Goal: Information Seeking & Learning: Learn about a topic

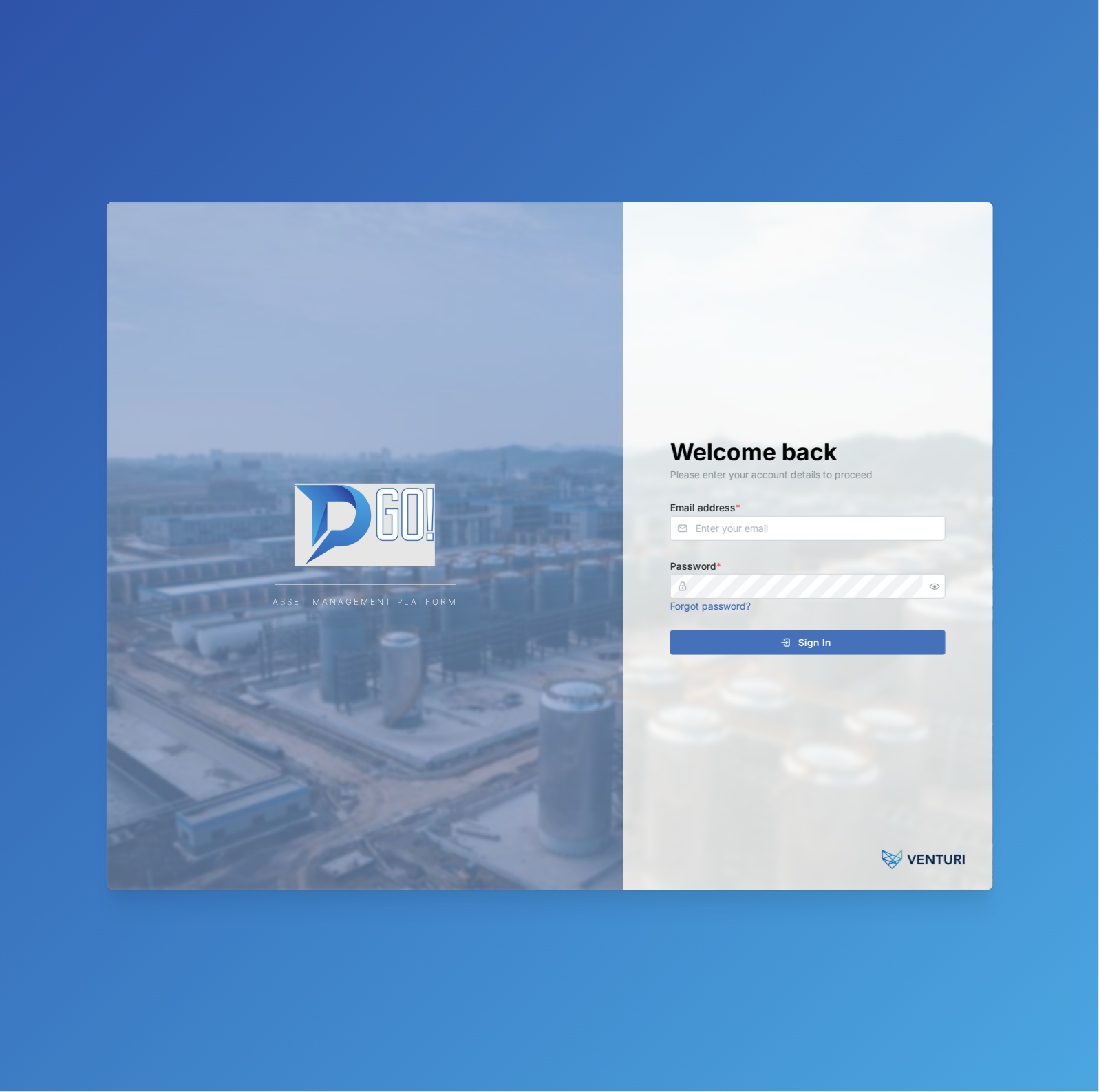
click at [702, 543] on div "Welcome back Please enter your account details to proceed Email address * Passw…" at bounding box center [808, 546] width 331 height 688
click at [715, 534] on input "Email address *" at bounding box center [808, 528] width 275 height 25
type input "[EMAIL_ADDRESS][PERSON_NAME][DOMAIN_NAME]"
click at [671, 630] on button "Sign In" at bounding box center [808, 643] width 275 height 25
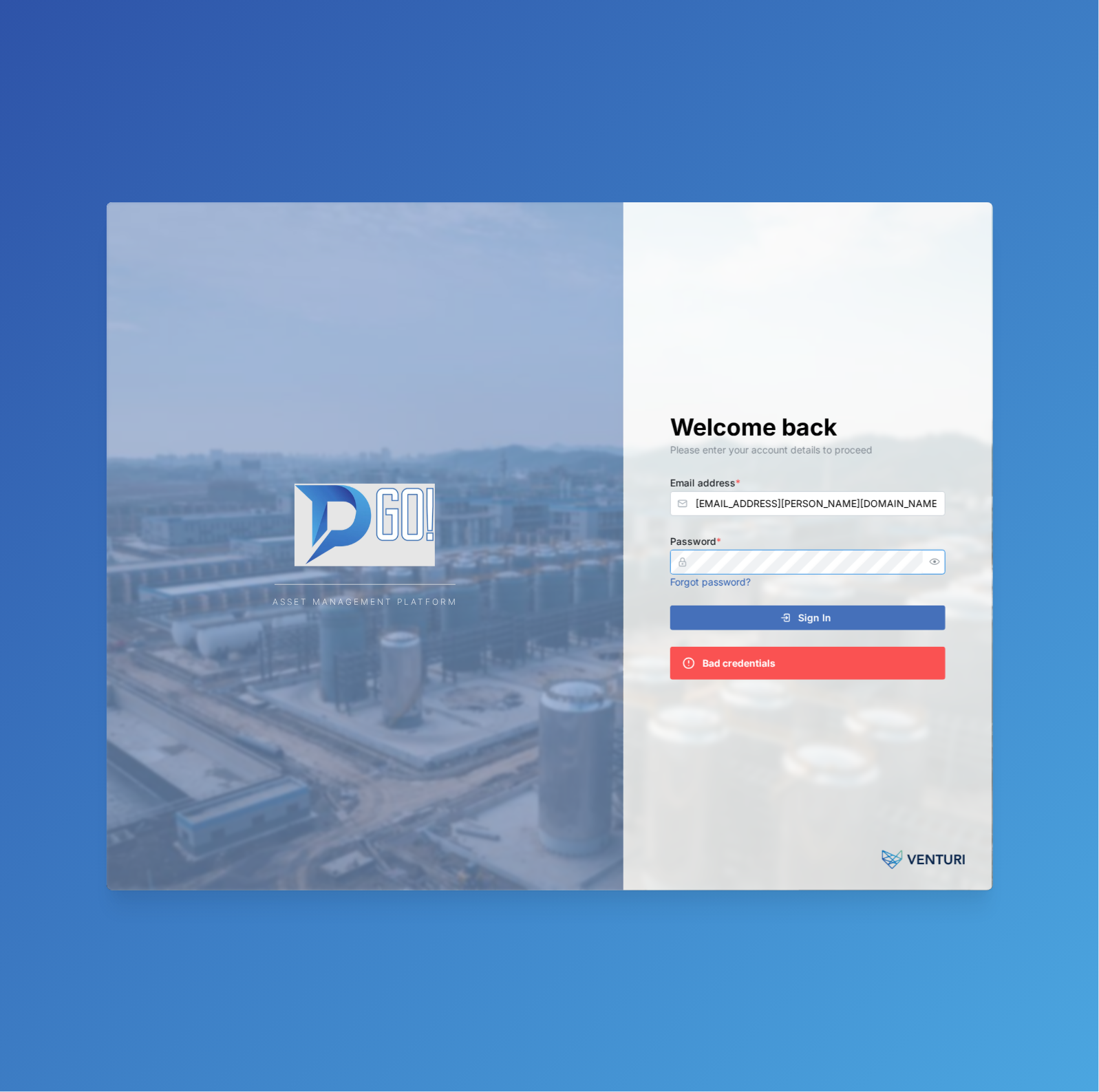
click at [671, 605] on button "Sign In" at bounding box center [808, 618] width 275 height 25
click at [936, 552] on div at bounding box center [935, 562] width 22 height 25
click at [671, 605] on button "Sign In" at bounding box center [808, 618] width 275 height 25
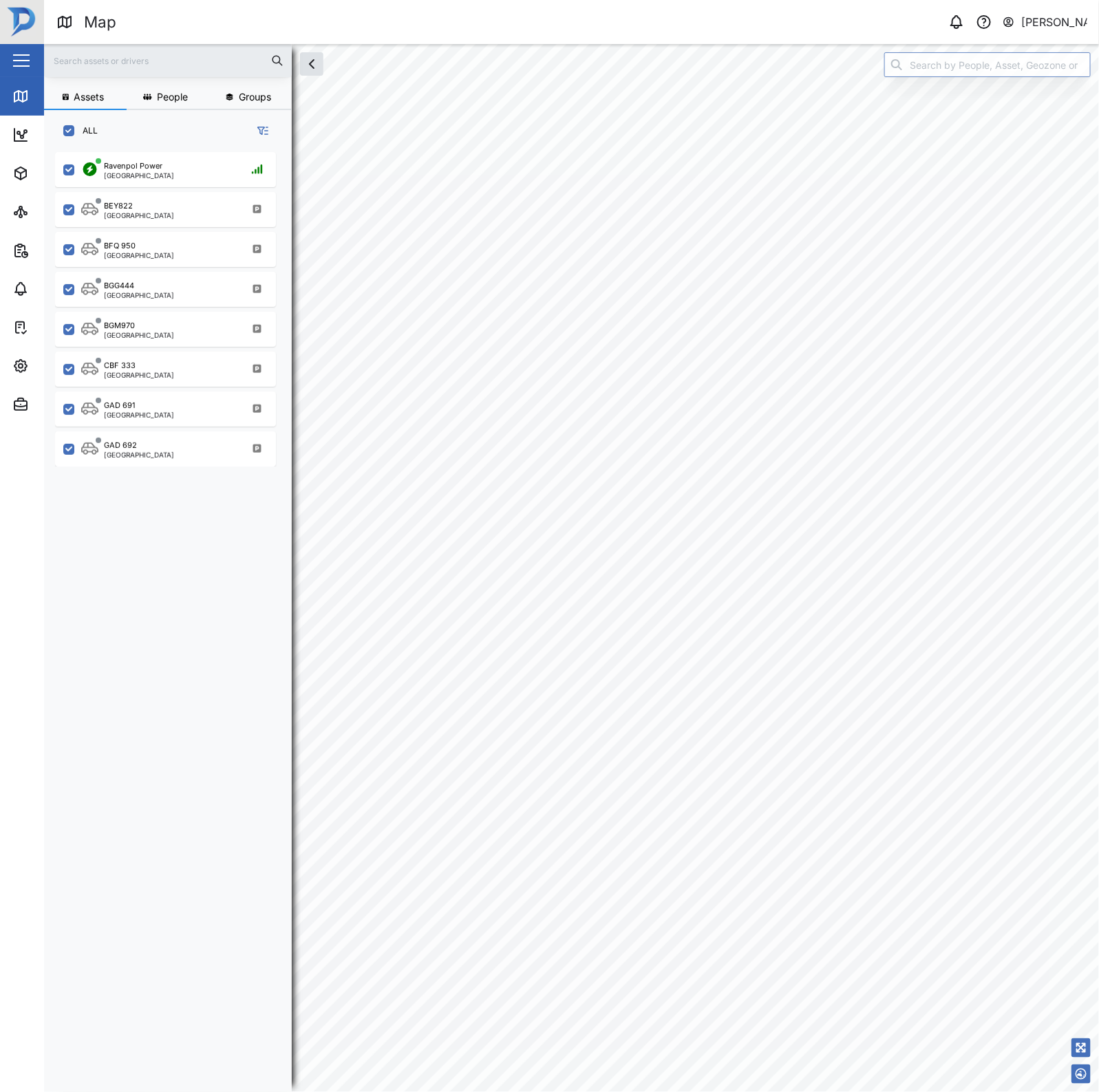
scroll to position [920, 214]
click at [186, 166] on div "Ravenpol Power Port Moresby" at bounding box center [174, 170] width 187 height 19
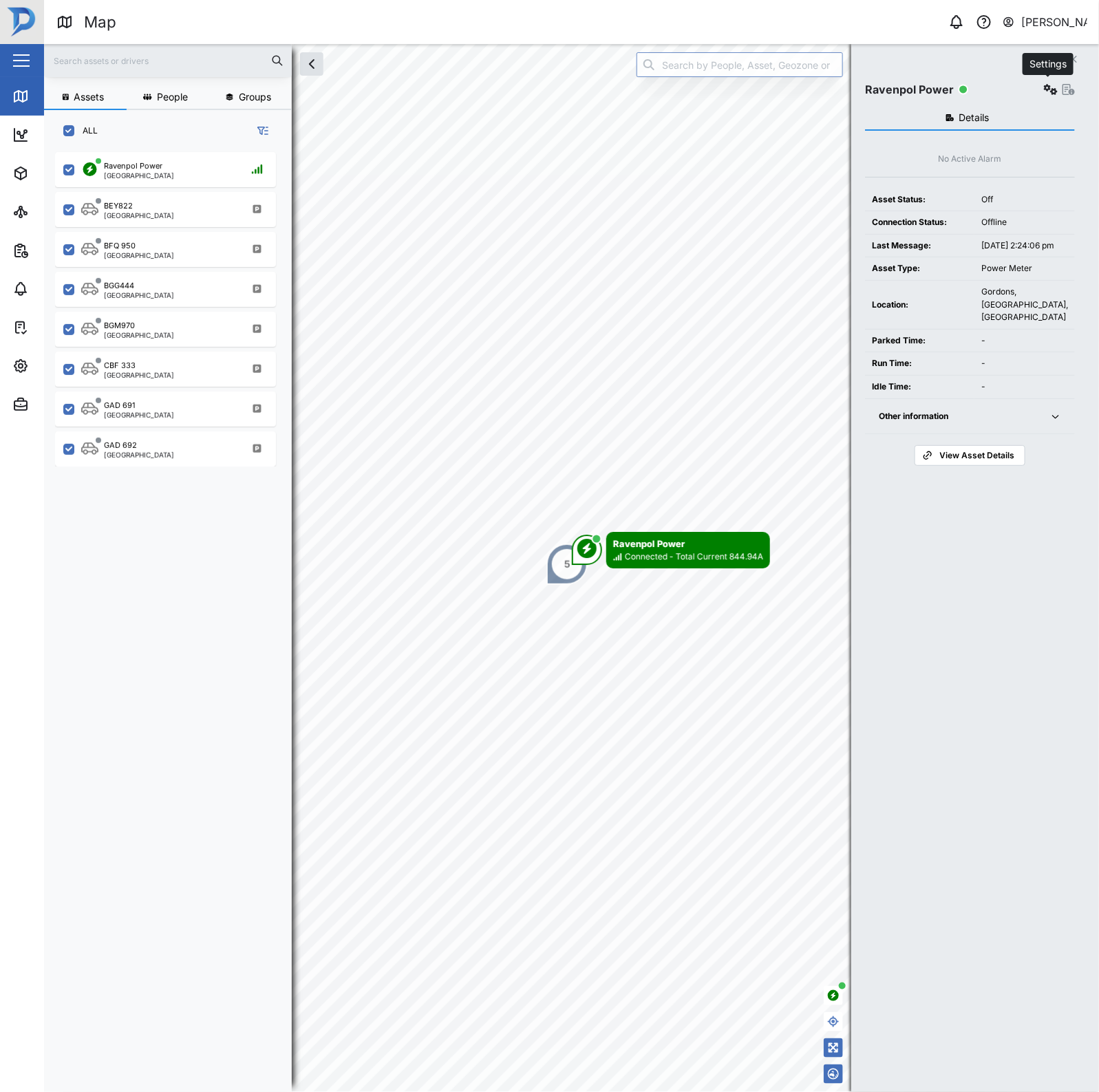
click at [1050, 93] on icon "button" at bounding box center [1051, 89] width 14 height 11
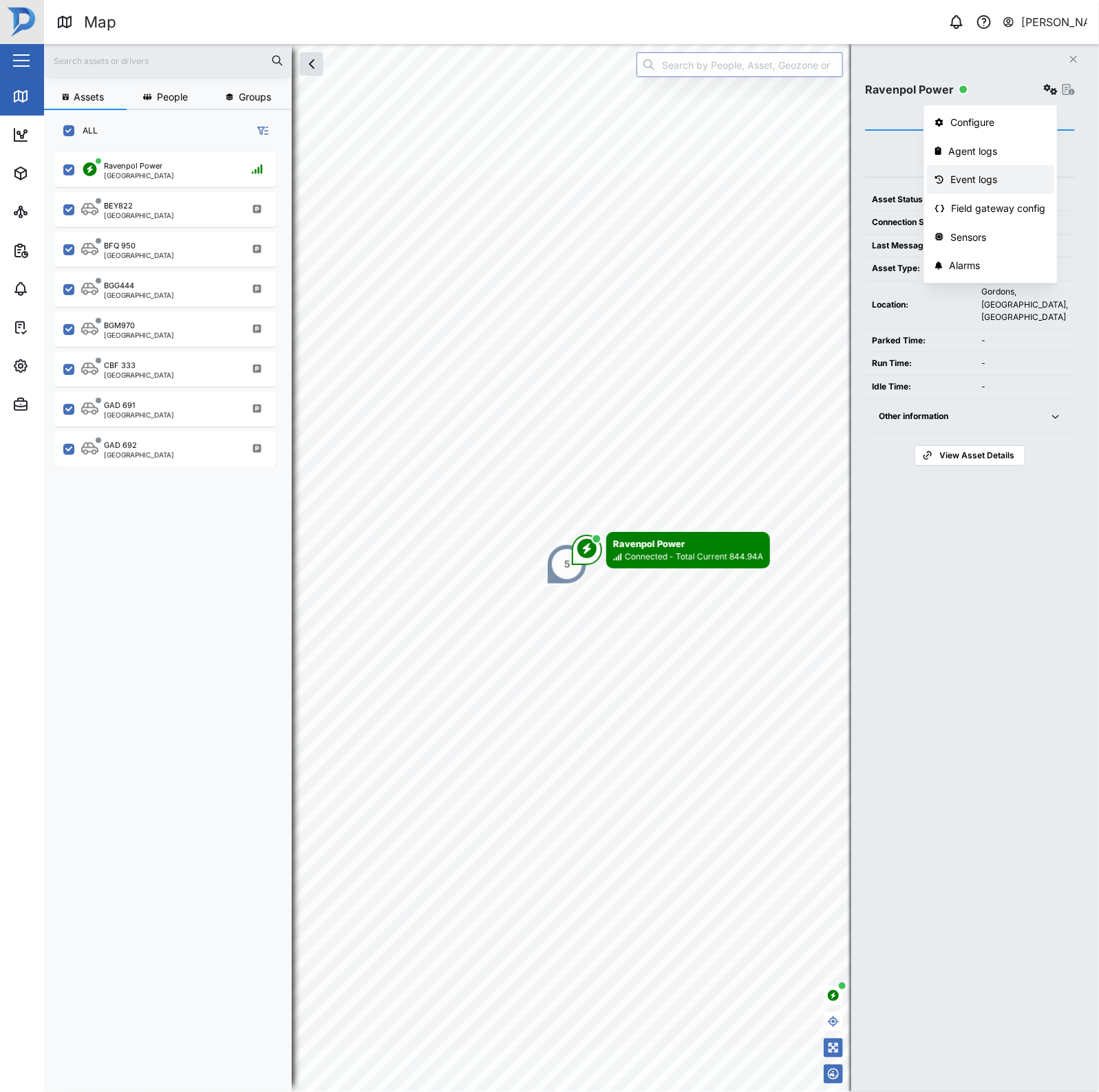
click at [1009, 177] on div "Event logs" at bounding box center [998, 179] width 96 height 15
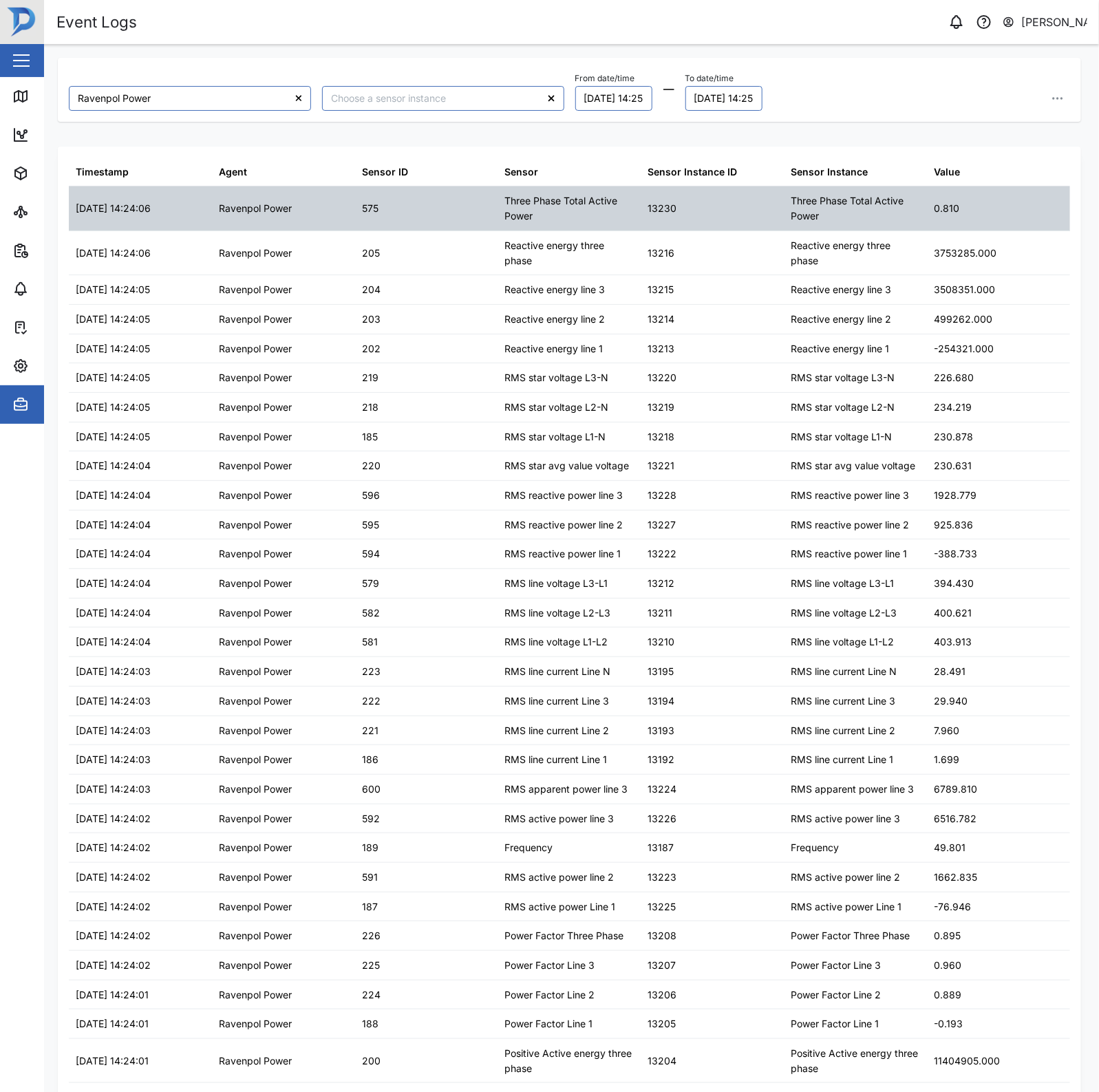
click at [335, 222] on div "Ravenpol Power" at bounding box center [283, 208] width 143 height 44
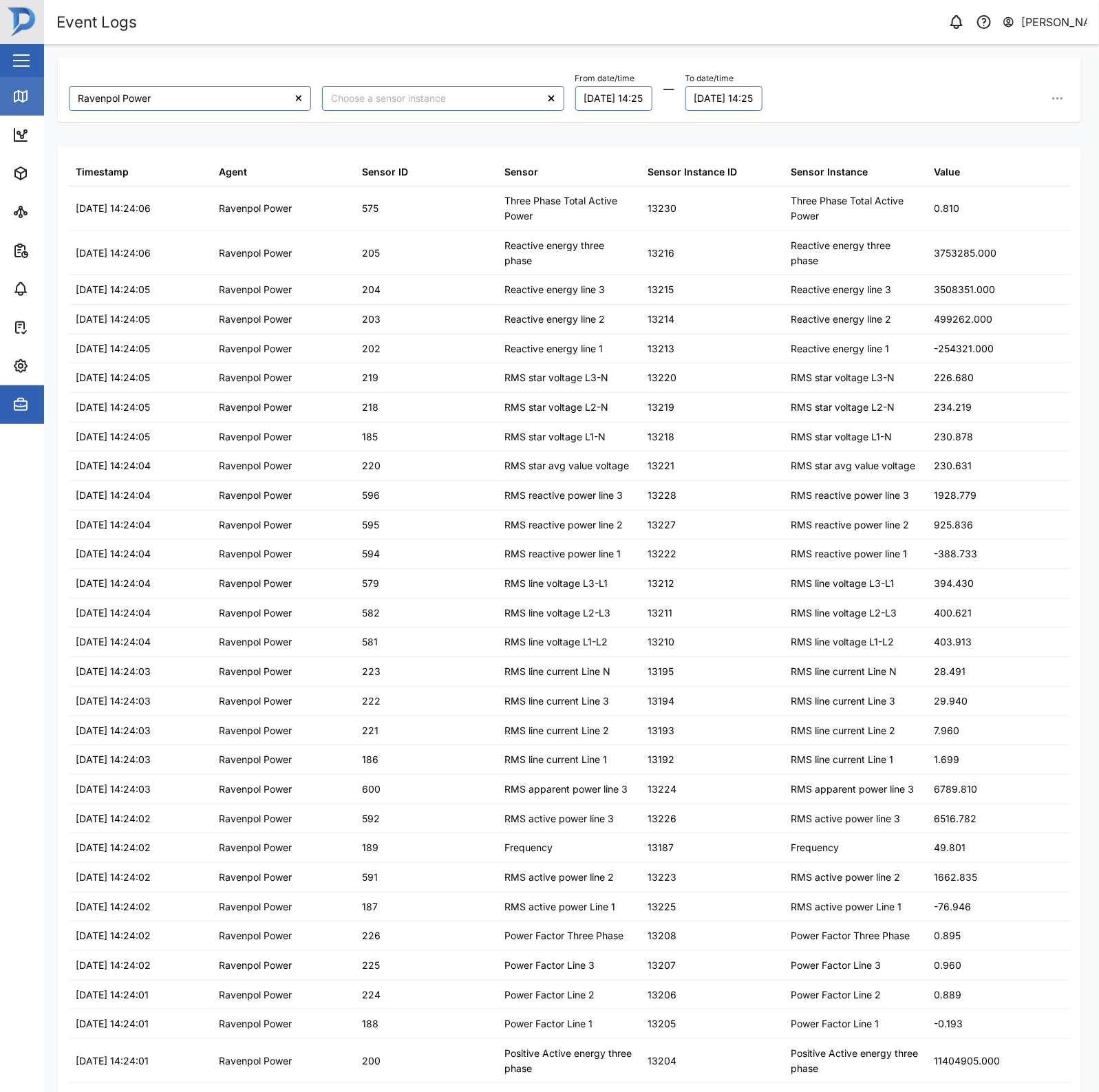
click at [22, 102] on icon at bounding box center [22, 98] width 0 height 9
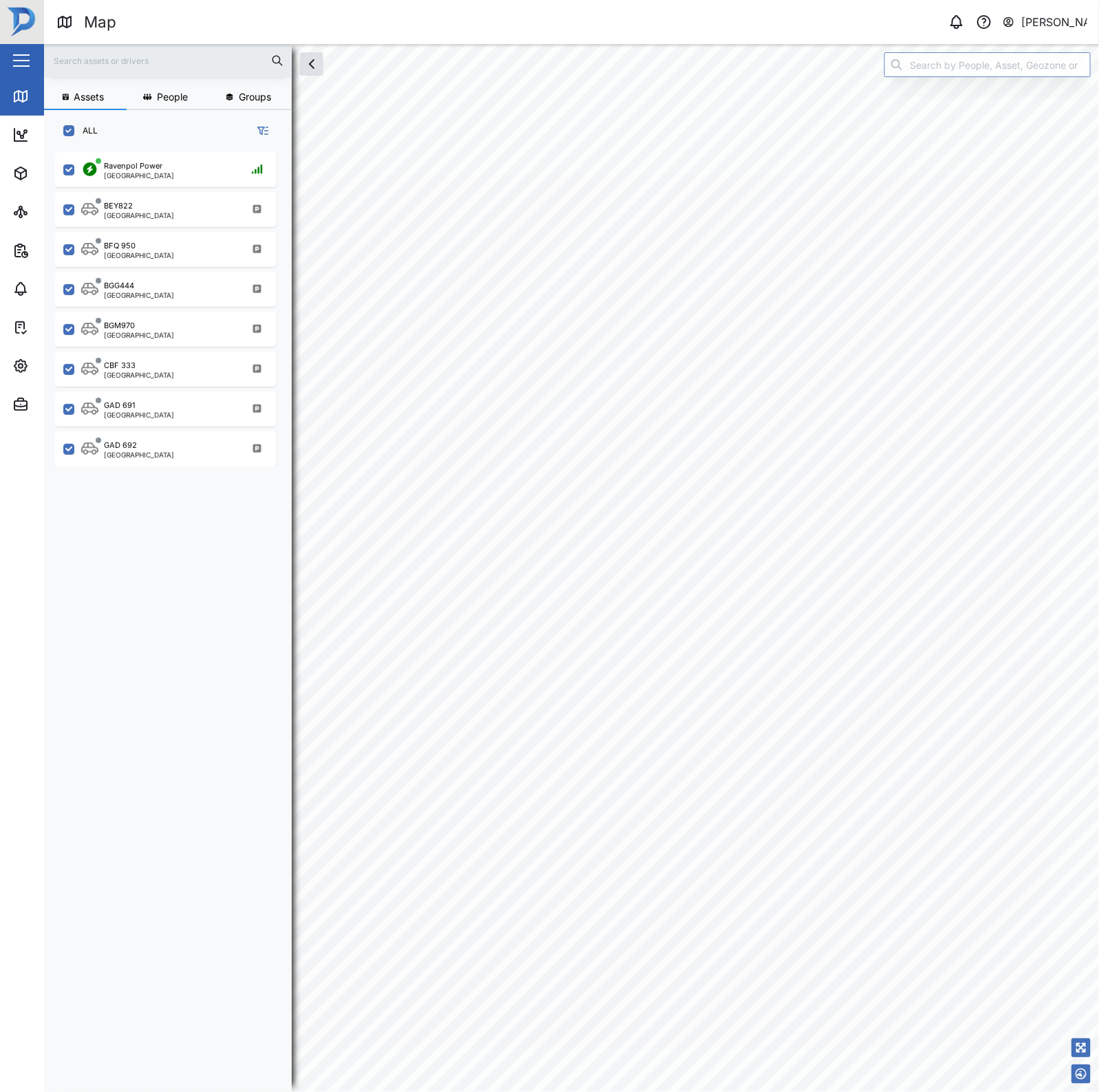
scroll to position [920, 214]
click at [989, 56] on input "search" at bounding box center [988, 64] width 206 height 25
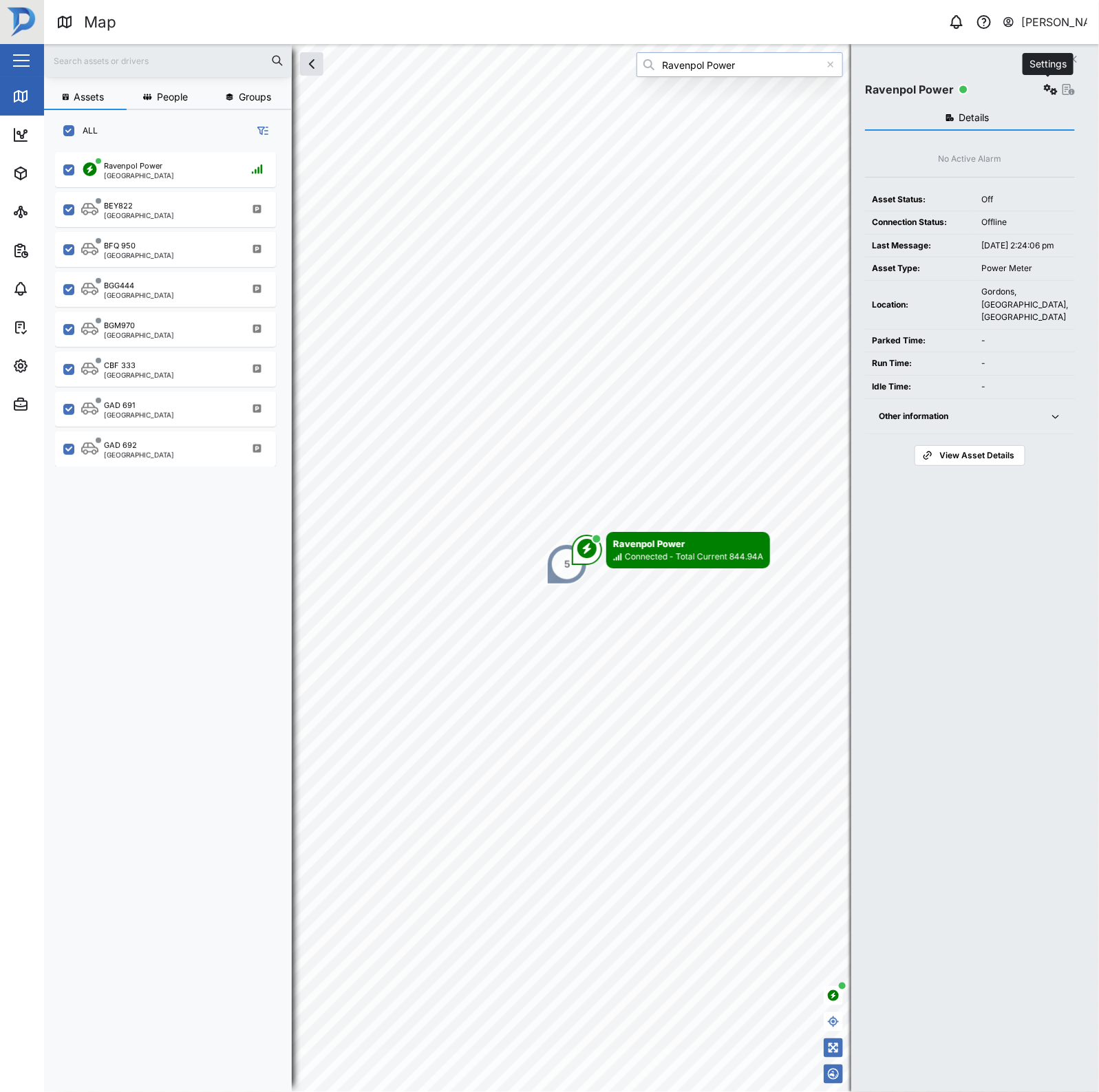
type input "Ravenpol Power"
click at [1047, 98] on button "button" at bounding box center [1051, 89] width 20 height 20
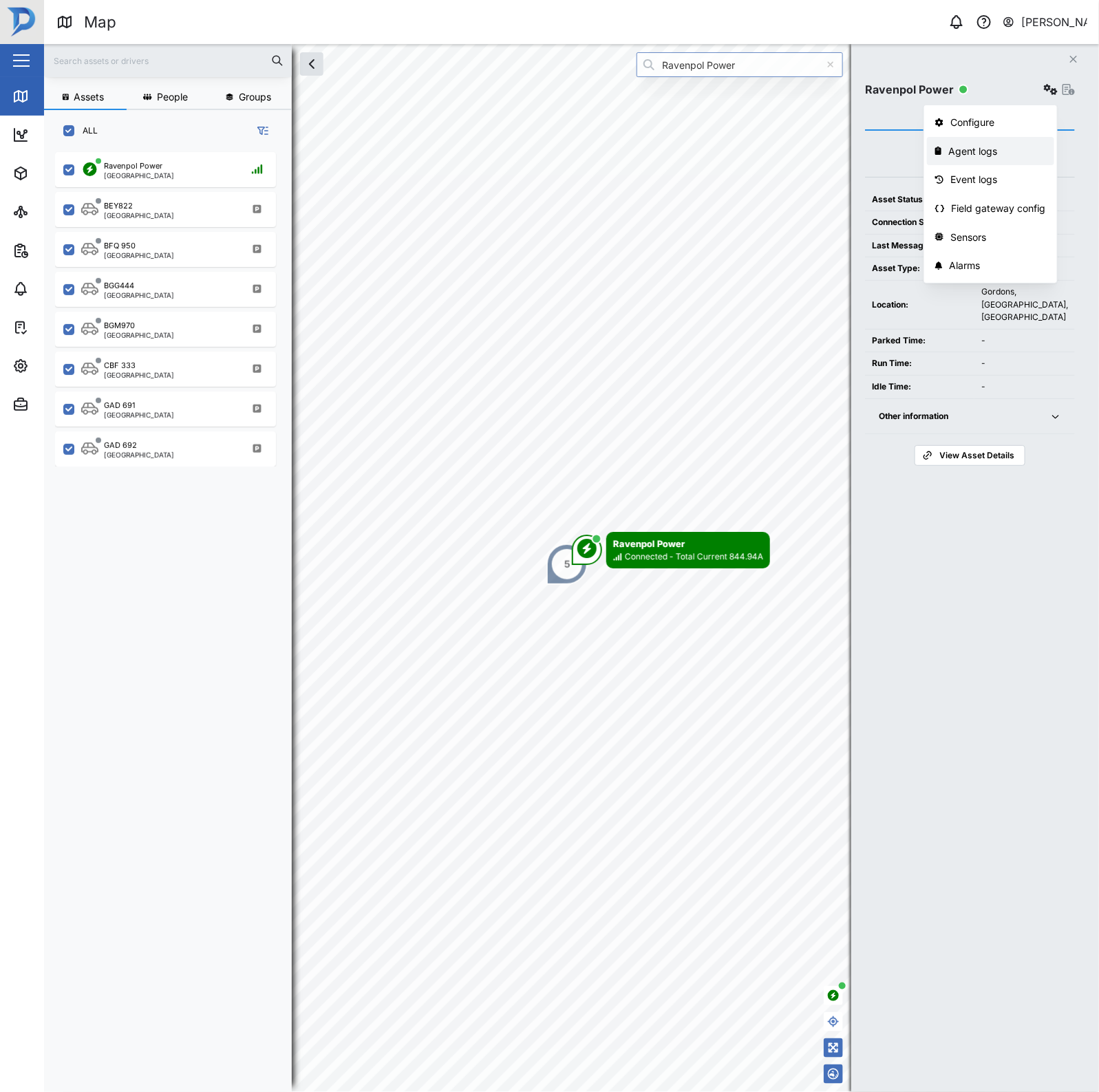
click at [994, 147] on div "Agent logs" at bounding box center [997, 151] width 98 height 15
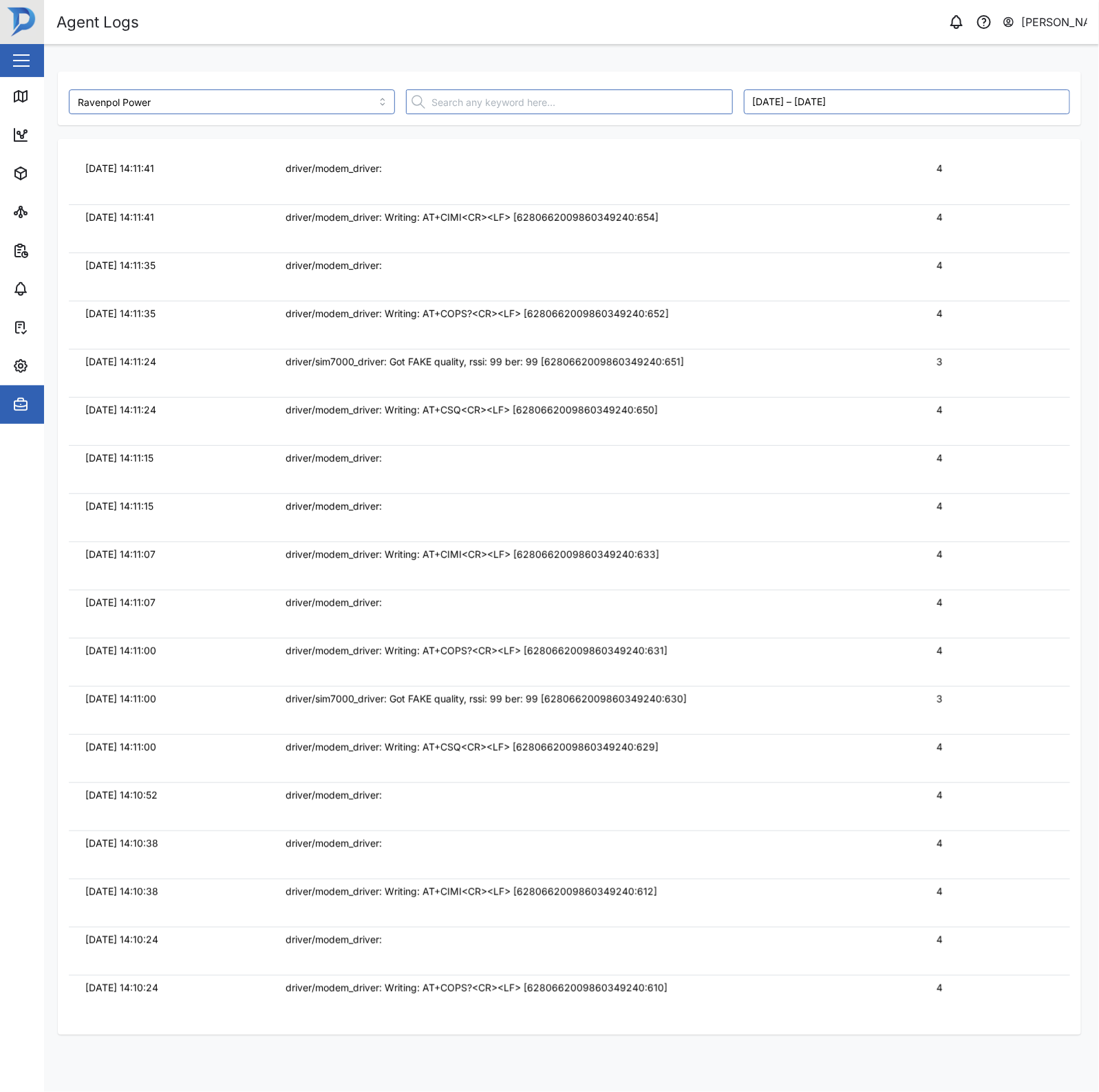
scroll to position [6879, 0]
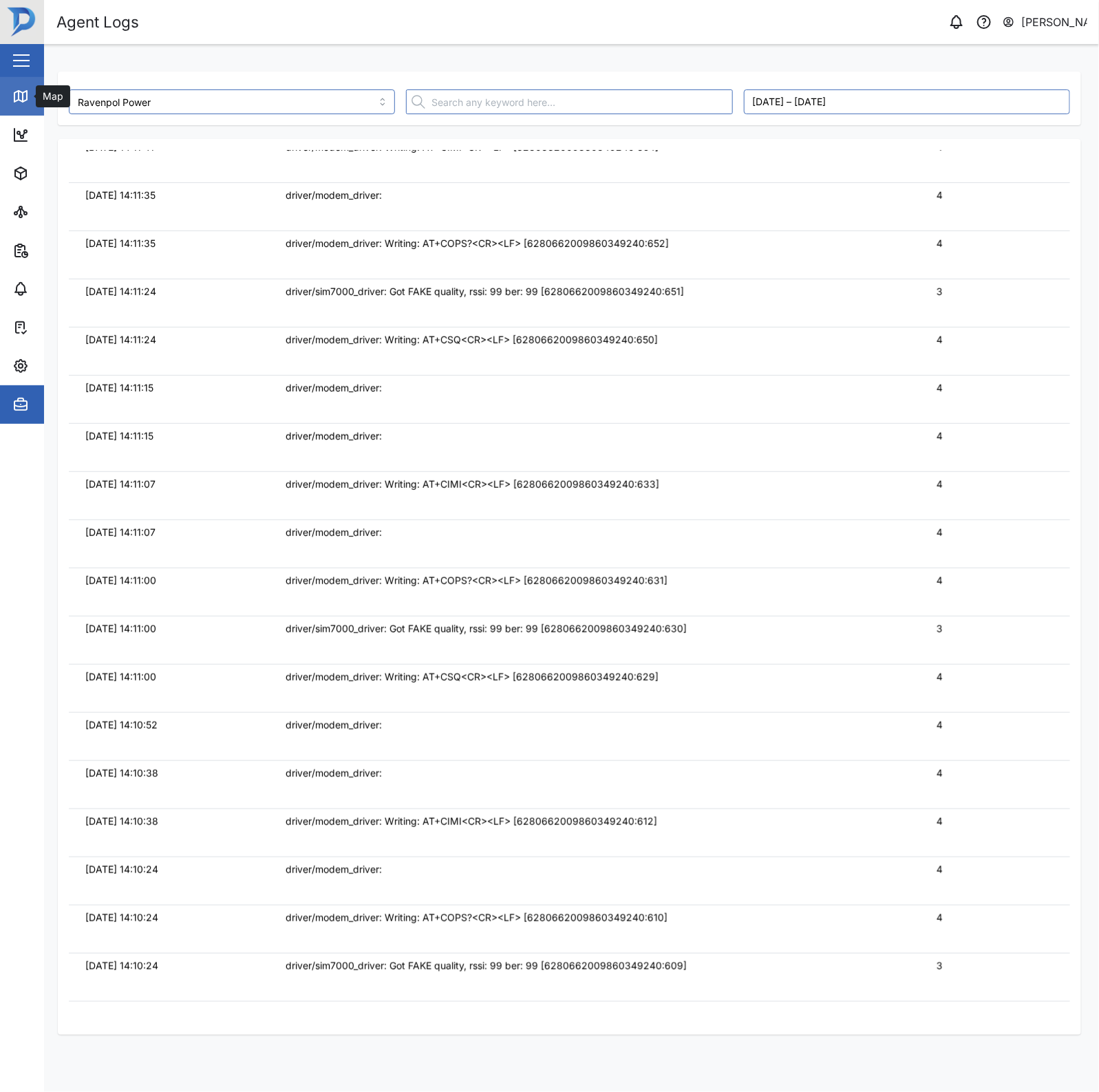
click at [21, 92] on icon at bounding box center [20, 97] width 12 height 11
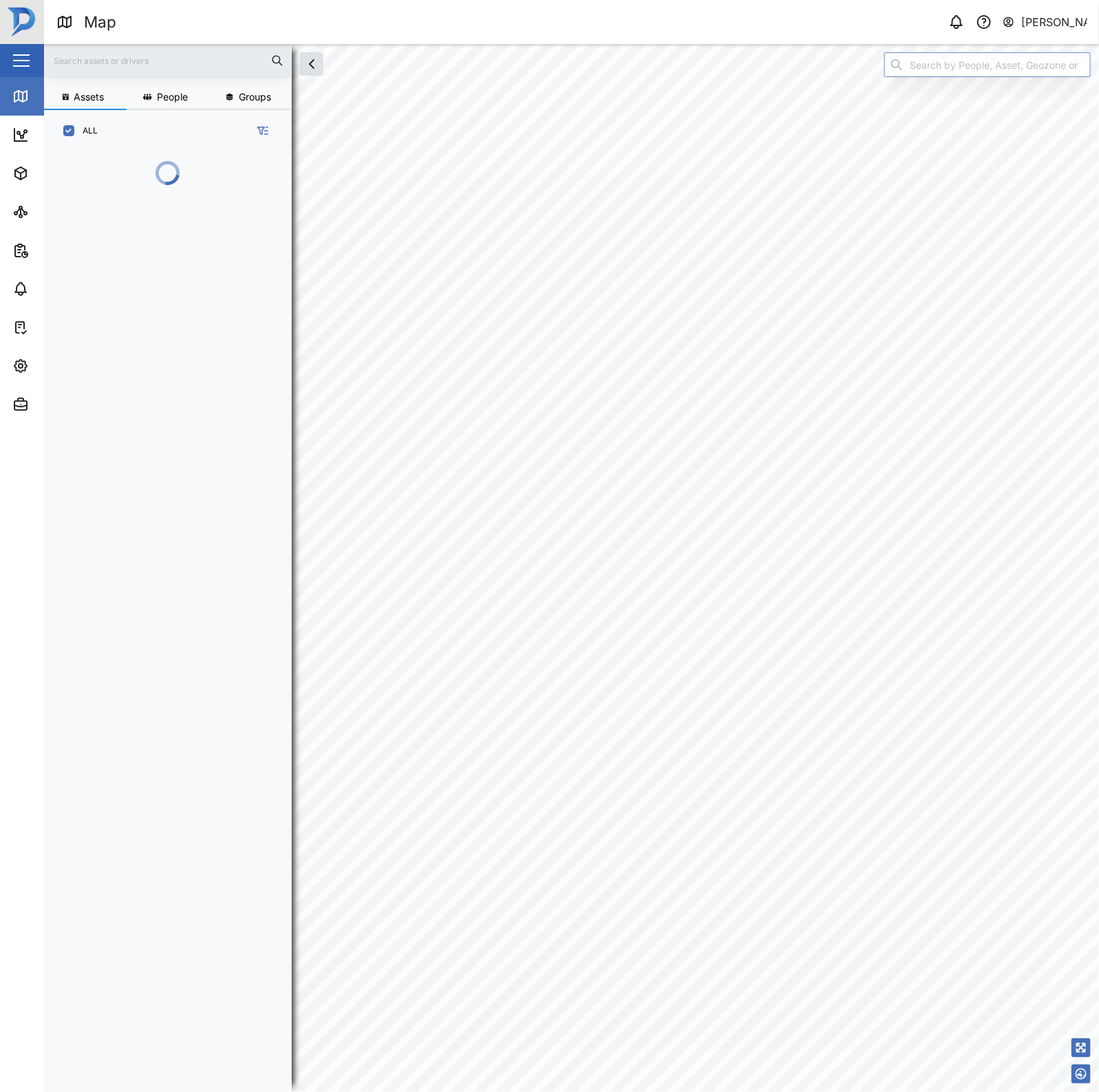
scroll to position [920, 214]
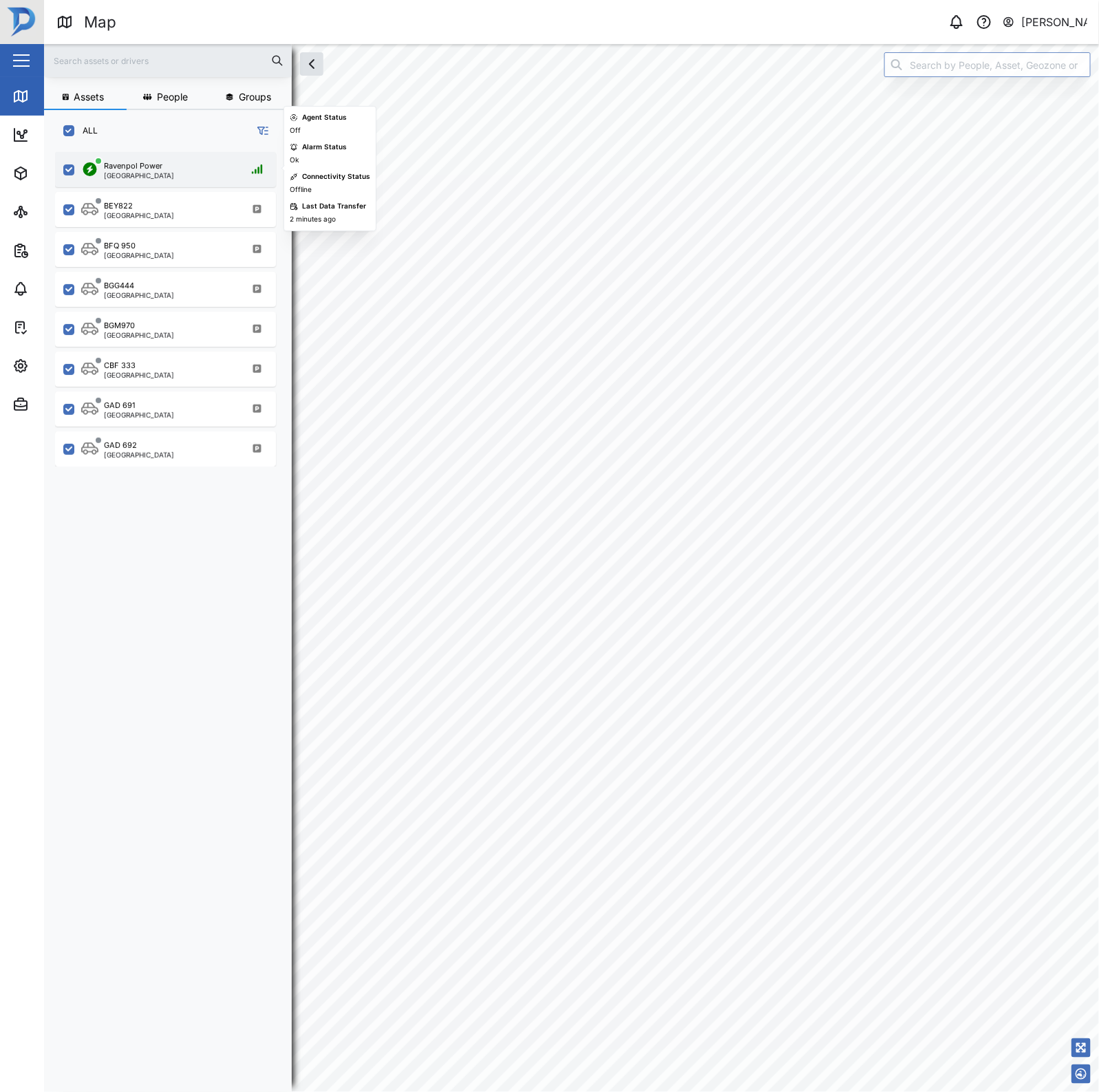
click at [177, 176] on div "Ravenpol Power Port Moresby" at bounding box center [174, 170] width 187 height 19
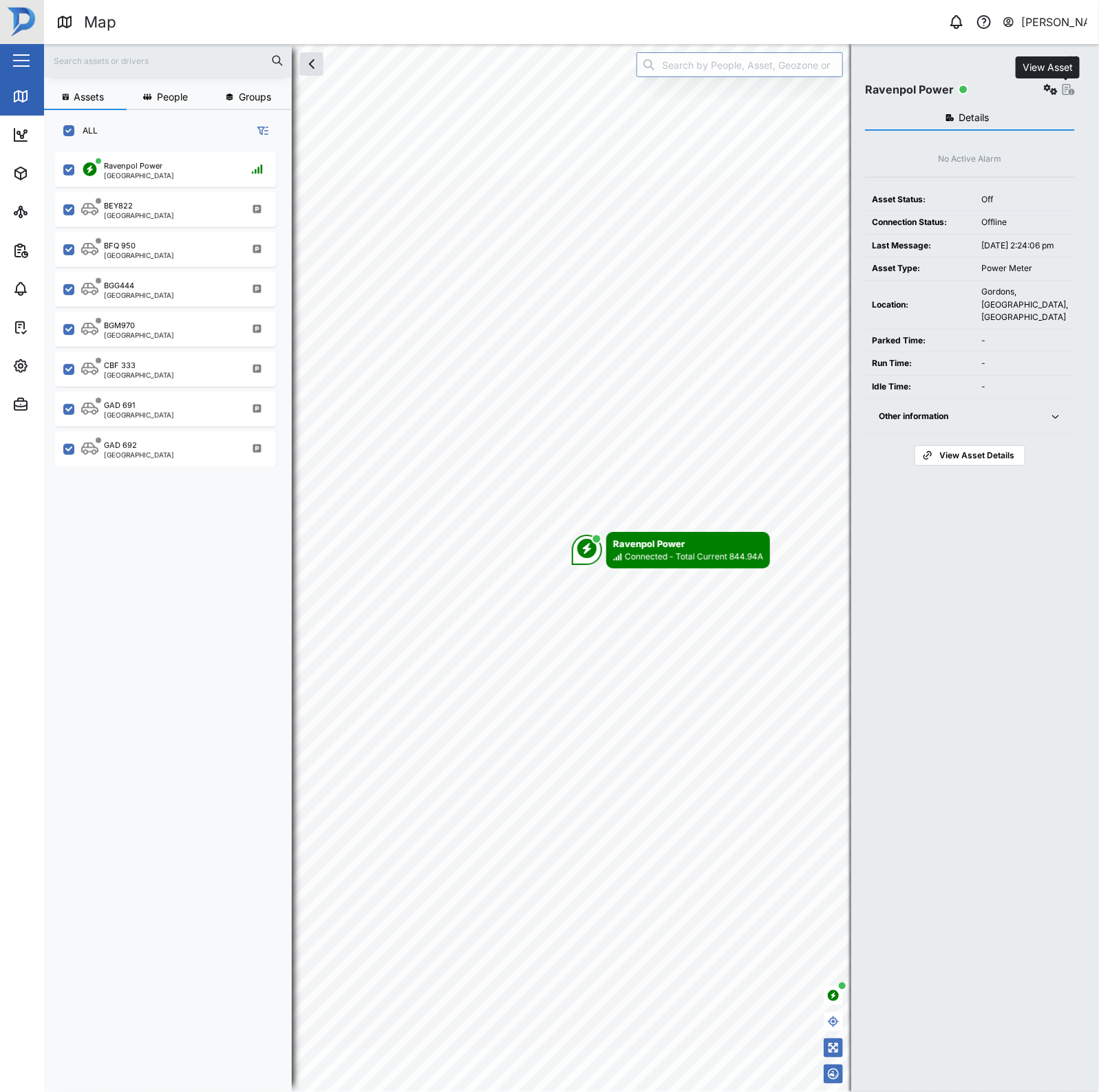
click at [1068, 88] on icon "button" at bounding box center [1068, 89] width 12 height 11
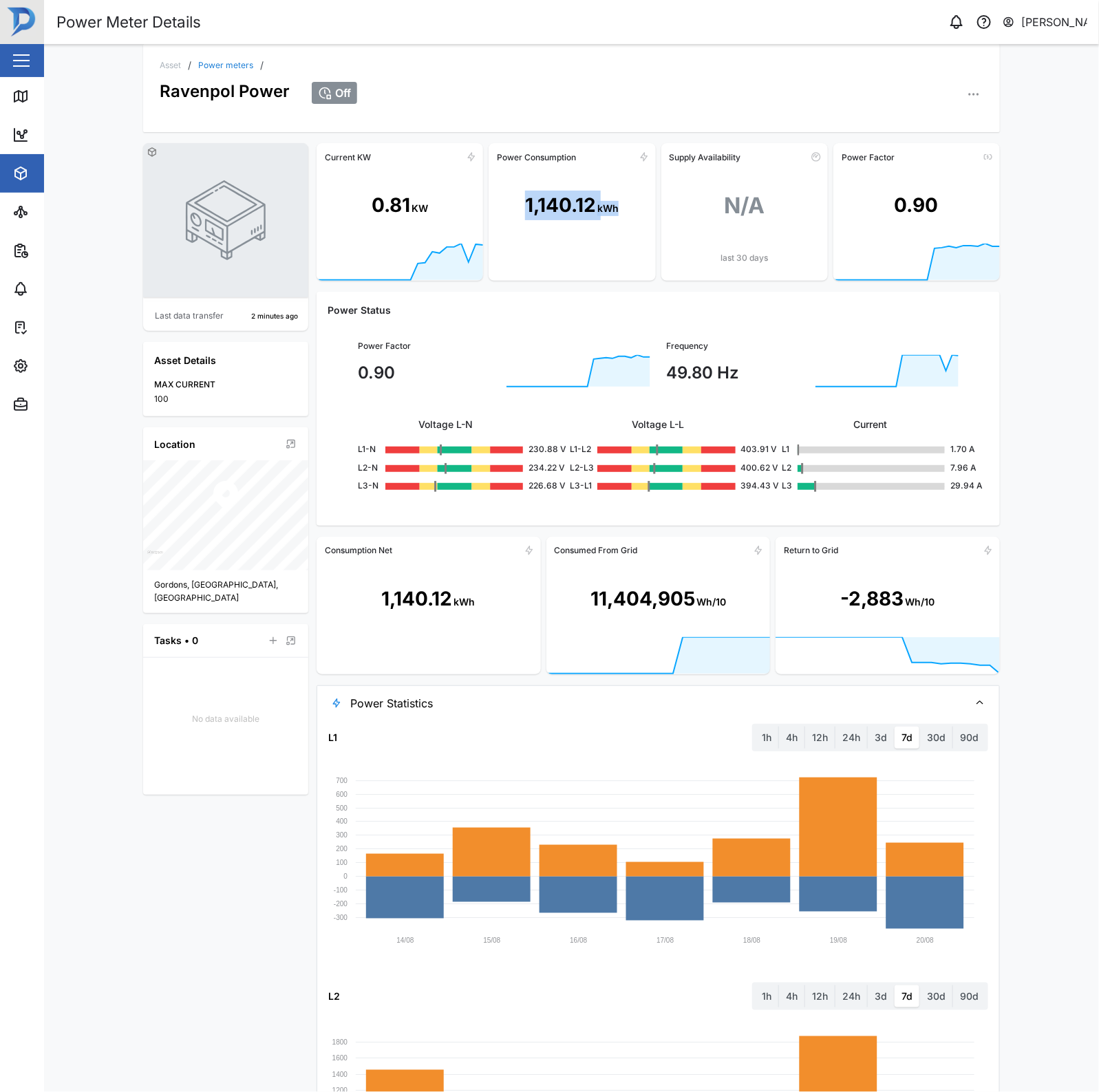
drag, startPoint x: 510, startPoint y: 203, endPoint x: 615, endPoint y: 211, distance: 105.3
click at [615, 211] on div "1,140.12 kWh" at bounding box center [571, 205] width 166 height 75
click at [468, 157] on icon at bounding box center [471, 156] width 7 height 8
click at [389, 218] on div "0.81" at bounding box center [390, 205] width 38 height 30
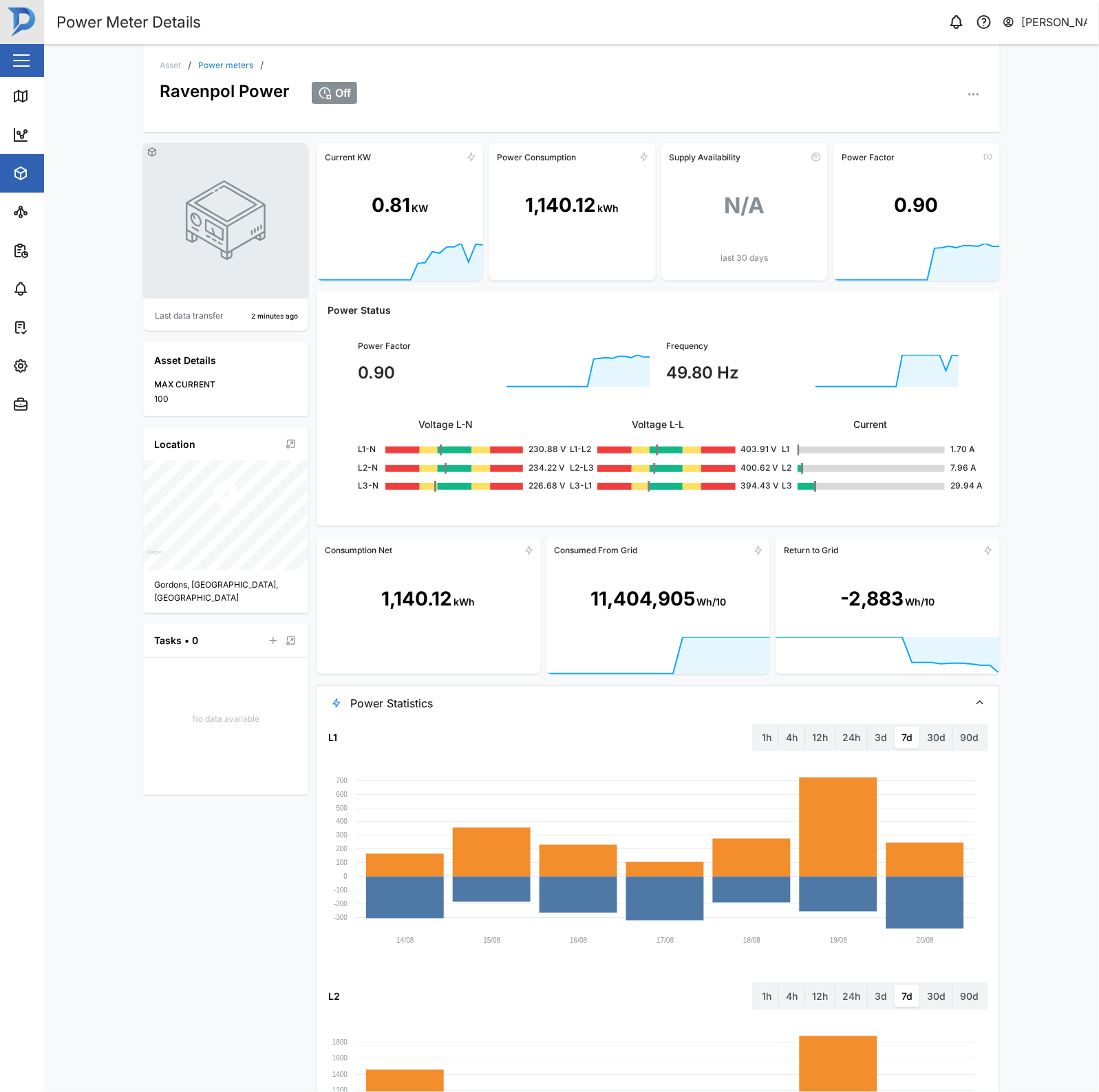
drag, startPoint x: 440, startPoint y: 272, endPoint x: 438, endPoint y: 256, distance: 16.1
click at [440, 266] on icon at bounding box center [400, 261] width 167 height 36
drag, startPoint x: 431, startPoint y: 236, endPoint x: 442, endPoint y: 246, distance: 14.9
click at [438, 246] on div "Current KW 0.81 KW" at bounding box center [399, 212] width 166 height 137
click at [331, 153] on div "Current KW" at bounding box center [348, 157] width 46 height 10
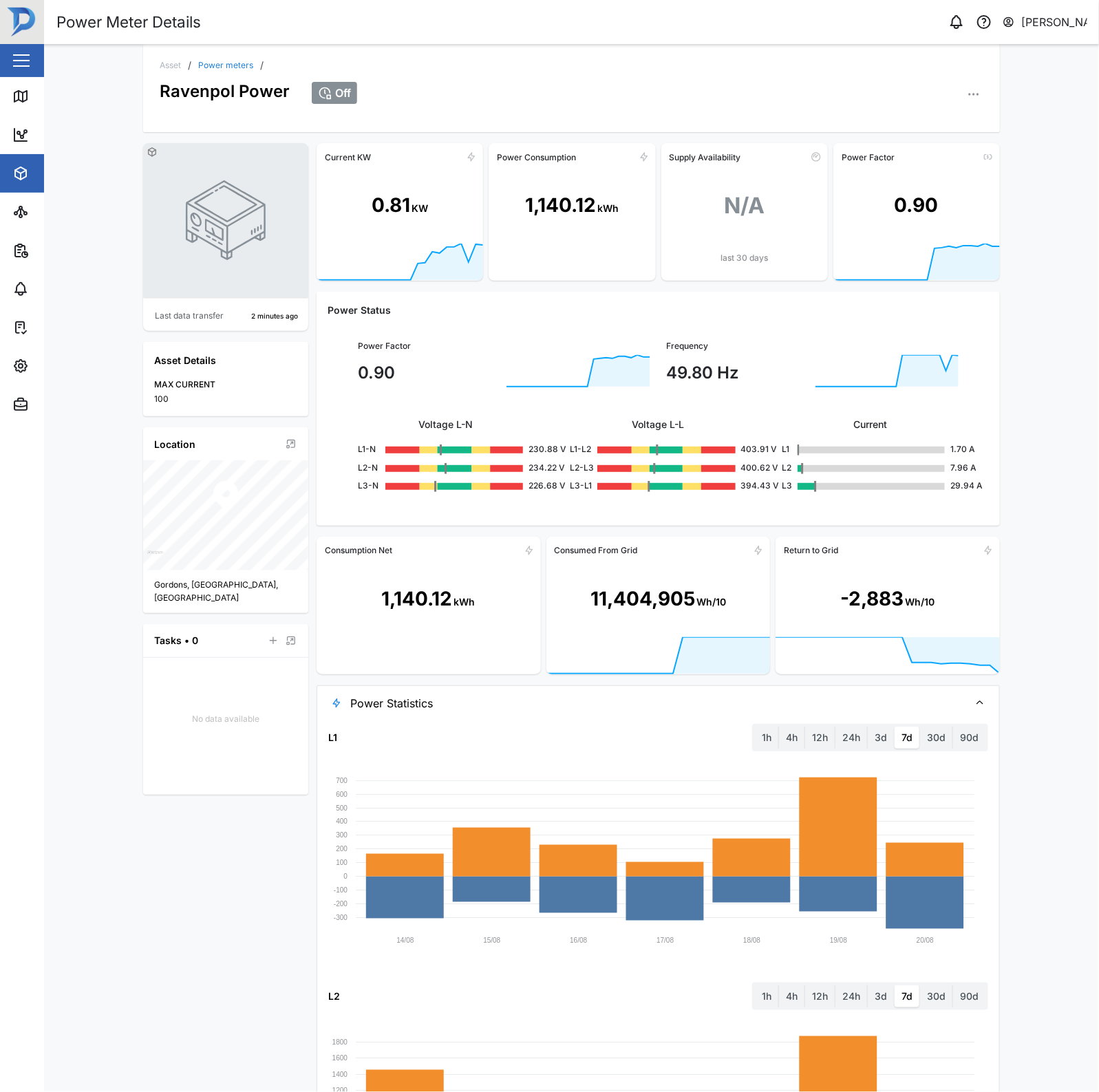
drag, startPoint x: 320, startPoint y: 94, endPoint x: 367, endPoint y: 91, distance: 47.1
click at [324, 94] on div "Off" at bounding box center [334, 93] width 46 height 22
drag, startPoint x: 549, startPoint y: 221, endPoint x: 627, endPoint y: 216, distance: 78.2
click at [627, 216] on div "1,140.12 kWh" at bounding box center [571, 205] width 166 height 75
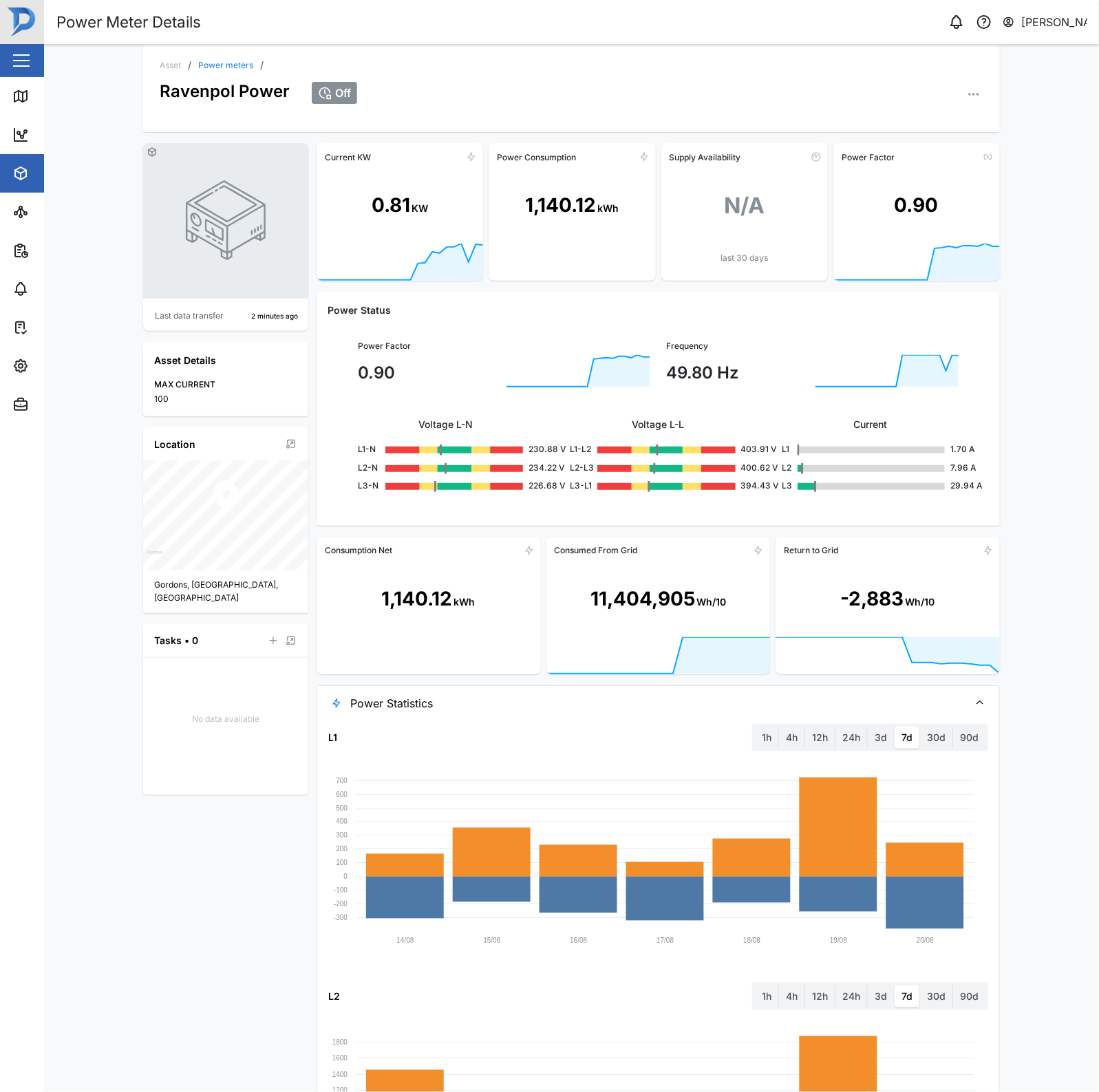
click at [971, 89] on icon "button" at bounding box center [974, 94] width 14 height 14
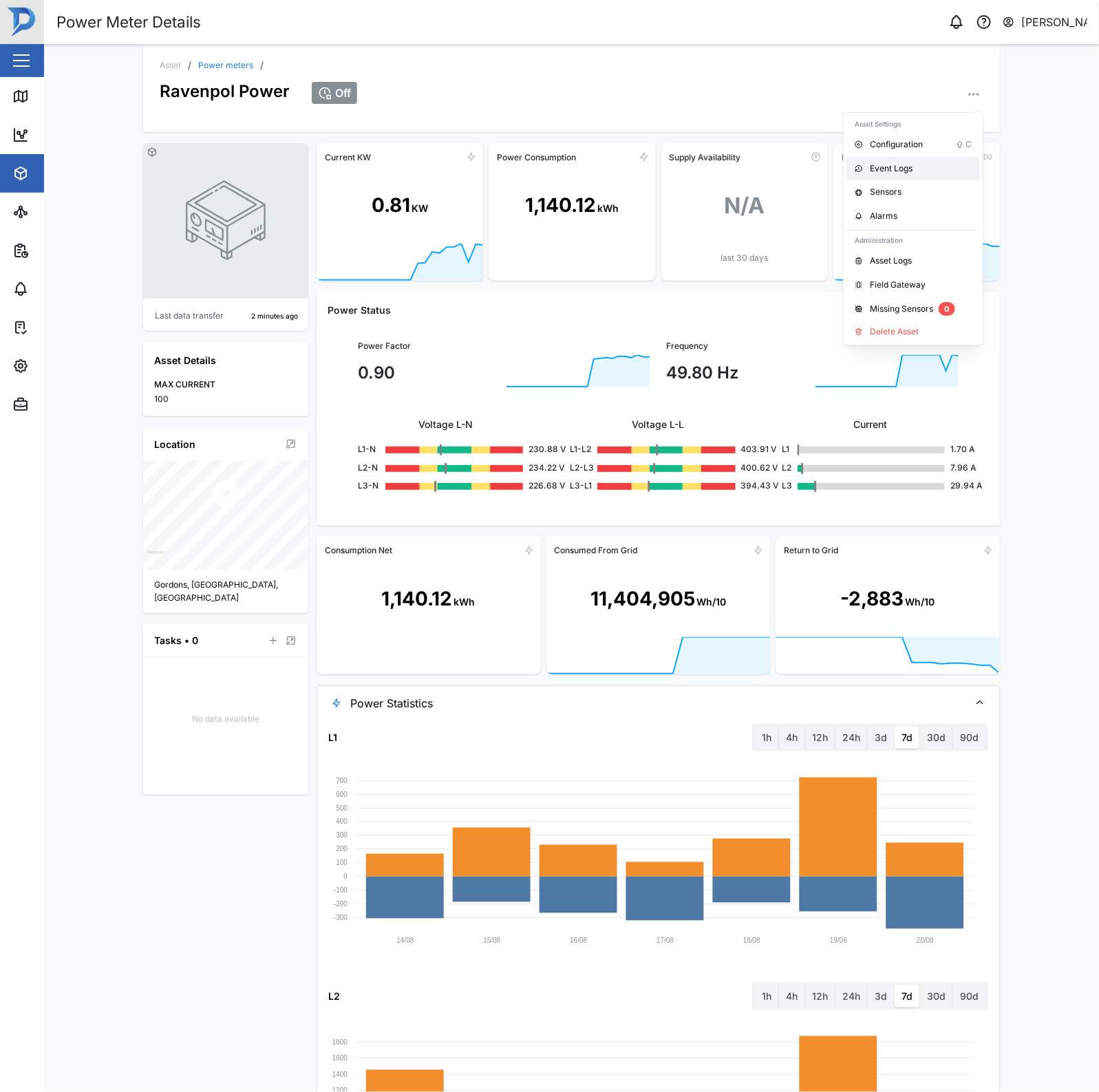
click at [890, 174] on div "Event Logs" at bounding box center [921, 169] width 102 height 13
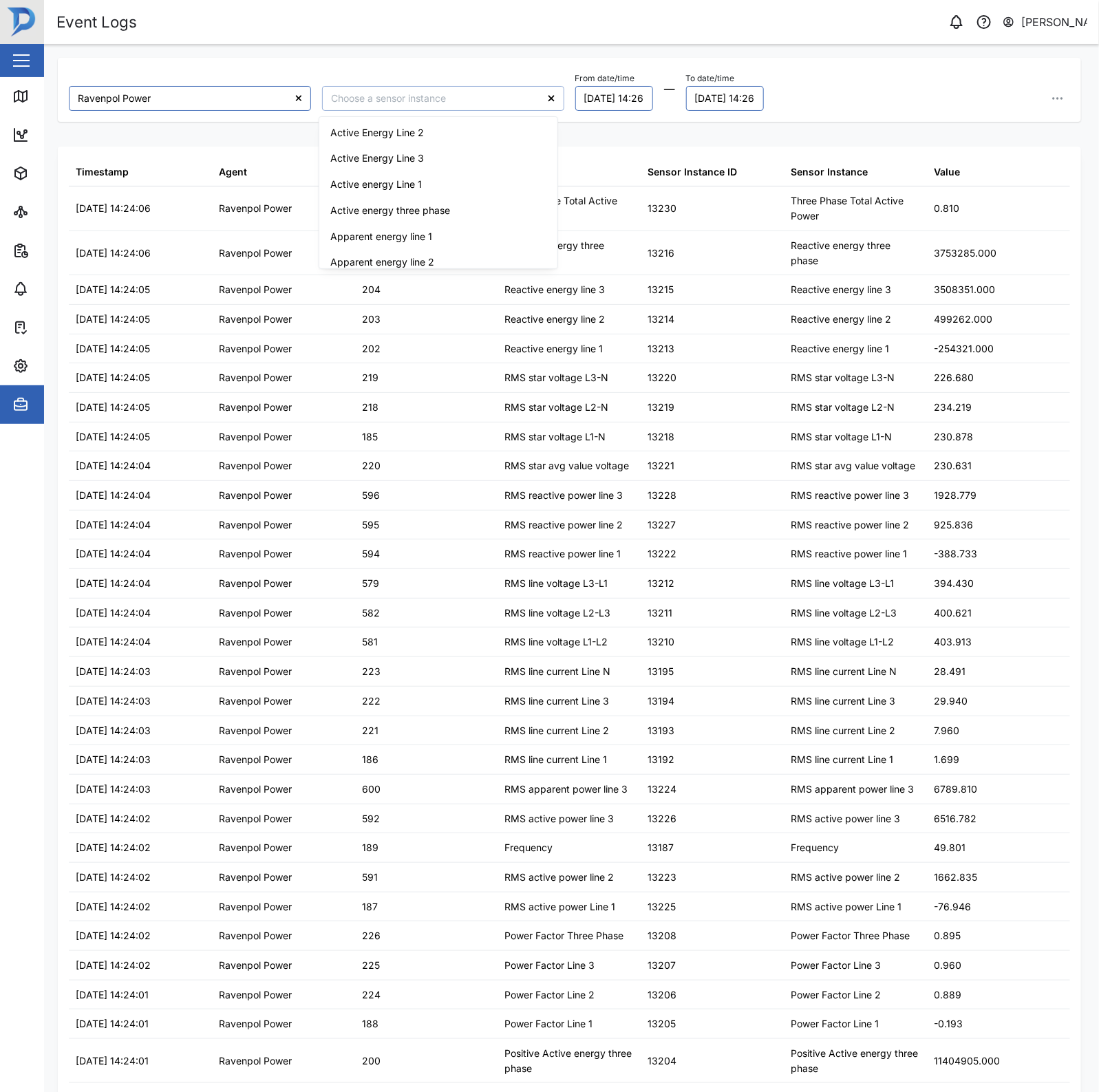
click at [434, 94] on input "search" at bounding box center [443, 98] width 242 height 25
click at [589, 97] on button "19/08/2025 14:26" at bounding box center [614, 98] width 78 height 25
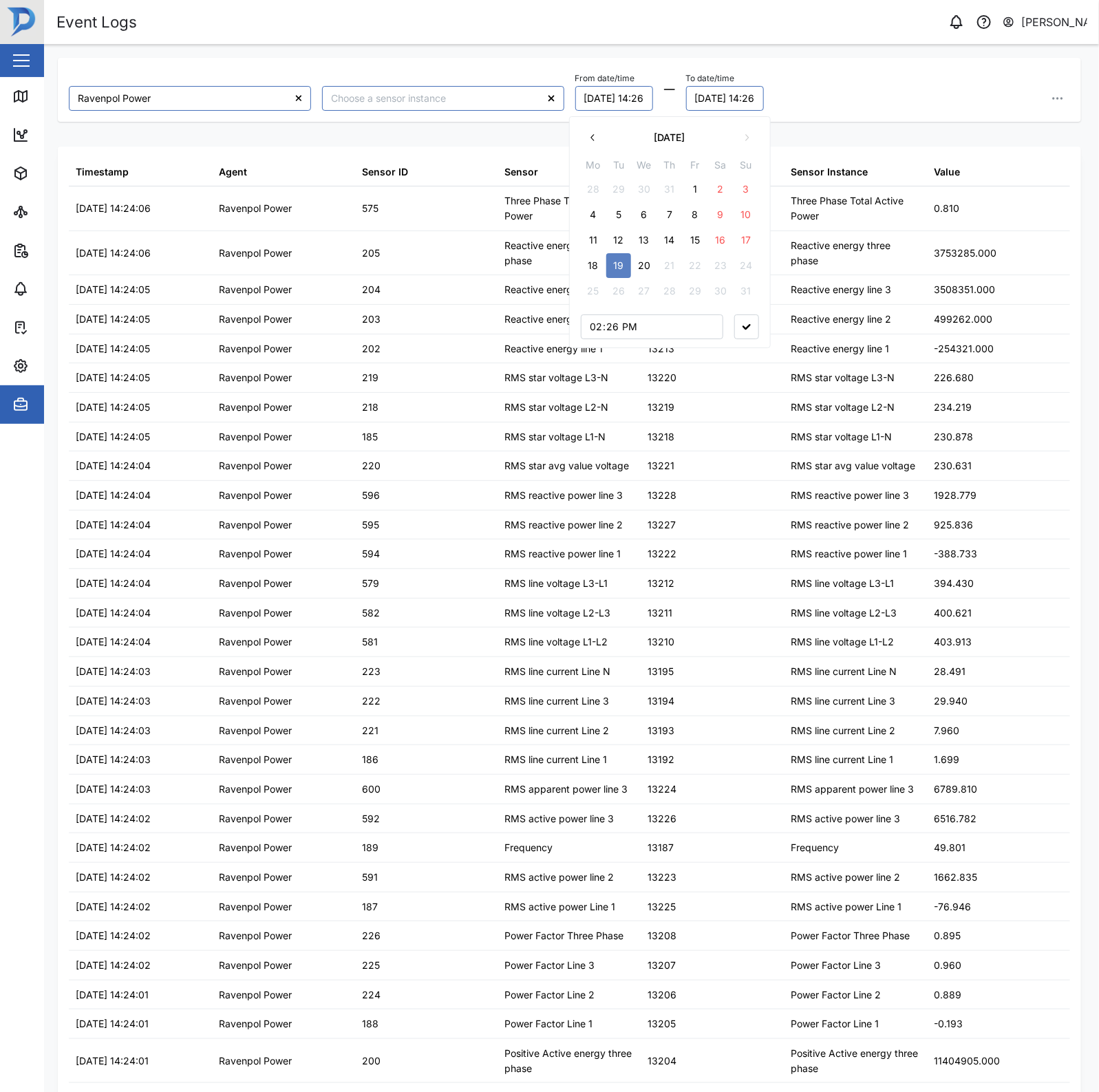
click at [692, 189] on button "1" at bounding box center [695, 188] width 25 height 25
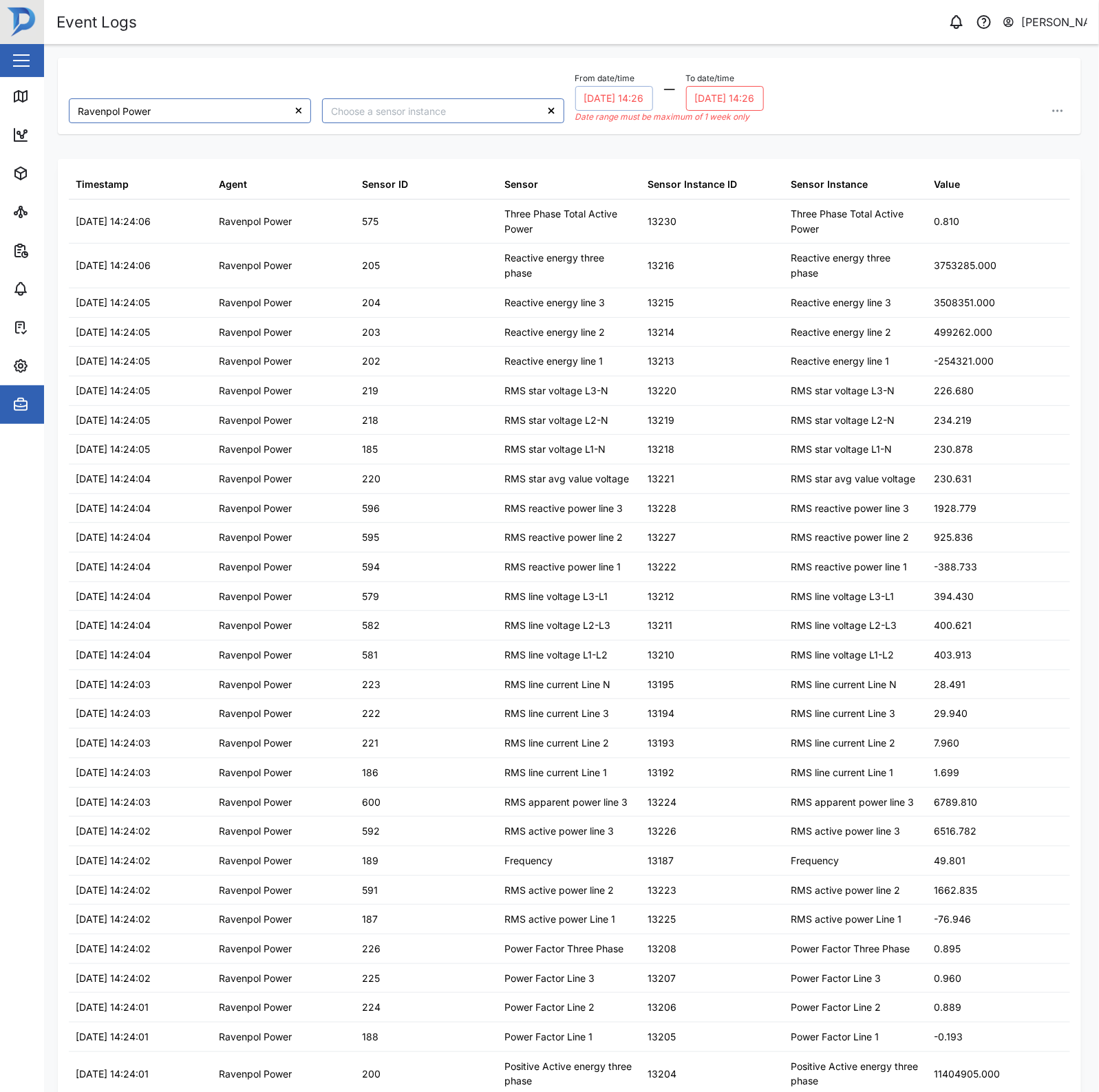
click at [727, 97] on button "20/08/2025 14:26" at bounding box center [726, 98] width 78 height 25
click at [832, 215] on button "8" at bounding box center [826, 214] width 25 height 25
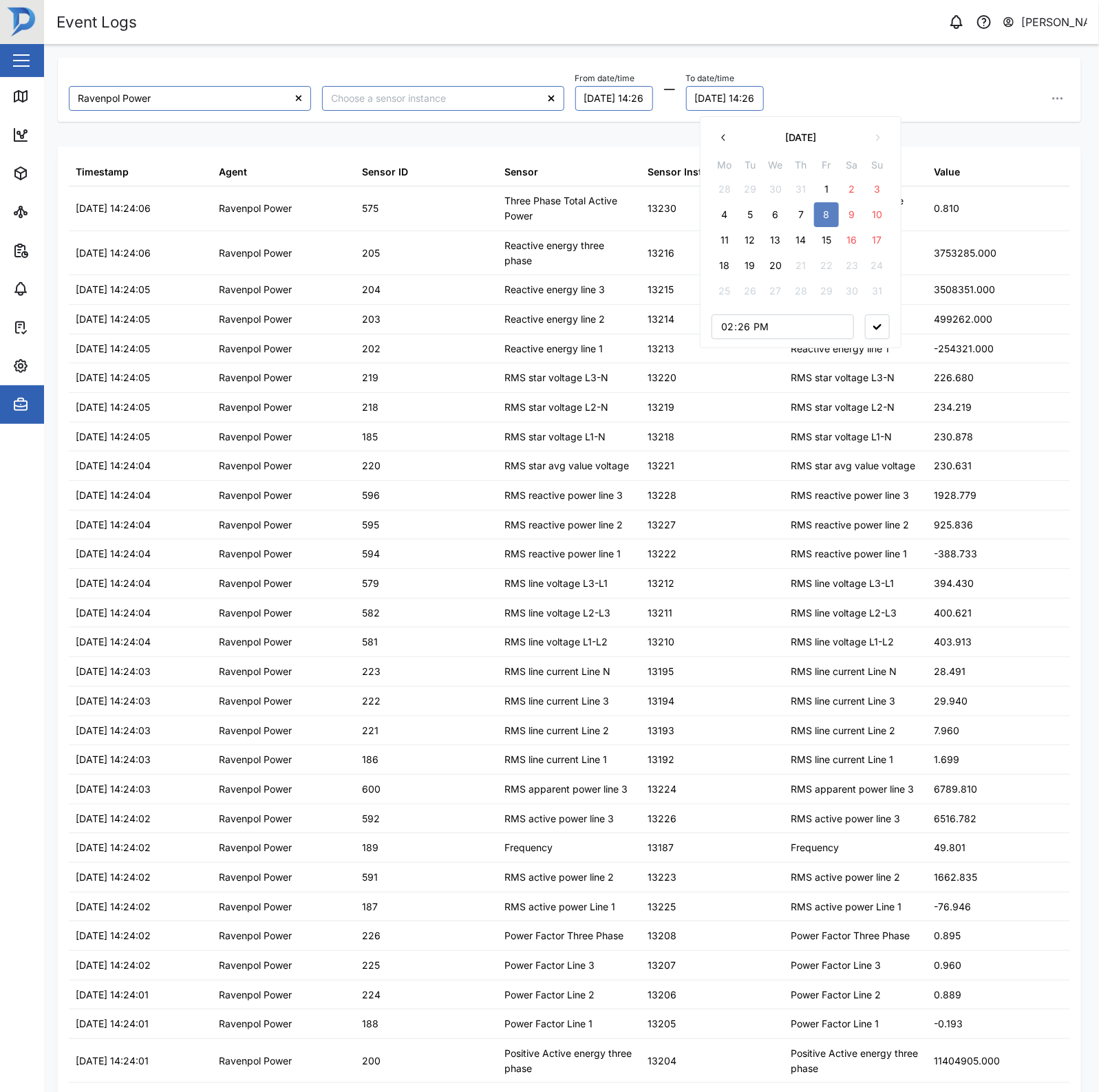
click at [880, 331] on button "button" at bounding box center [877, 327] width 25 height 25
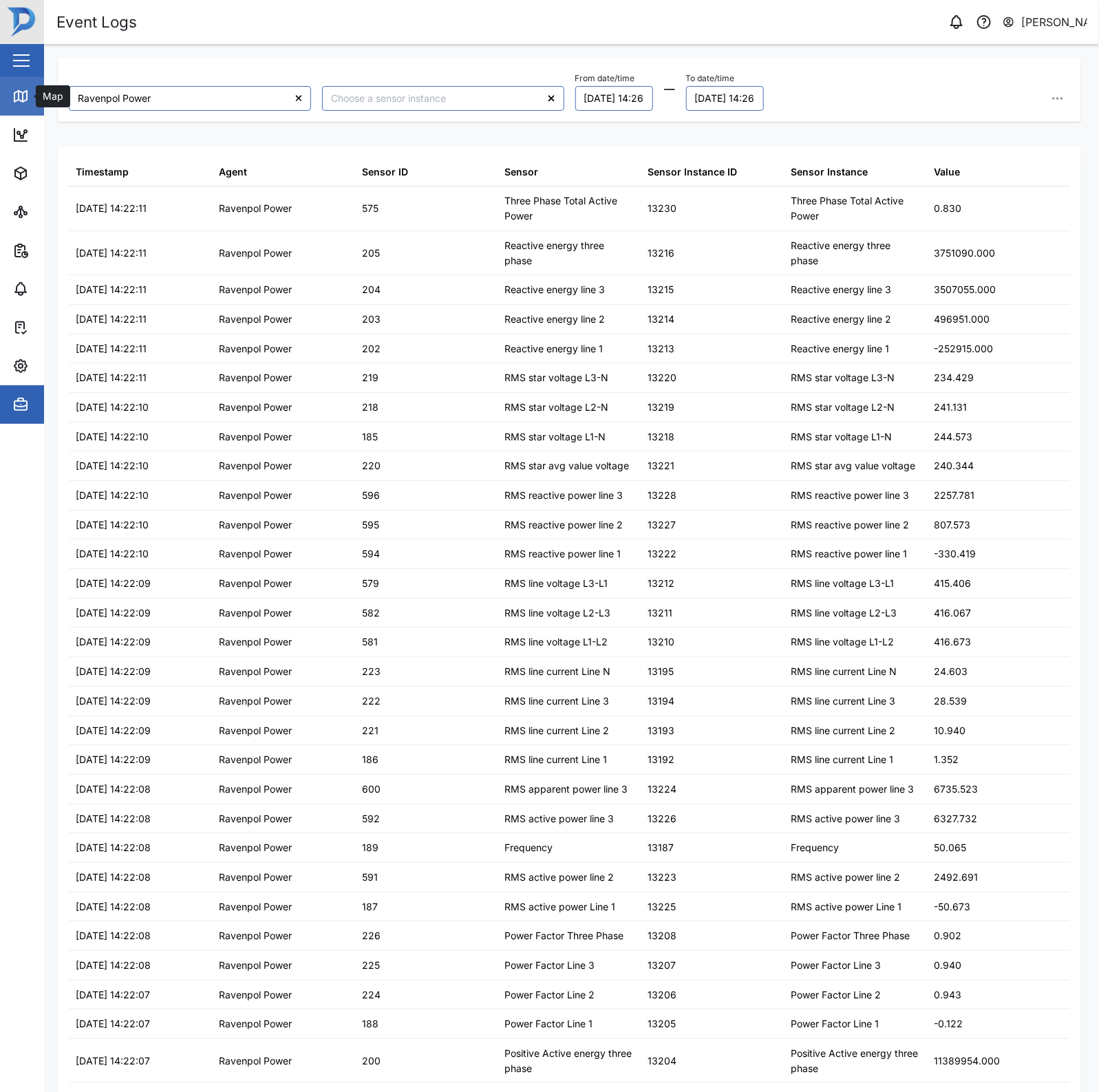
click at [42, 104] on div "Map" at bounding box center [39, 97] width 55 height 17
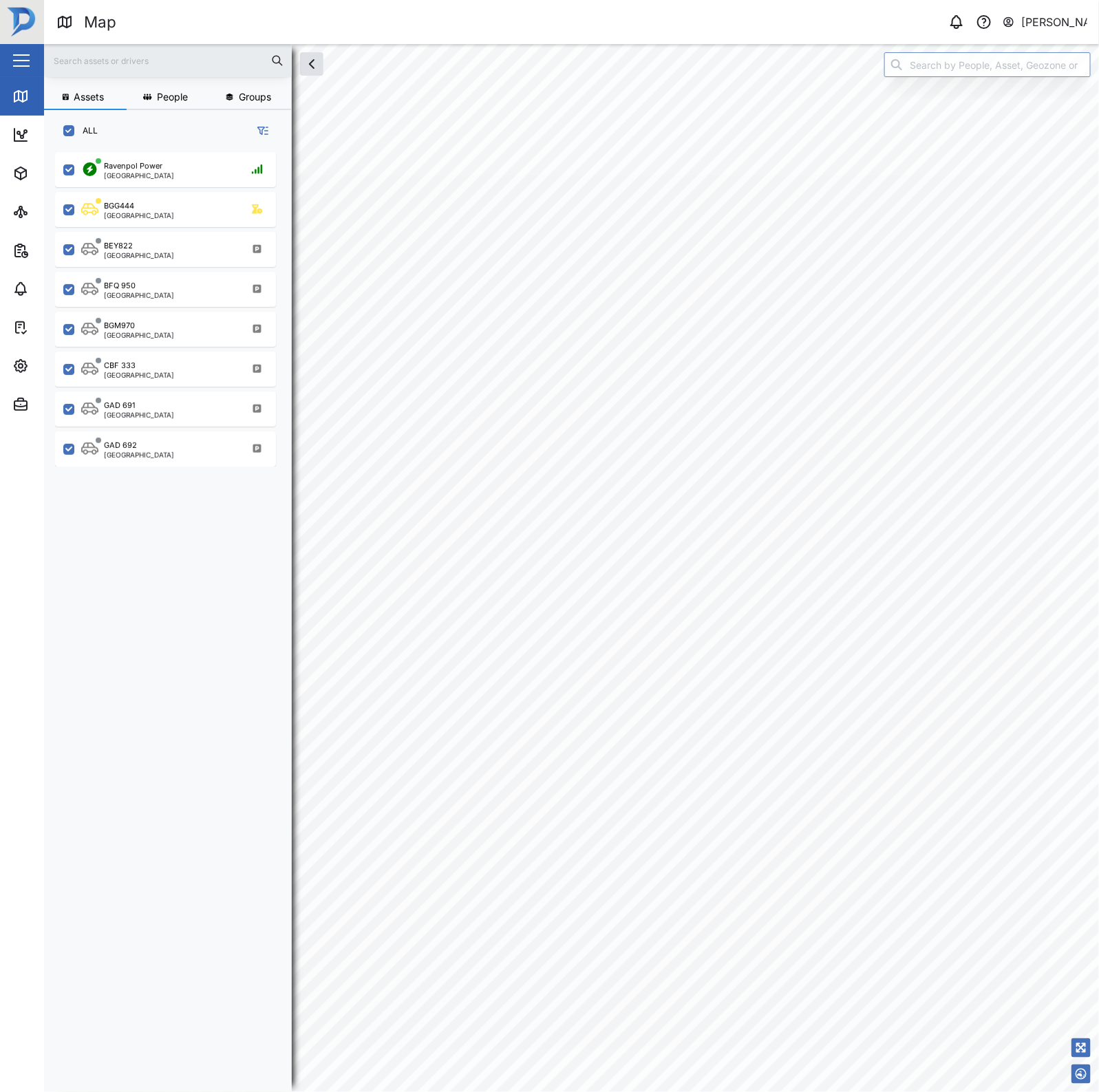
scroll to position [920, 214]
click at [212, 212] on div "BGG444 Port Moresby" at bounding box center [174, 210] width 187 height 19
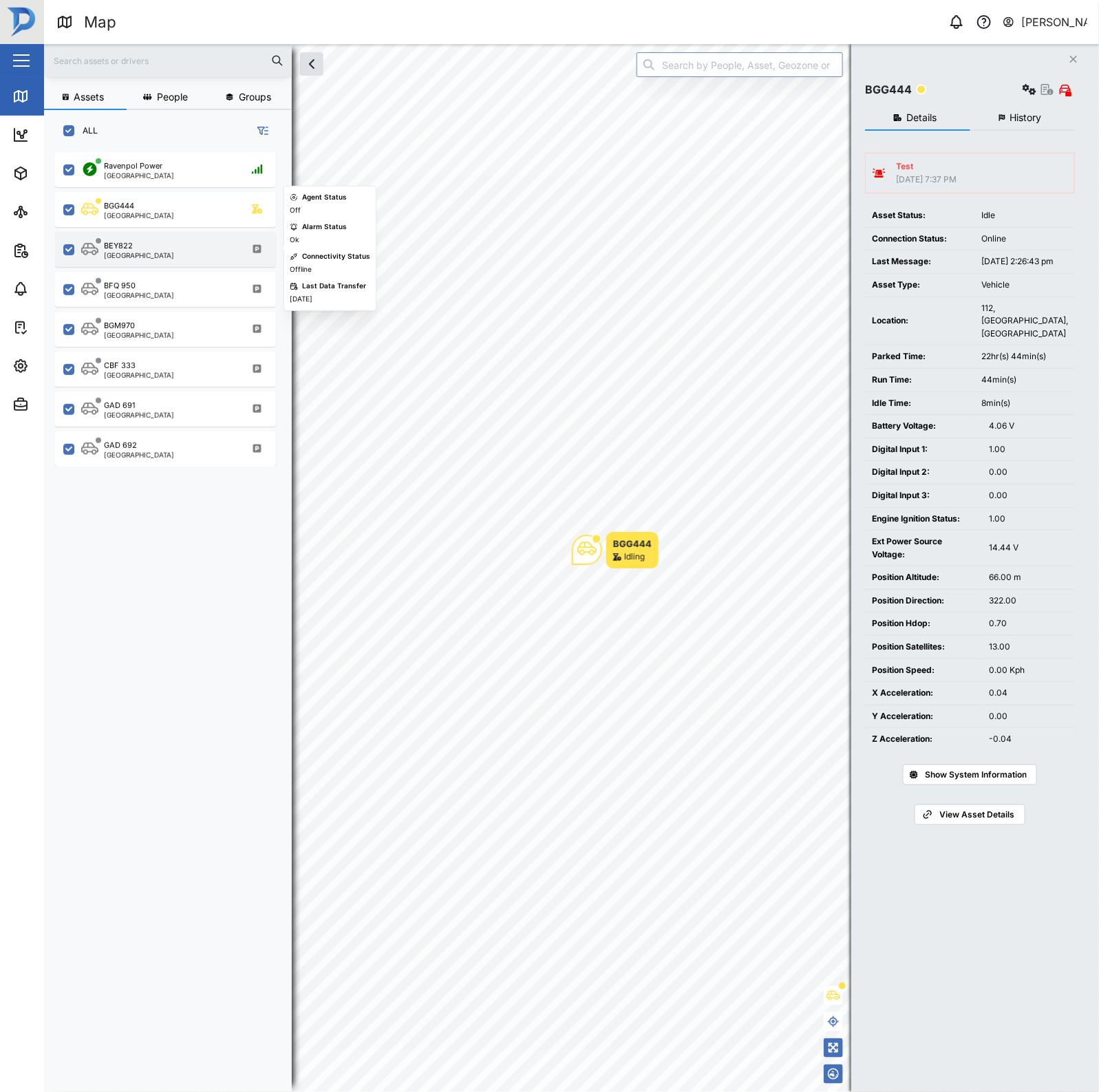
click at [201, 252] on div "BEY822 Port Moresby" at bounding box center [174, 250] width 187 height 19
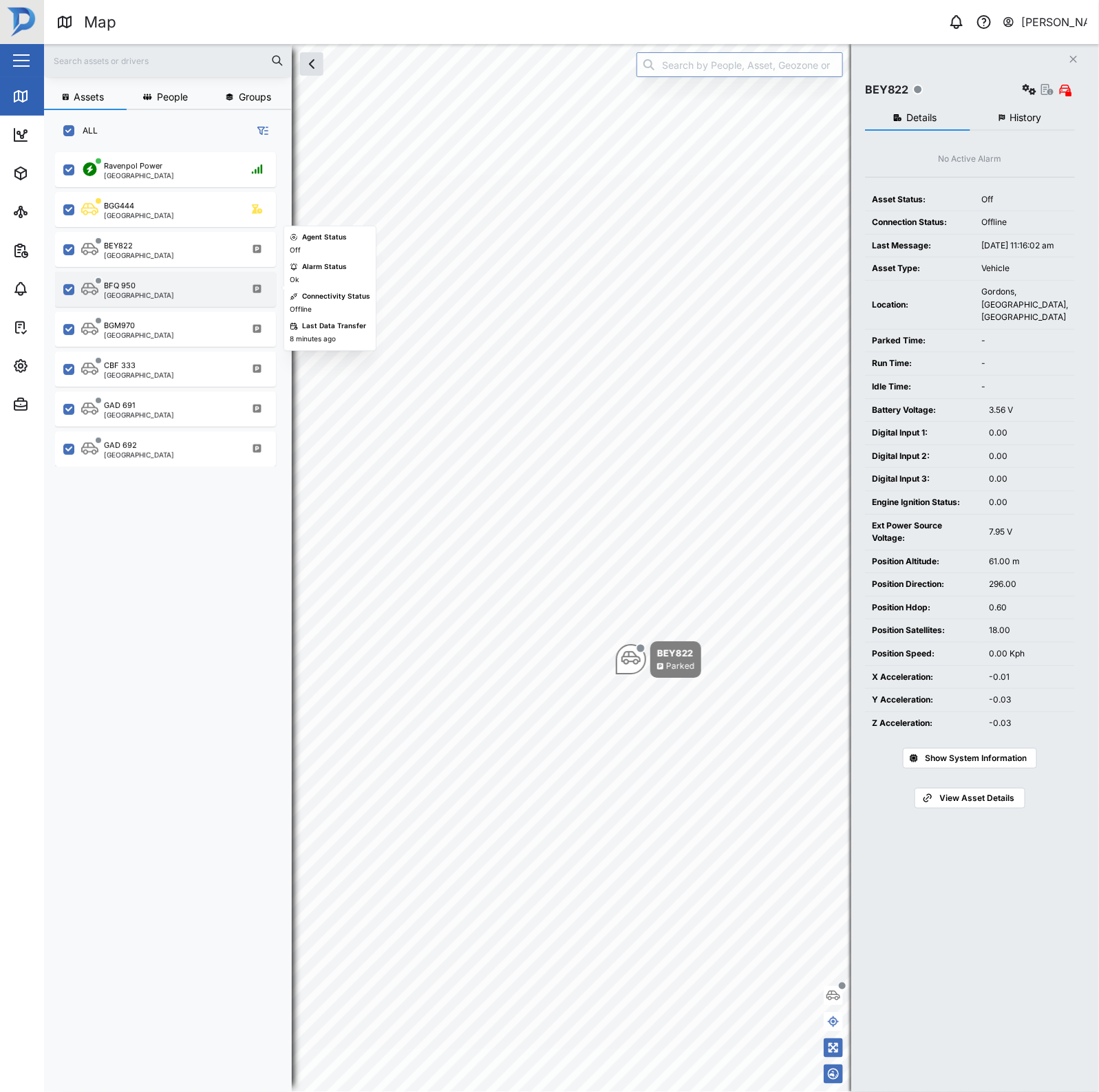
click at [155, 286] on div "BFQ 950 Port Moresby" at bounding box center [174, 290] width 187 height 19
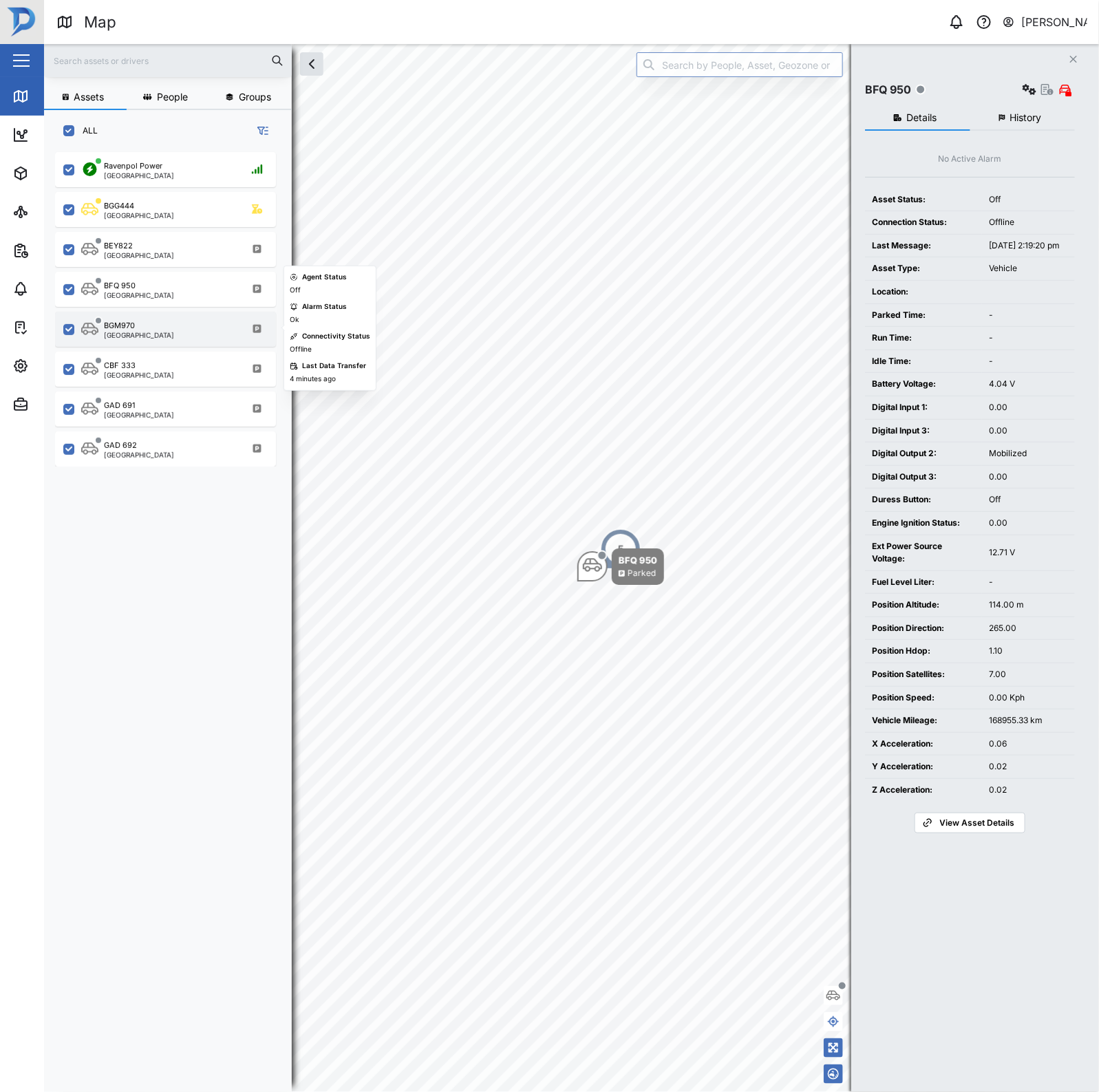
click at [155, 318] on div "BGM970 Port Moresby" at bounding box center [165, 330] width 221 height 35
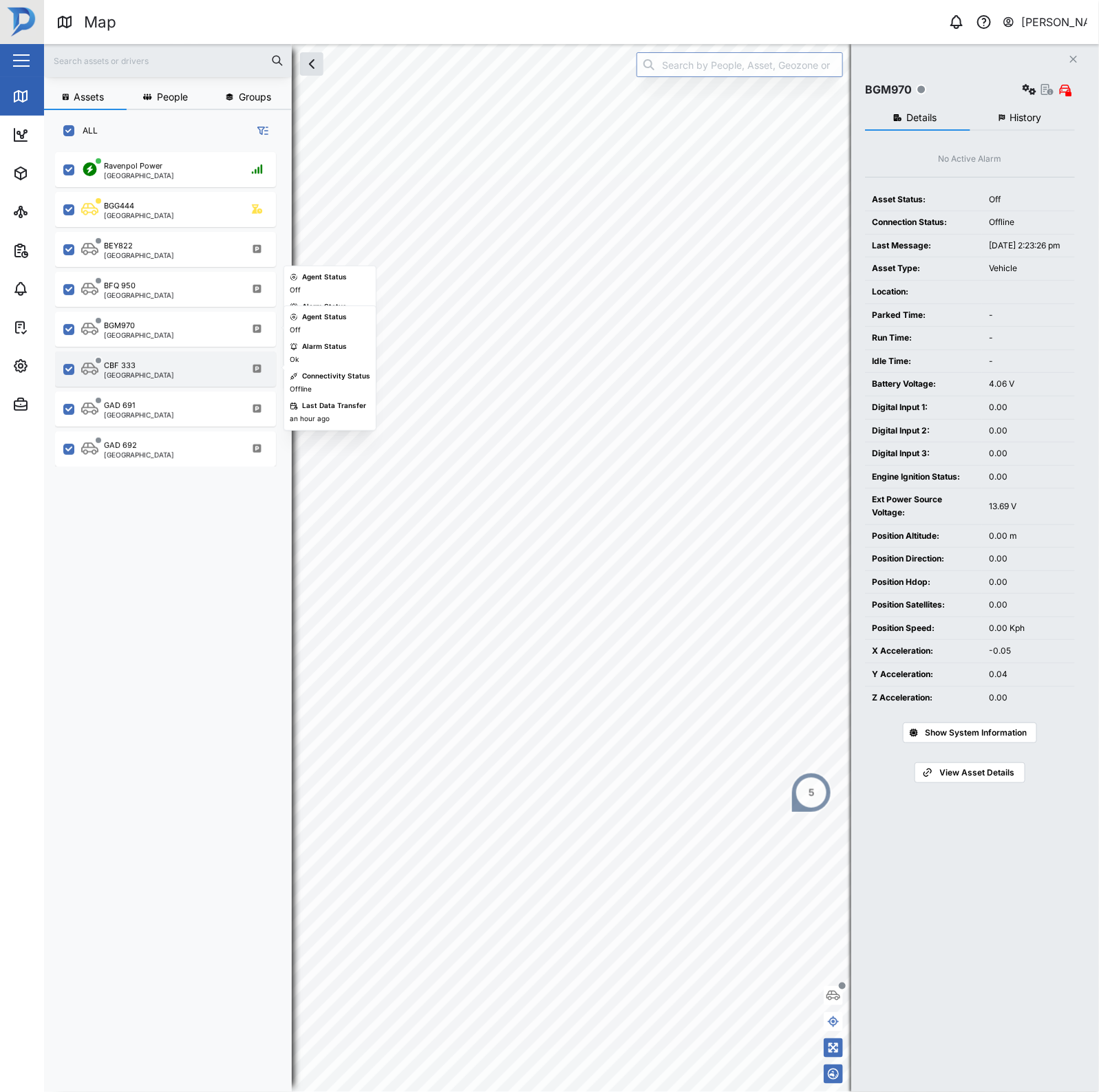
click at [160, 352] on div "CBF 333 Port Moresby" at bounding box center [165, 370] width 221 height 35
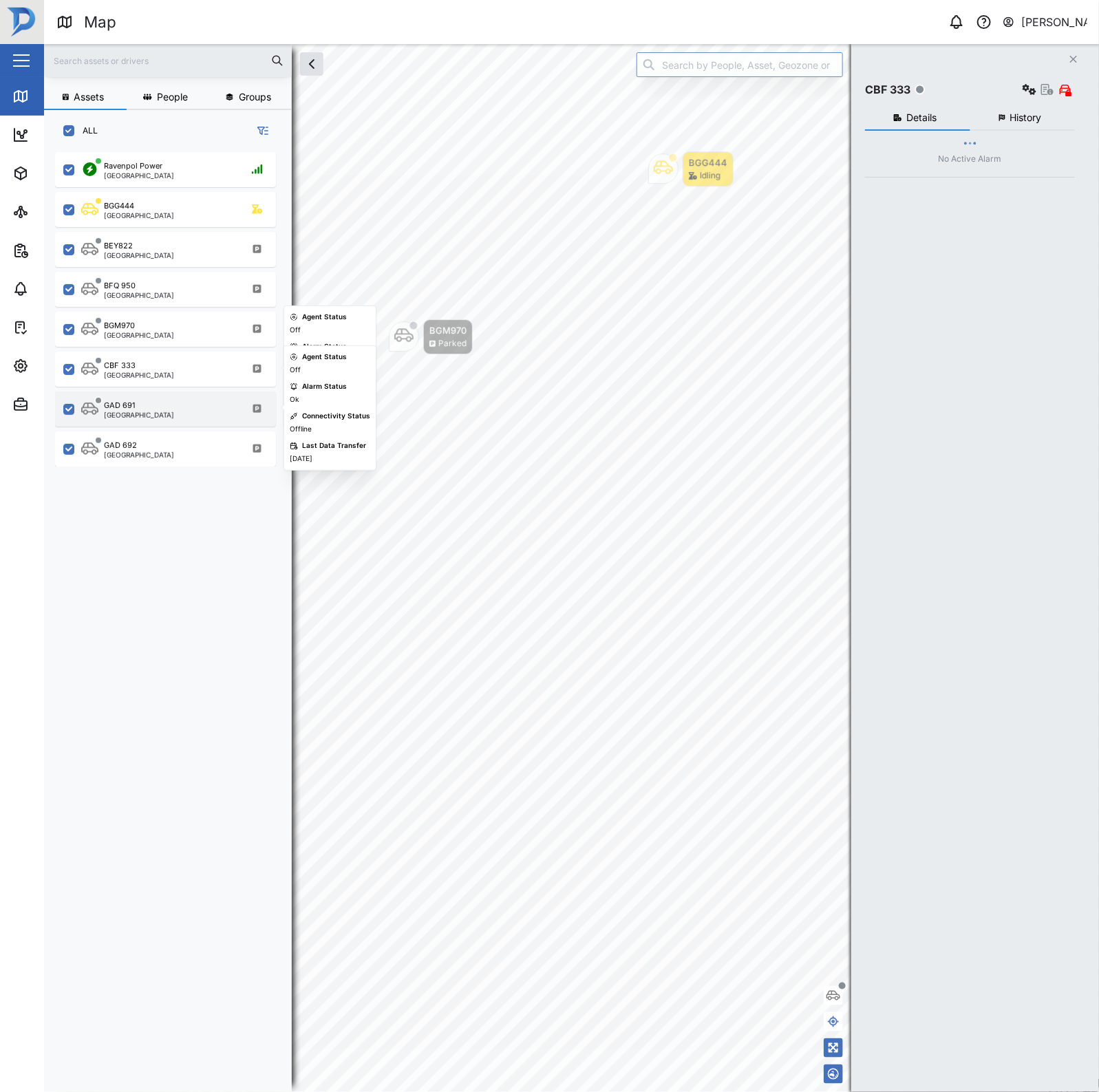
click at [174, 408] on div "GAD 691 Port Moresby" at bounding box center [174, 409] width 187 height 19
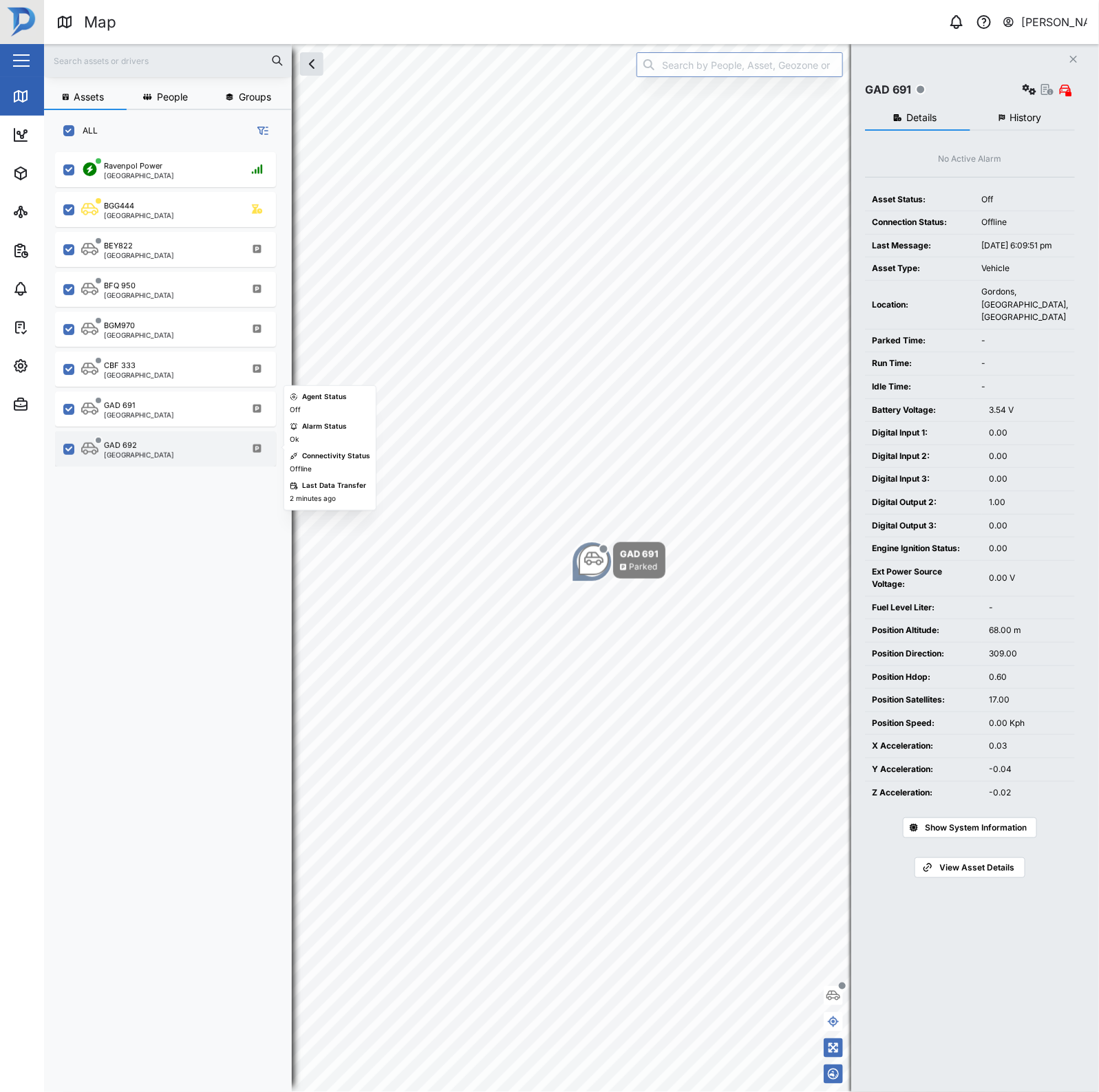
click at [167, 439] on div "GAD 692 Port Moresby" at bounding box center [174, 448] width 187 height 19
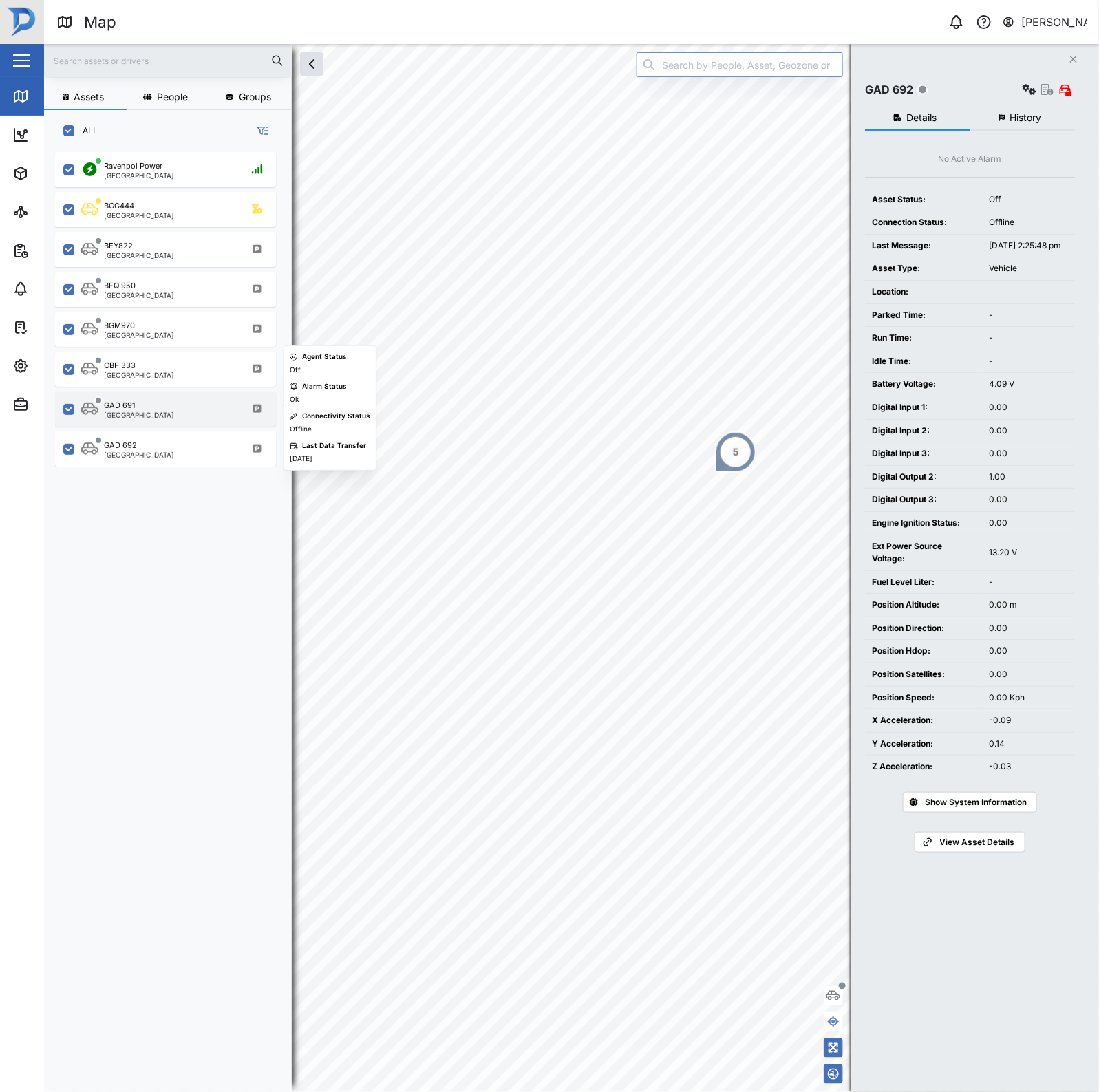
click at [165, 410] on div "GAD 691 Port Moresby" at bounding box center [174, 409] width 187 height 19
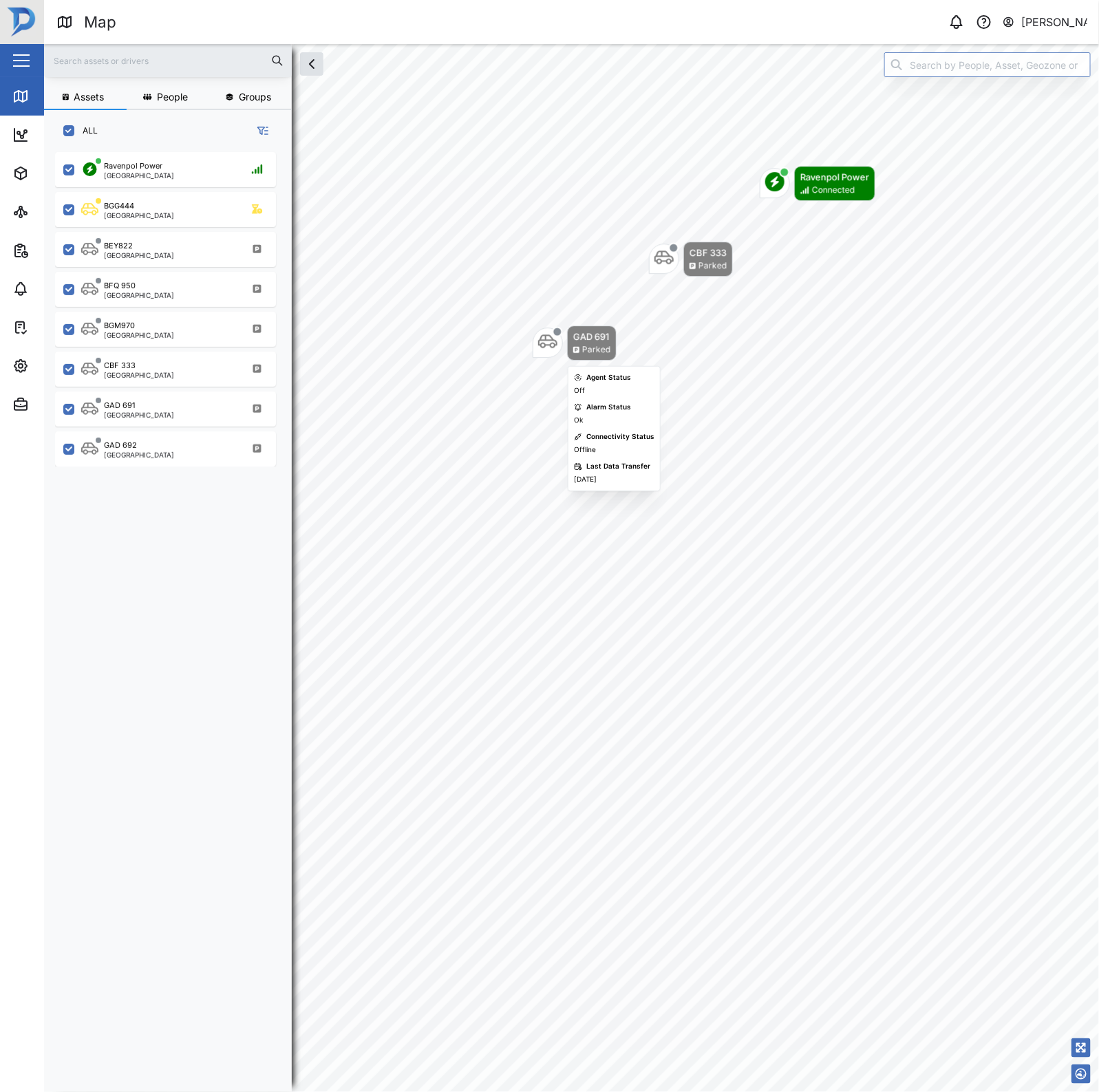
click at [544, 345] on icon "Map marker" at bounding box center [547, 342] width 20 height 14
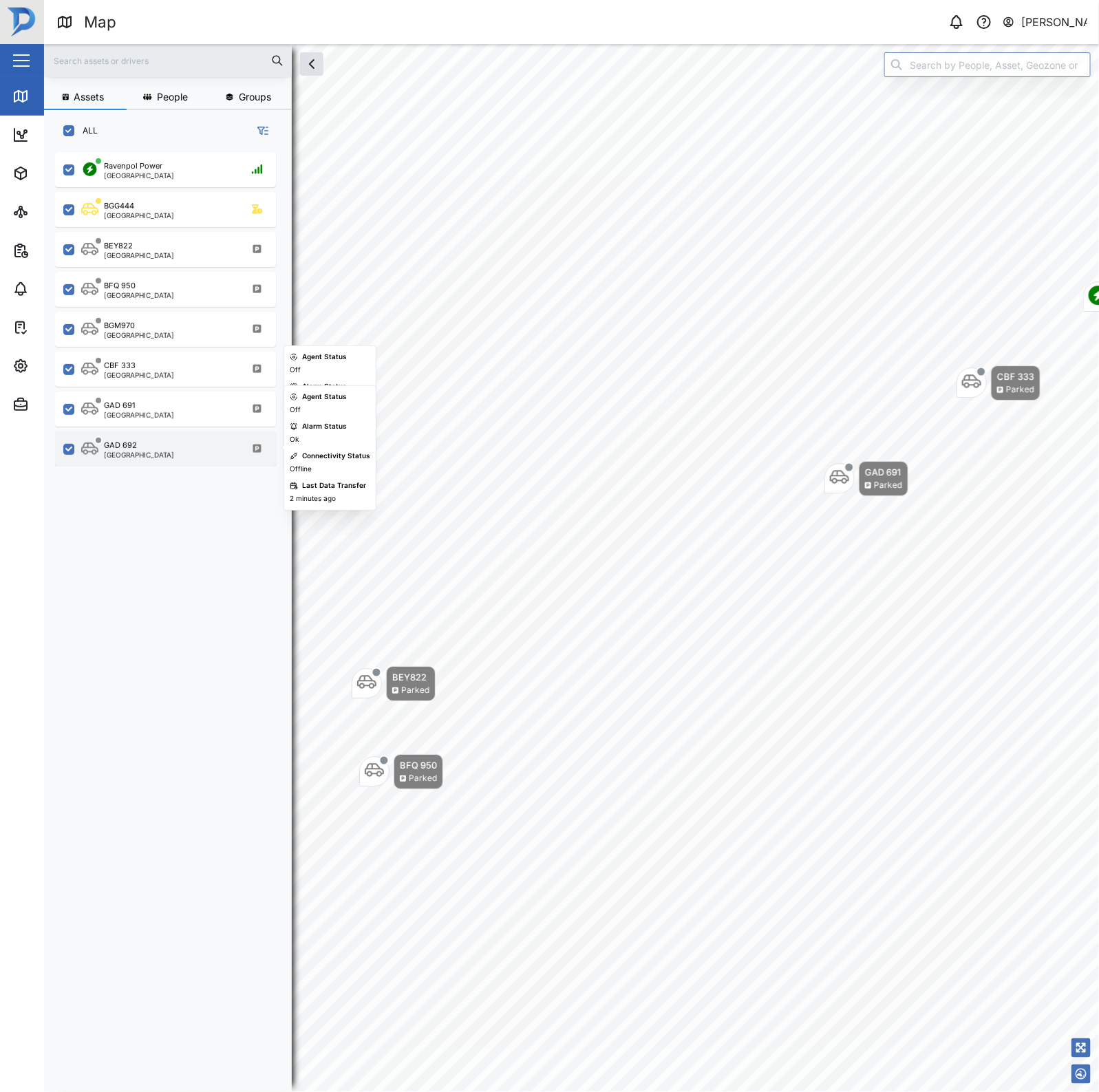
click at [183, 456] on div "GAD 692 Port Moresby" at bounding box center [174, 448] width 187 height 19
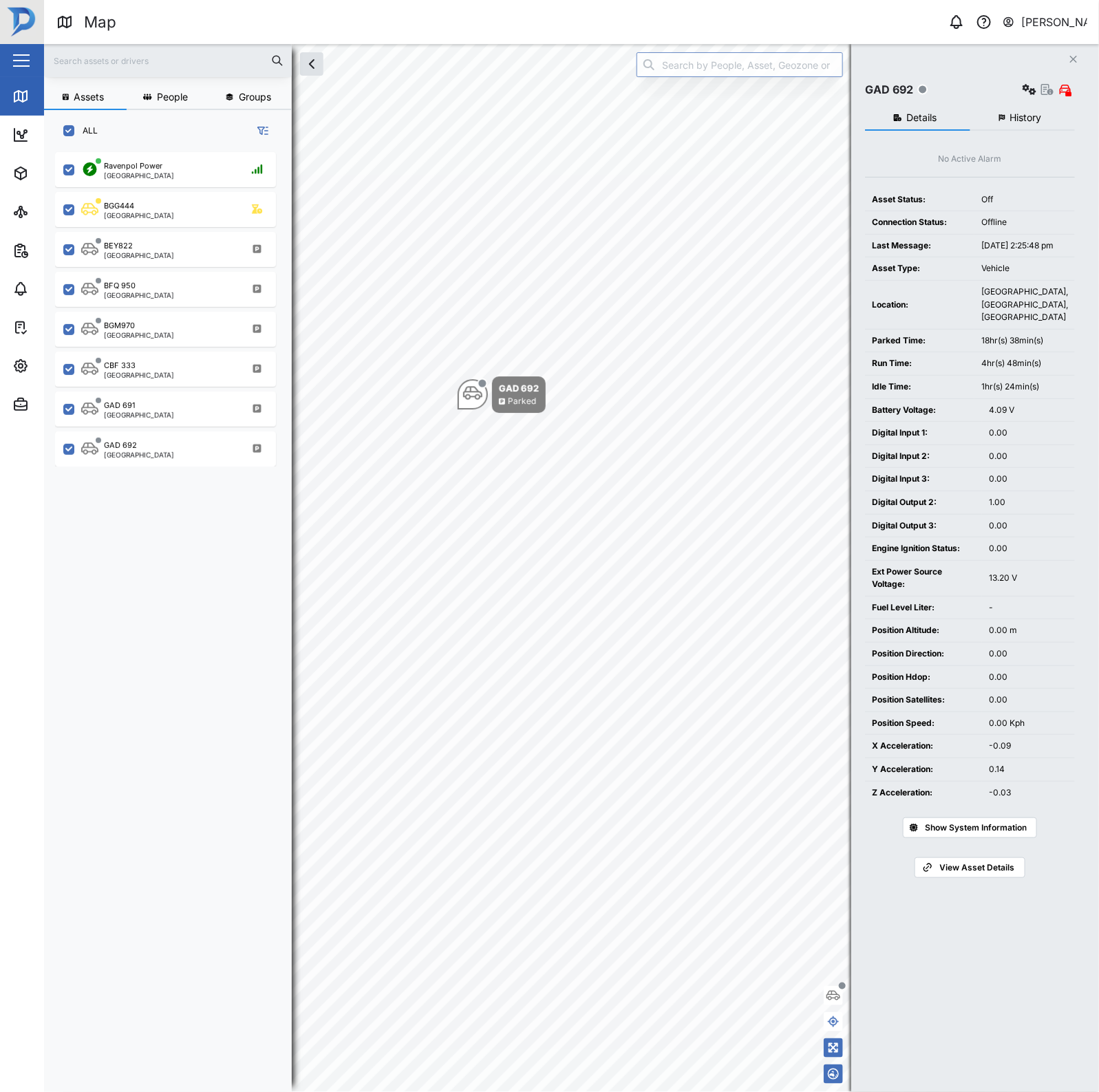
click at [952, 509] on div "Digital Output 2:" at bounding box center [923, 502] width 103 height 13
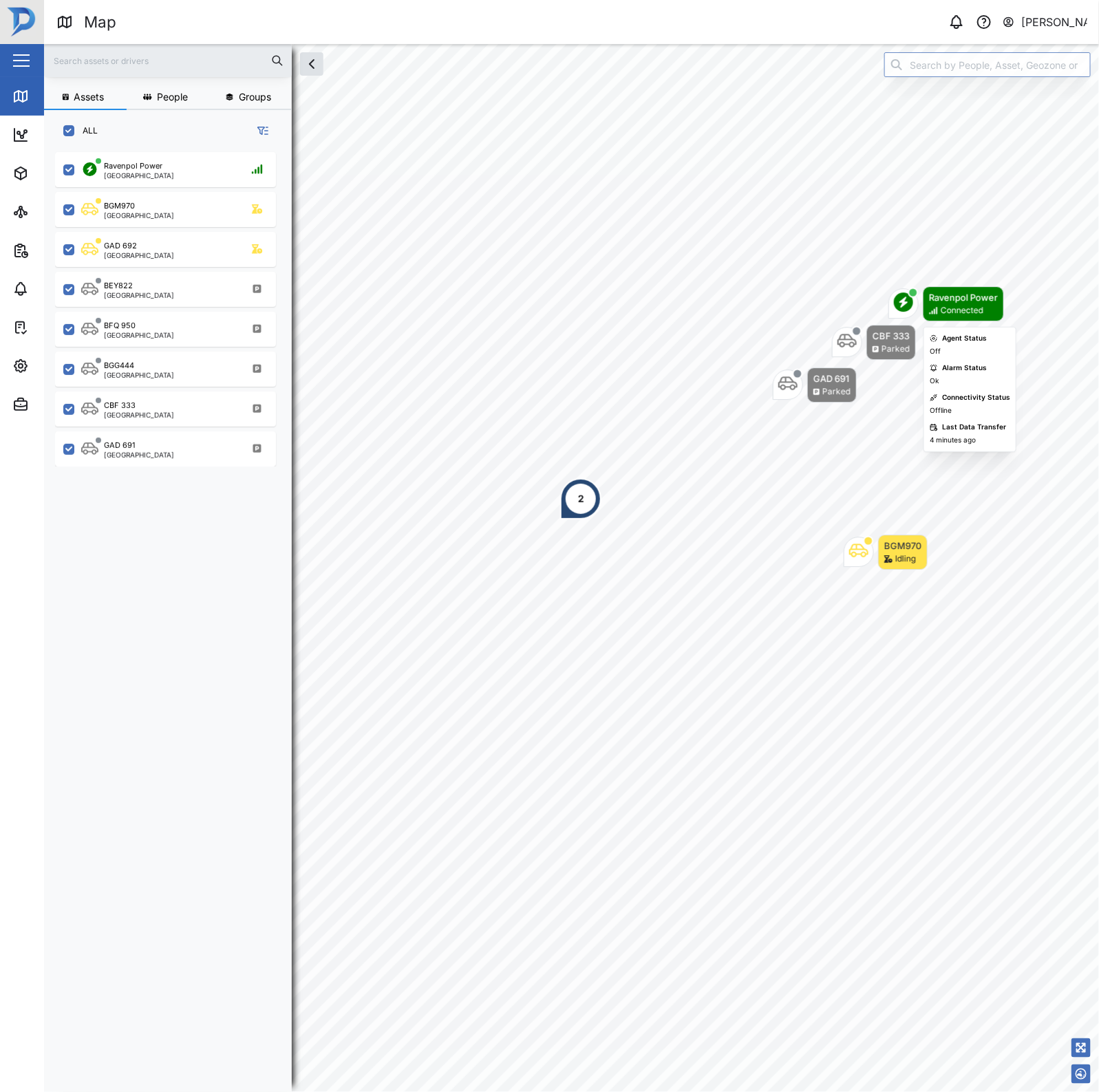
click at [964, 299] on div "Ravenpol Power" at bounding box center [963, 297] width 69 height 14
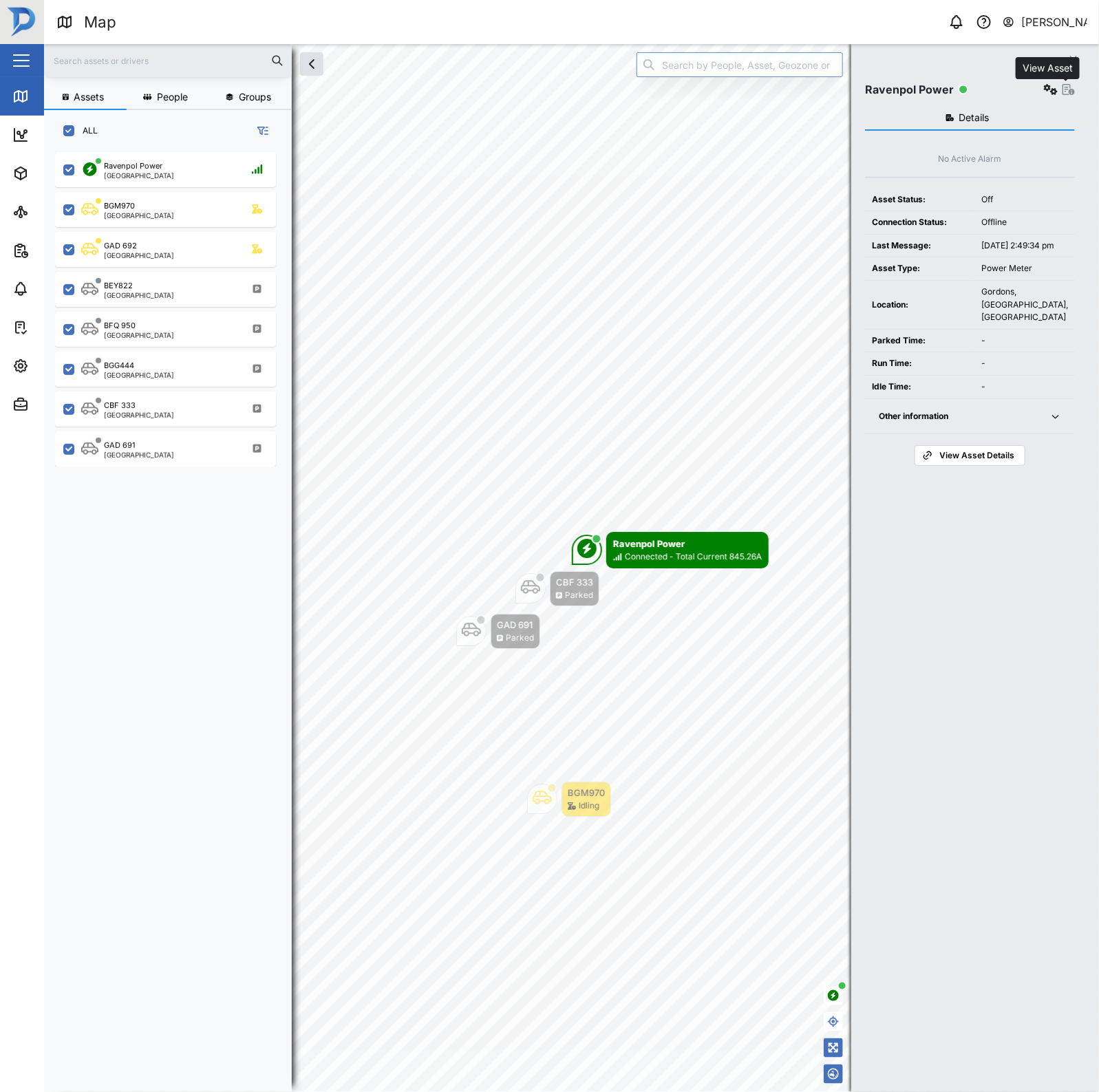
click at [1063, 92] on icon "button" at bounding box center [1068, 89] width 12 height 11
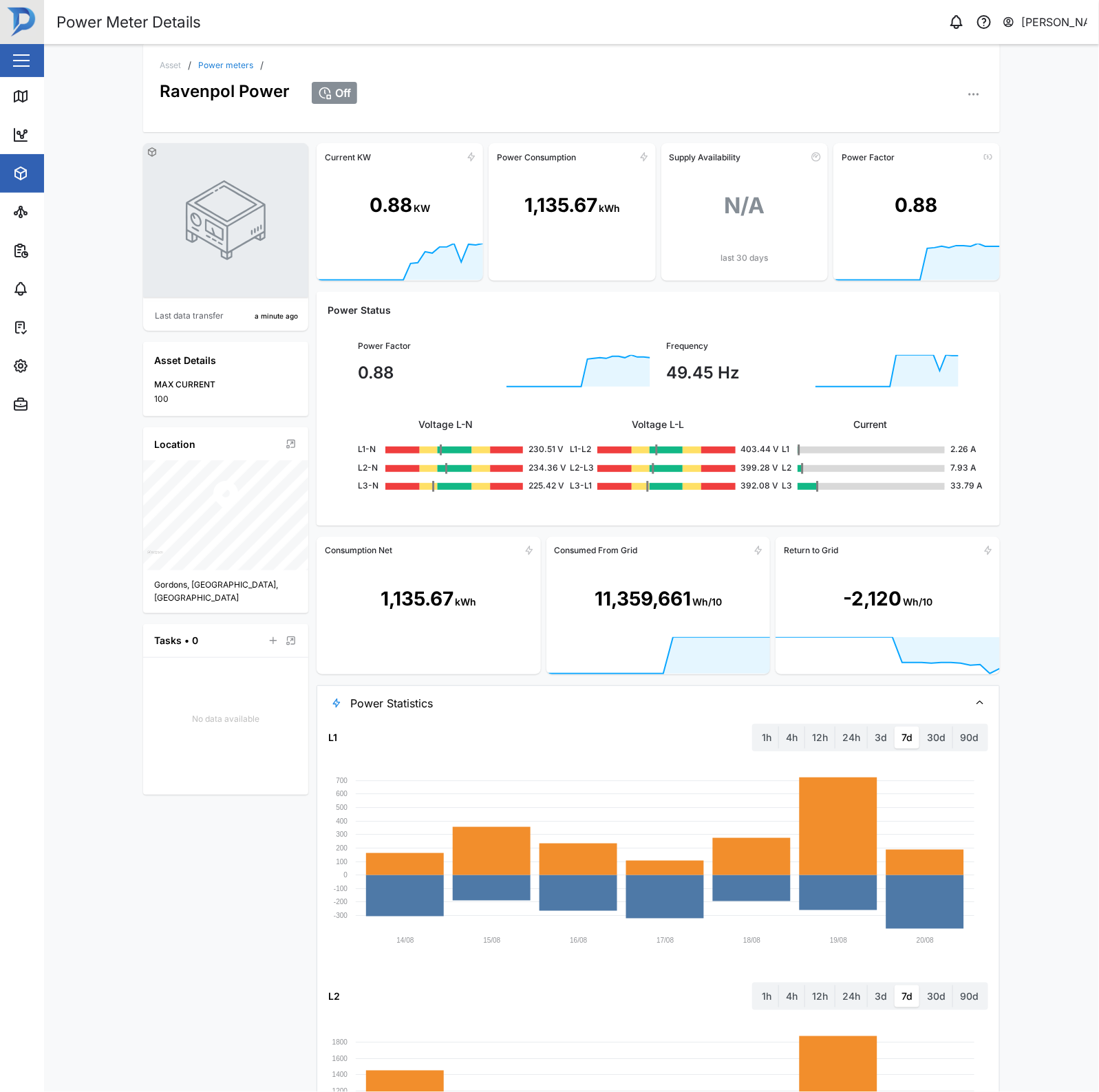
click at [967, 94] on icon "button" at bounding box center [974, 94] width 14 height 14
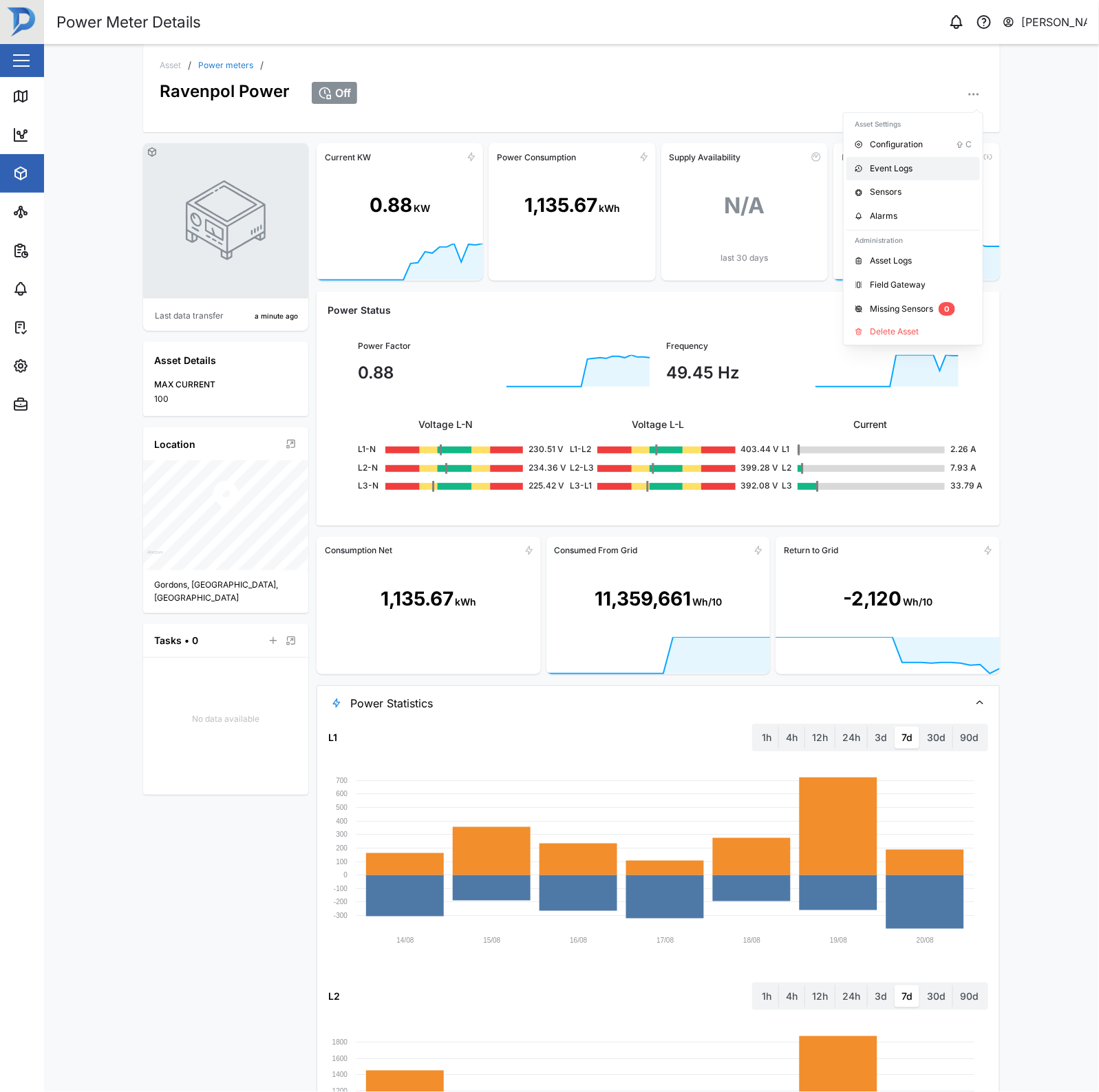
click at [890, 172] on div "Event Logs" at bounding box center [921, 169] width 102 height 13
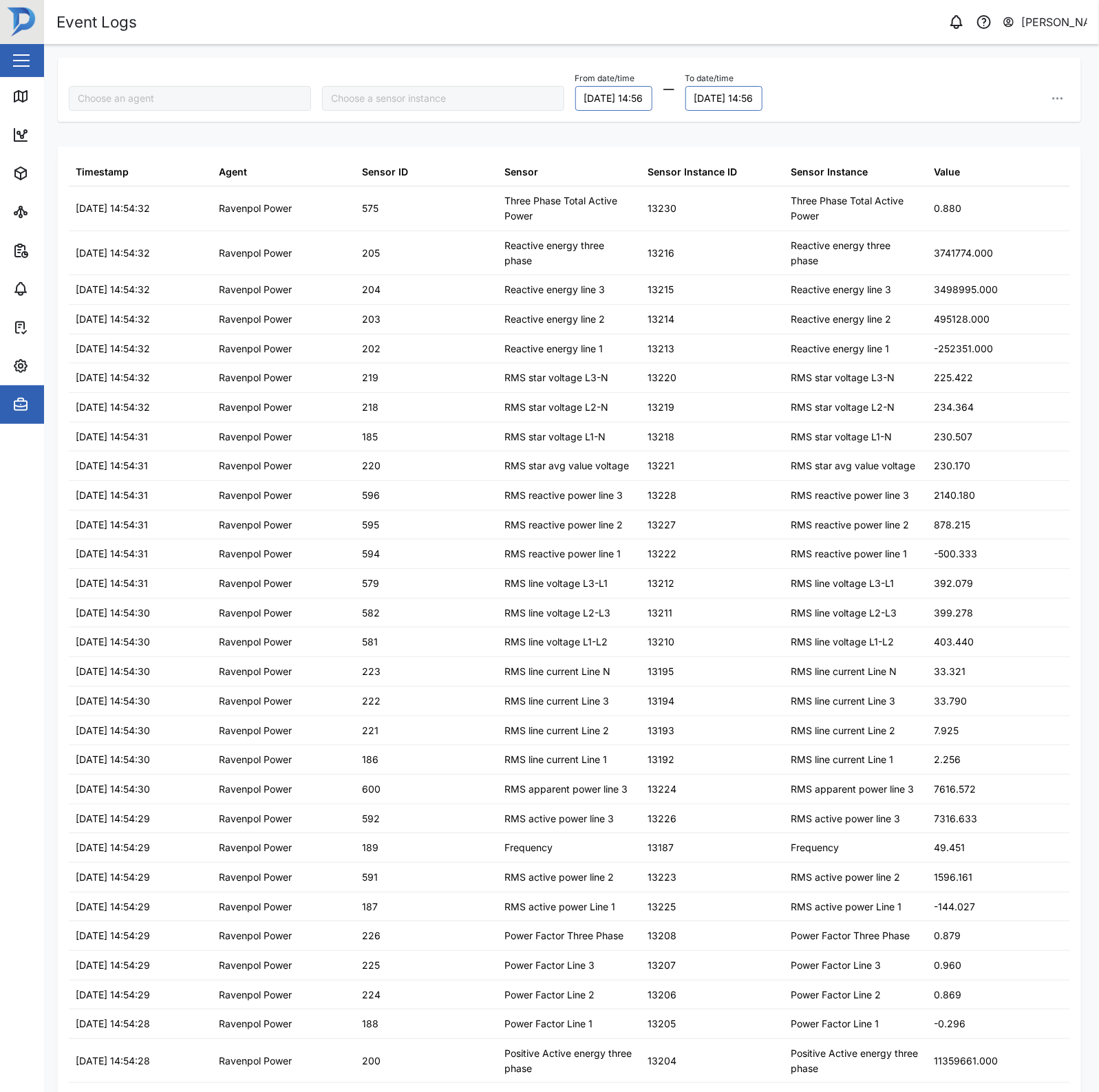
type input "Ravenpol Power"
click at [441, 93] on input "search" at bounding box center [443, 98] width 242 height 25
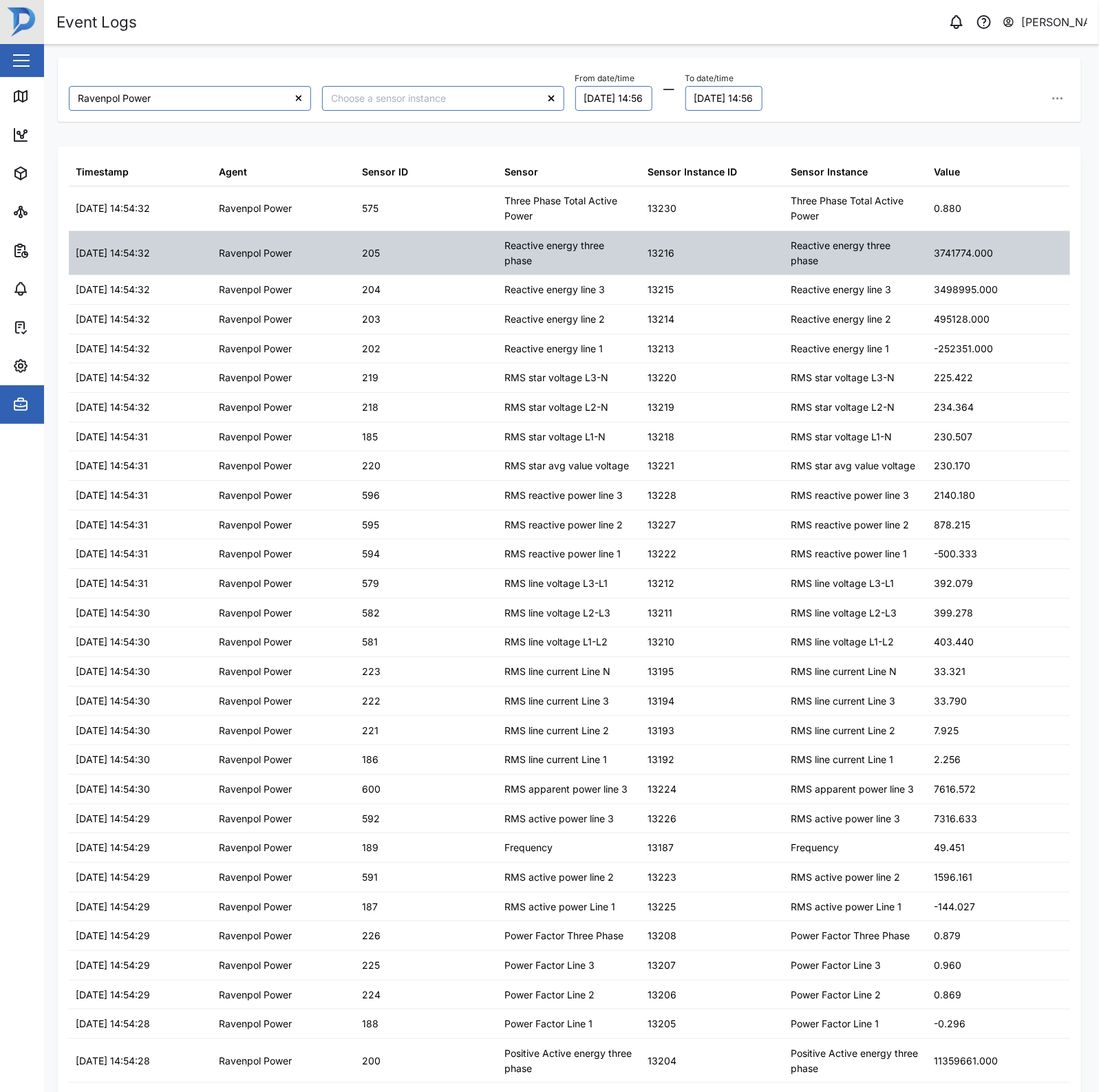
click at [219, 245] on div "Ravenpol Power" at bounding box center [255, 253] width 73 height 15
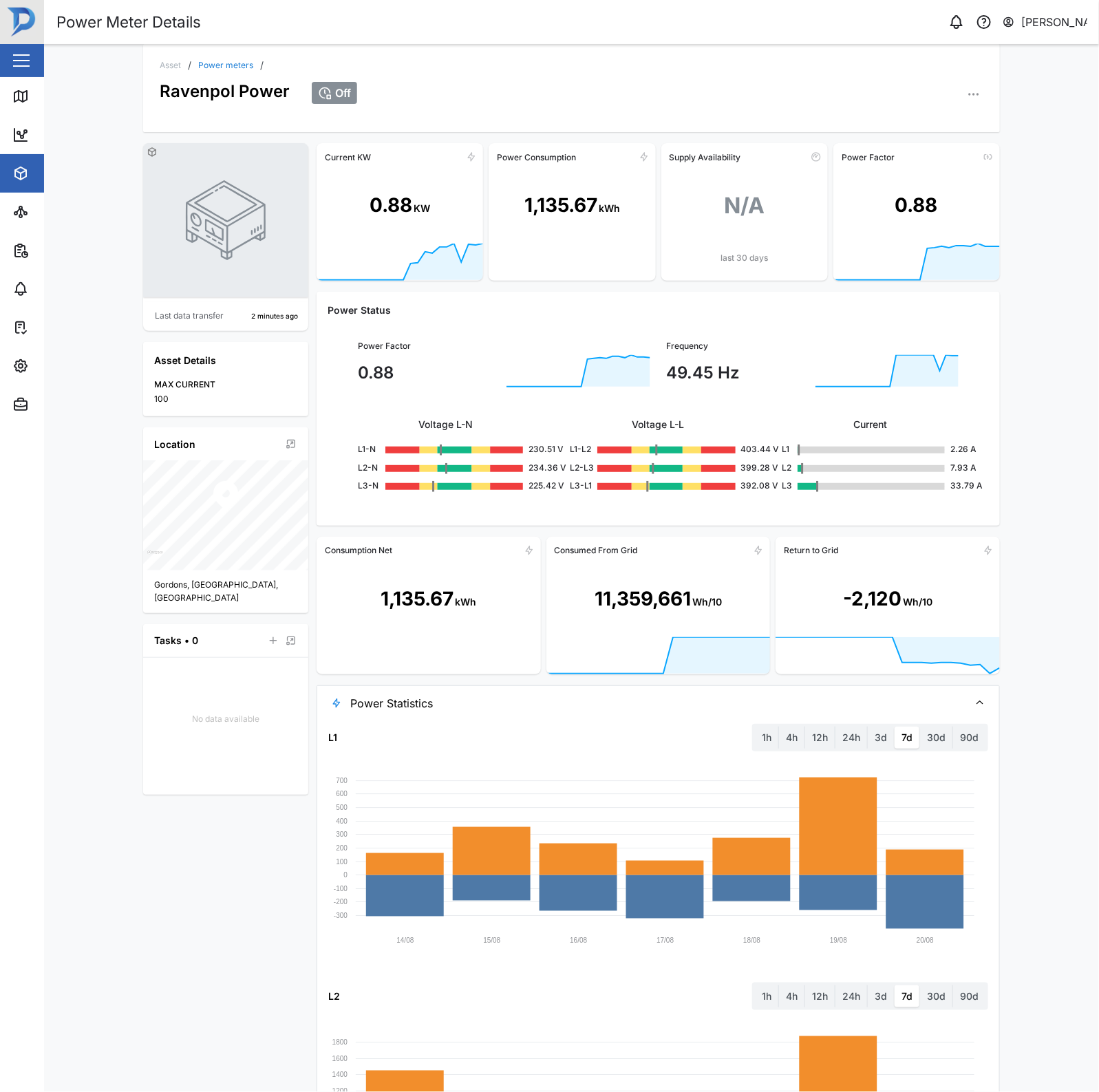
click at [967, 91] on icon "button" at bounding box center [974, 94] width 14 height 14
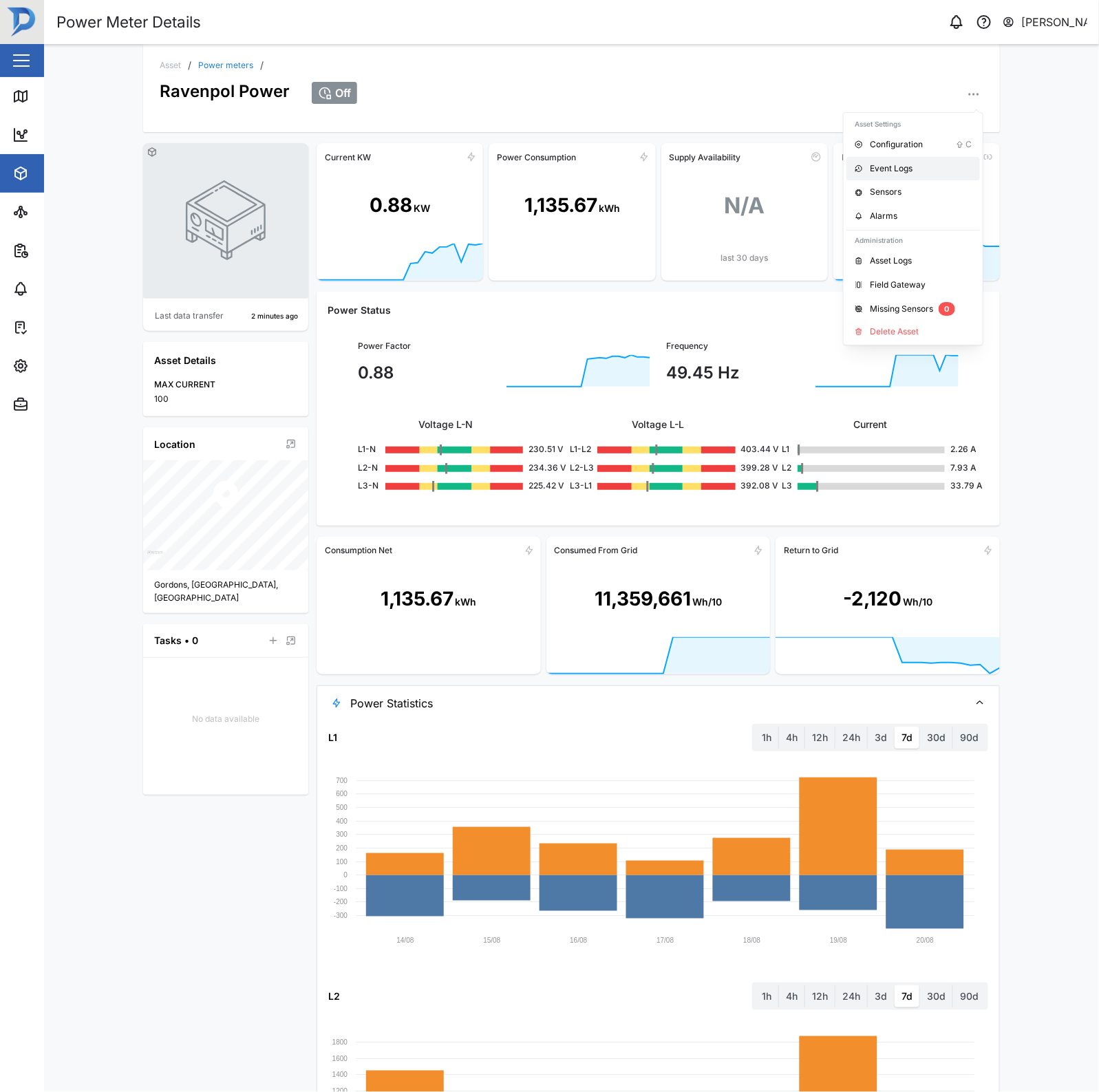
click at [904, 168] on div "Event Logs" at bounding box center [921, 169] width 102 height 13
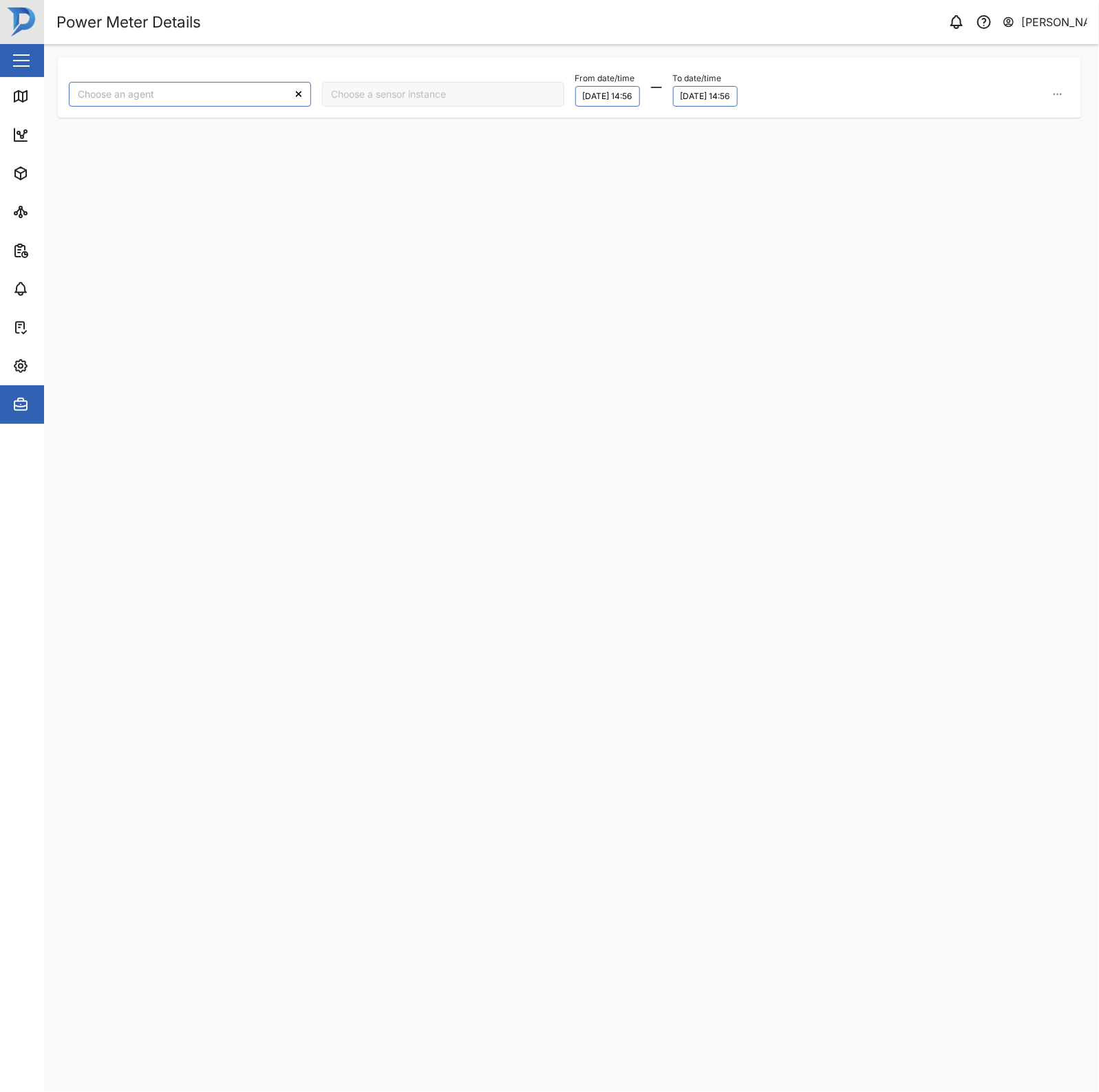
type input "Ravenpol Power"
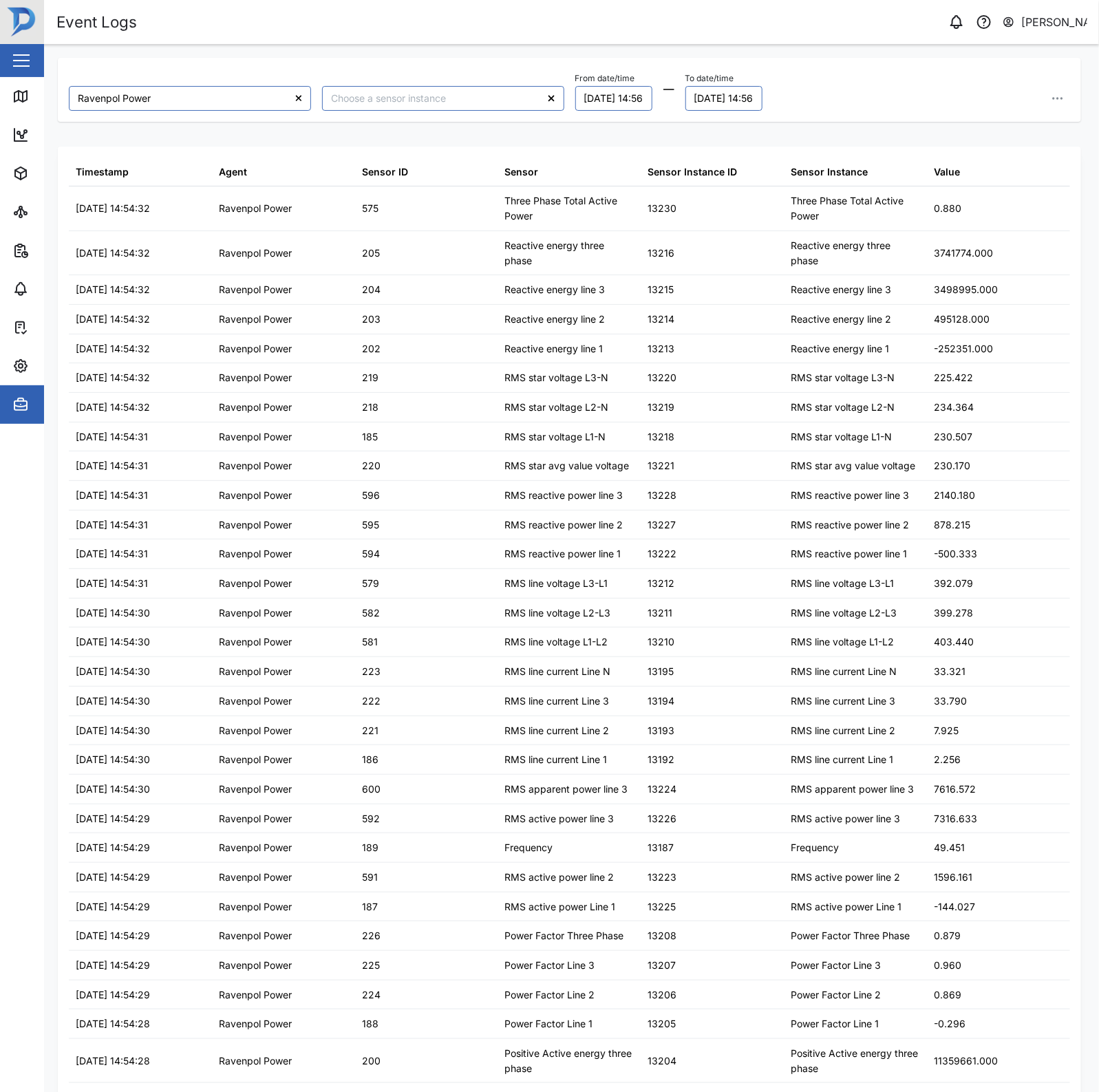
click at [473, 83] on div at bounding box center [443, 98] width 254 height 36
click at [461, 92] on input "search" at bounding box center [443, 98] width 242 height 25
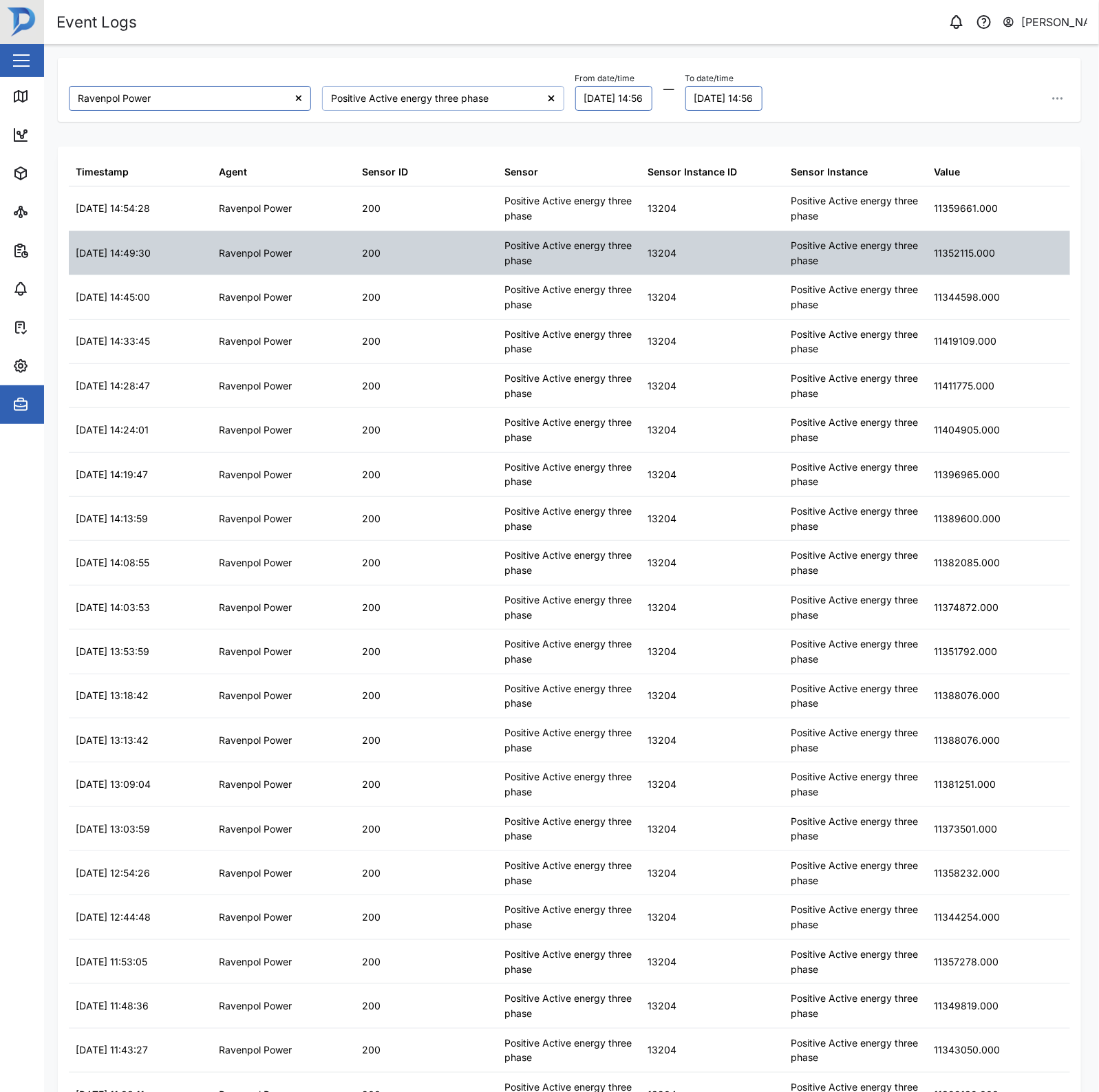
type input "Positive Active energy three phase"
click at [684, 248] on div "13204" at bounding box center [713, 253] width 143 height 44
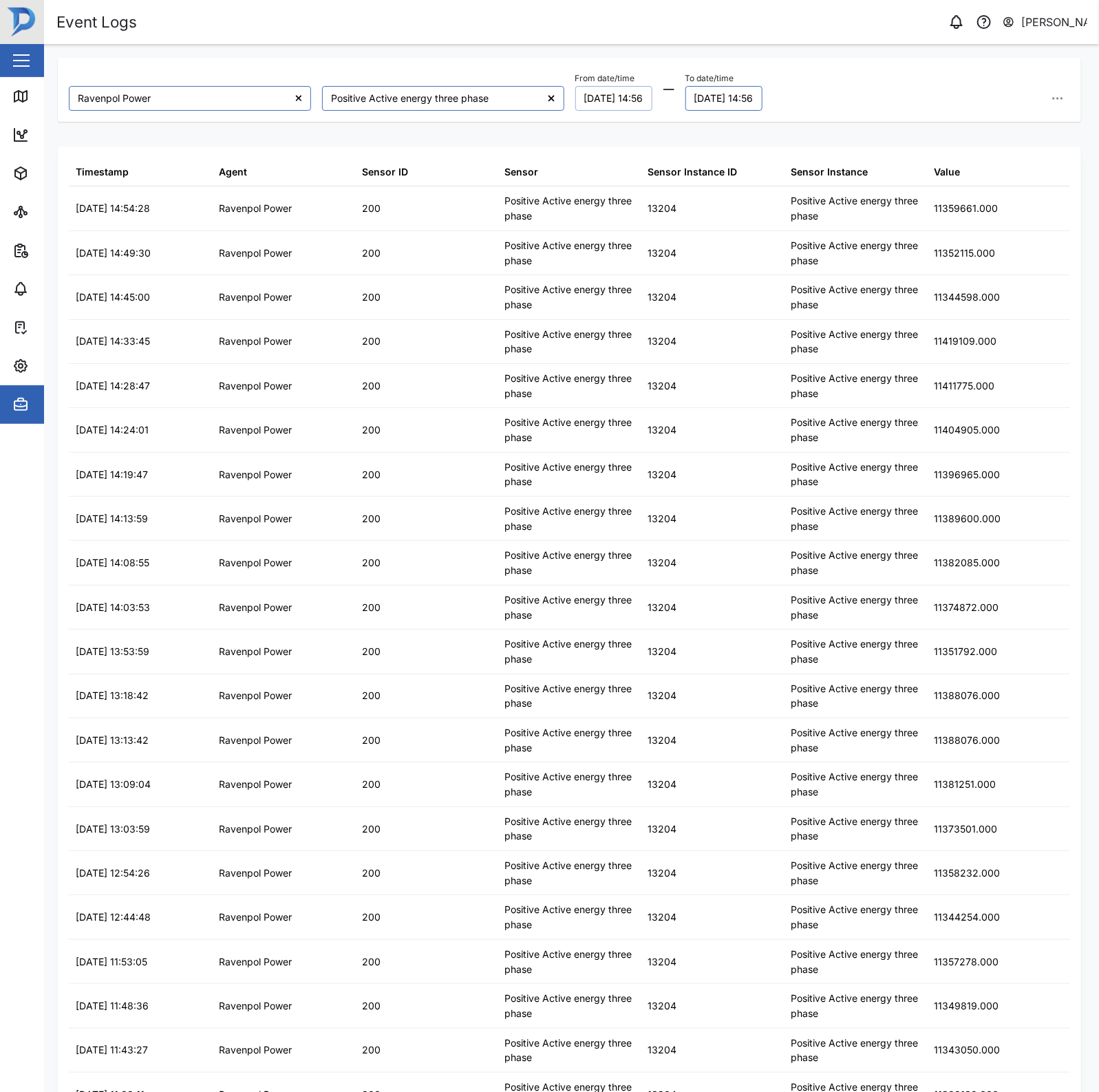
click at [611, 101] on button "19/08/2025 14:56" at bounding box center [613, 98] width 77 height 25
click at [689, 186] on button "1" at bounding box center [695, 188] width 25 height 25
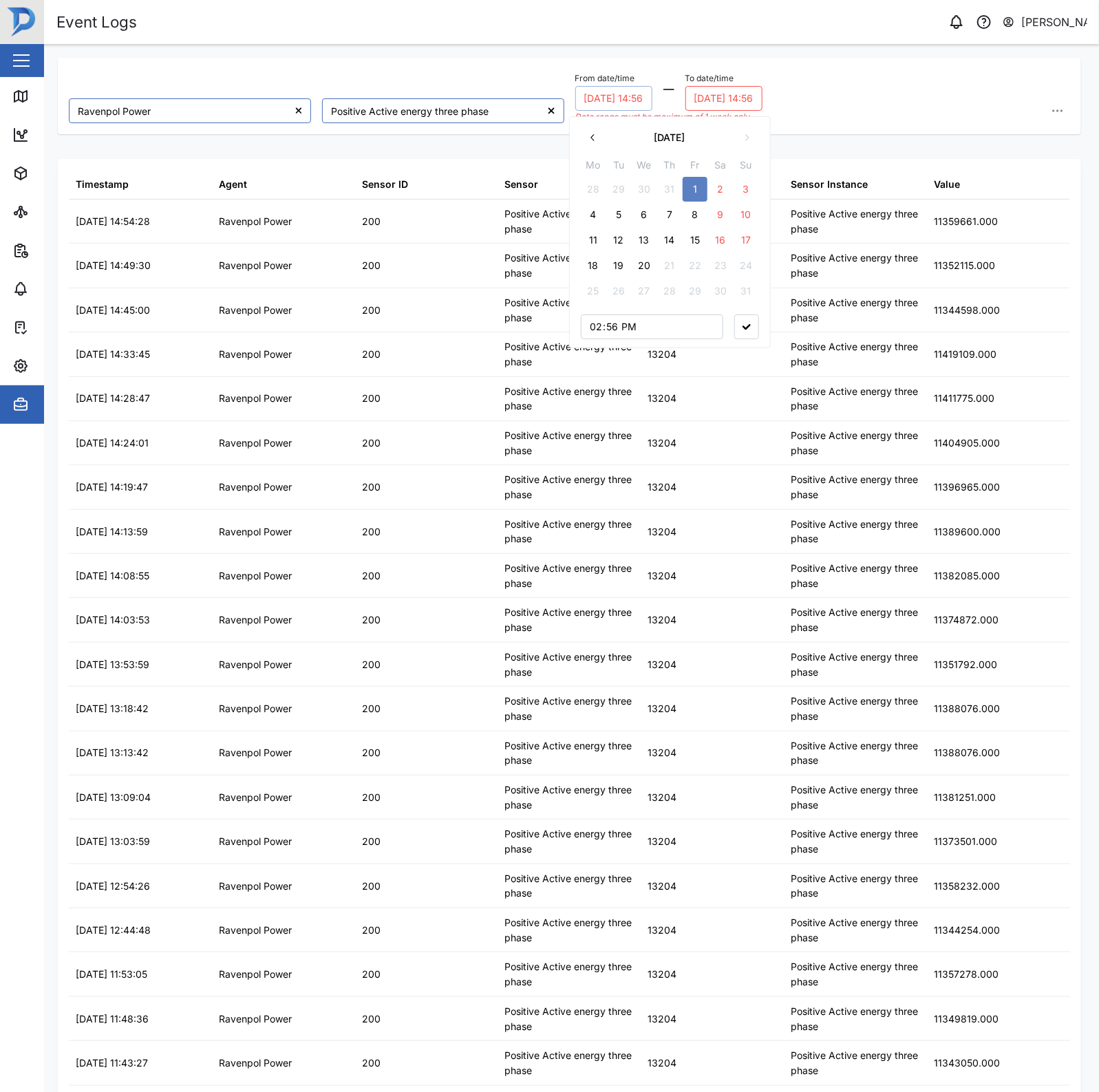
click at [726, 94] on button "20/08/2025 14:56" at bounding box center [724, 98] width 77 height 25
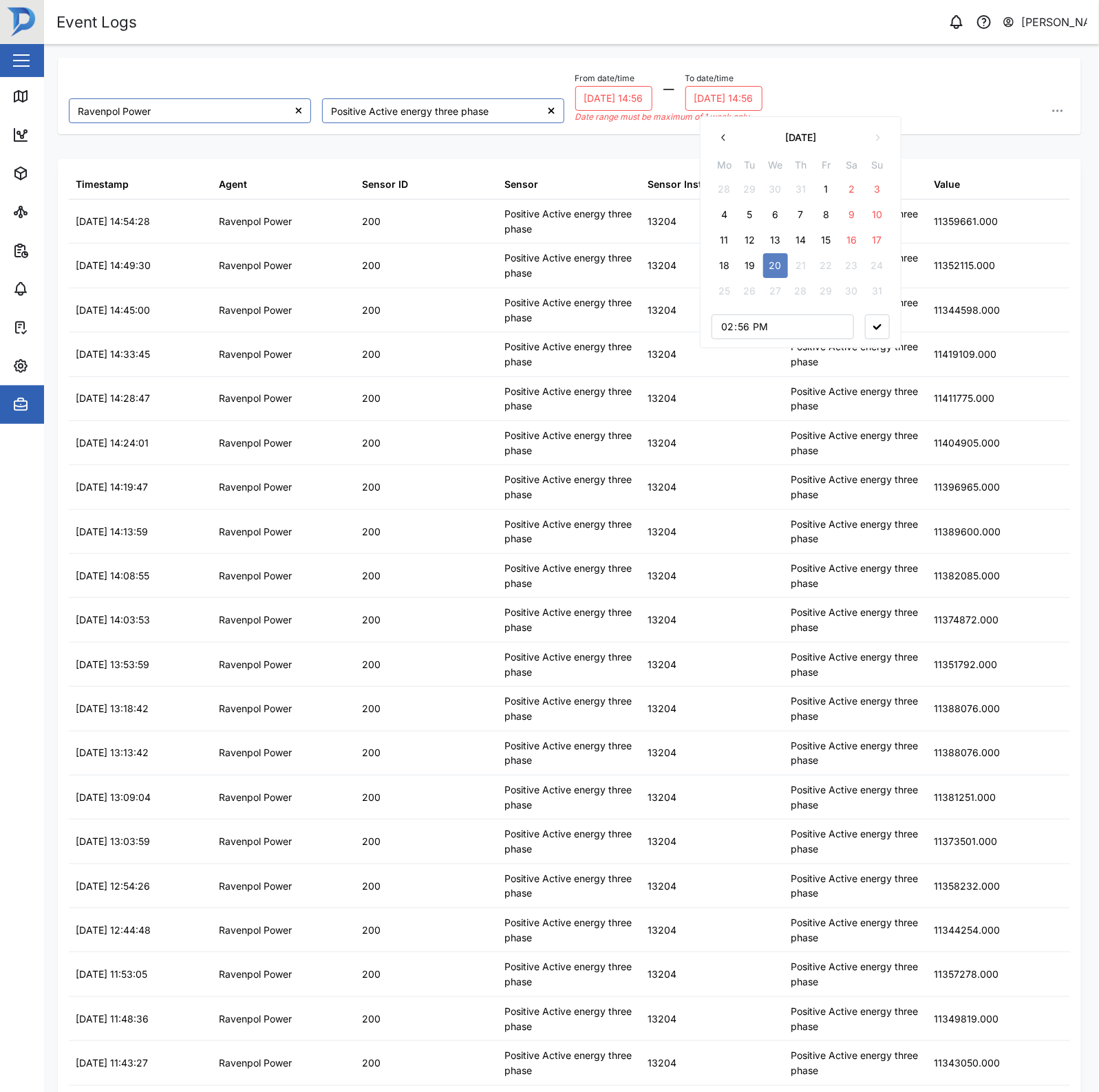
click at [837, 192] on button "1" at bounding box center [826, 188] width 25 height 25
click at [883, 331] on button "button" at bounding box center [877, 327] width 25 height 25
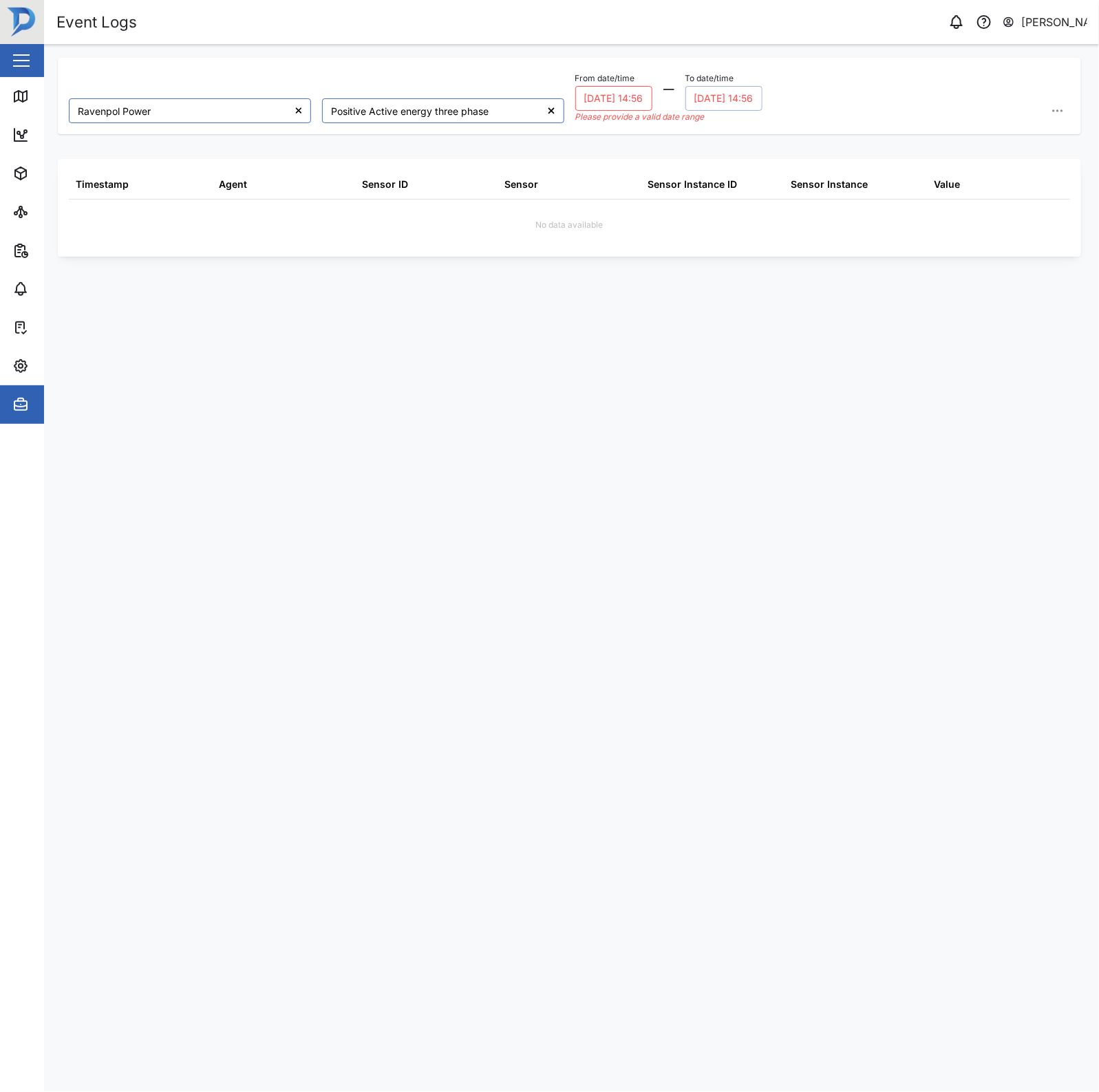
click at [754, 94] on button "01/08/2025 14:56" at bounding box center [724, 98] width 77 height 25
click at [851, 188] on button "2" at bounding box center [857, 188] width 25 height 25
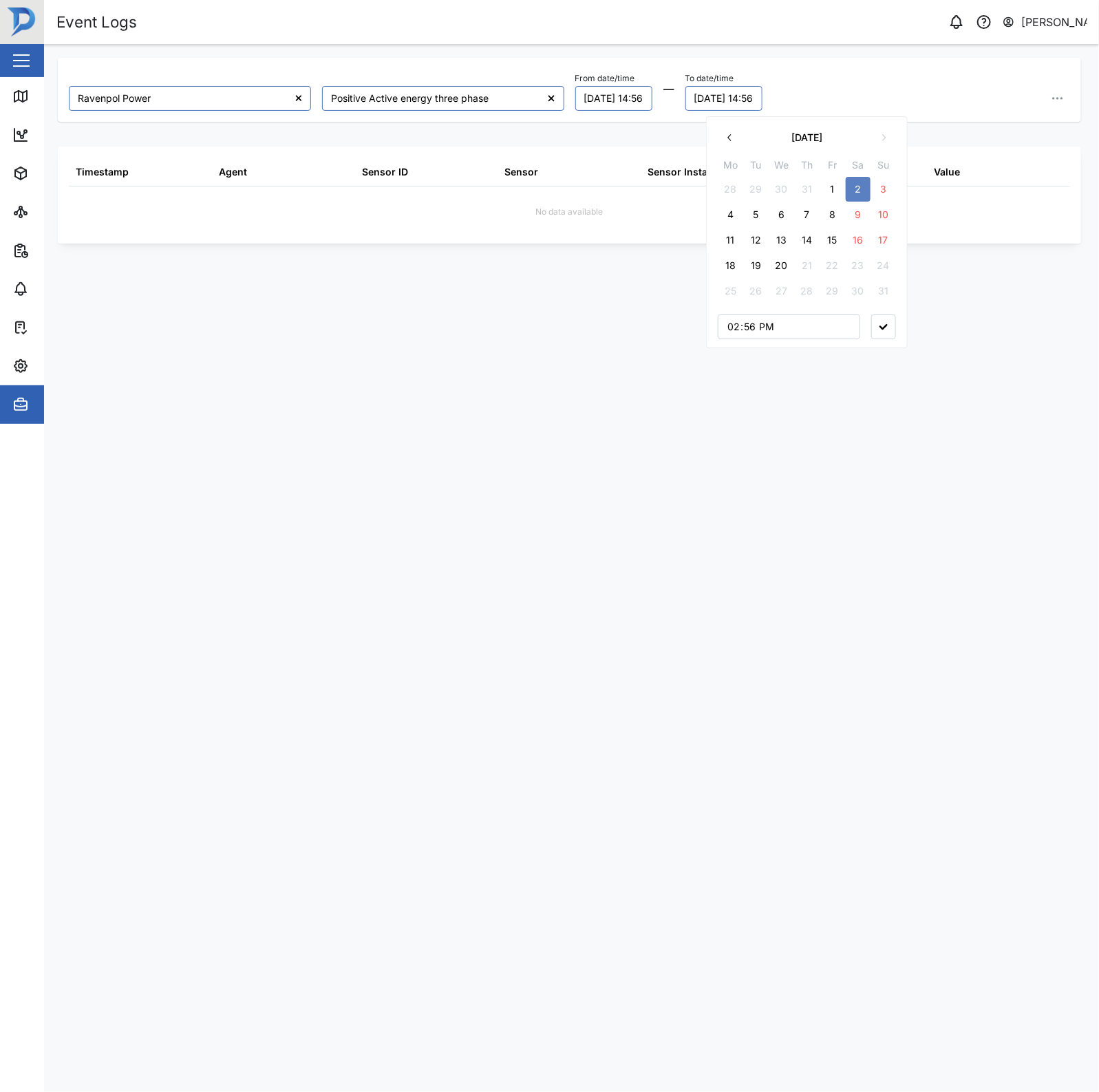
click at [885, 336] on button "button" at bounding box center [883, 327] width 25 height 25
click at [750, 98] on button "02/08/2025 14:56" at bounding box center [724, 98] width 77 height 25
click at [885, 185] on button "3" at bounding box center [883, 188] width 25 height 25
click at [872, 333] on button "button" at bounding box center [883, 327] width 25 height 25
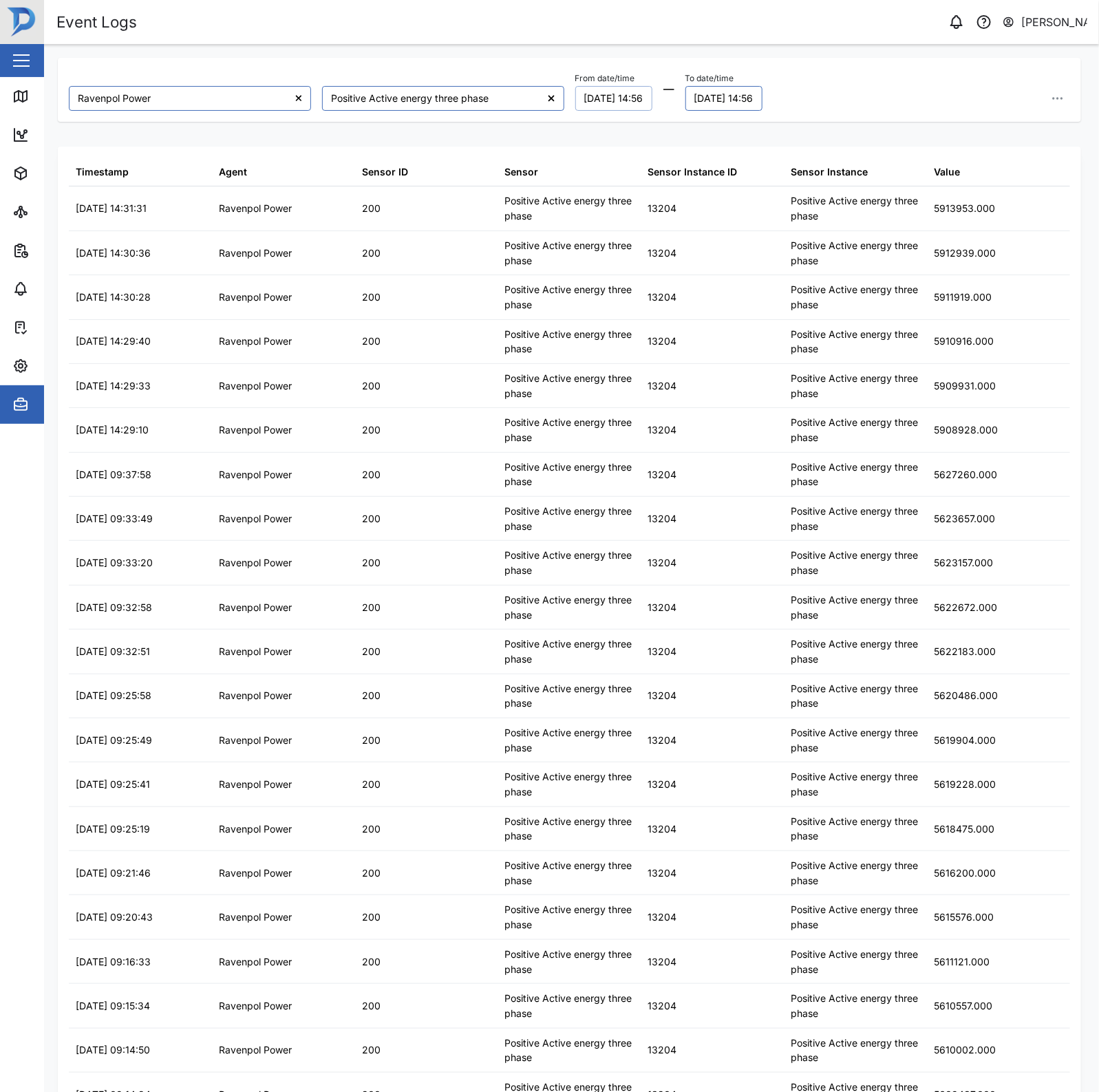
click at [621, 98] on button "01/08/2025 14:56" at bounding box center [613, 98] width 77 height 25
click at [606, 138] on button "August 2025" at bounding box center [670, 137] width 129 height 25
click at [837, 119] on div "Ravenpol Power Positive Active energy three phase From date/time 01/08/2025 14:…" at bounding box center [569, 89] width 1024 height 64
click at [631, 110] on button "01/08/2025 14:56" at bounding box center [613, 98] width 77 height 25
click at [596, 142] on icon "button" at bounding box center [594, 137] width 11 height 11
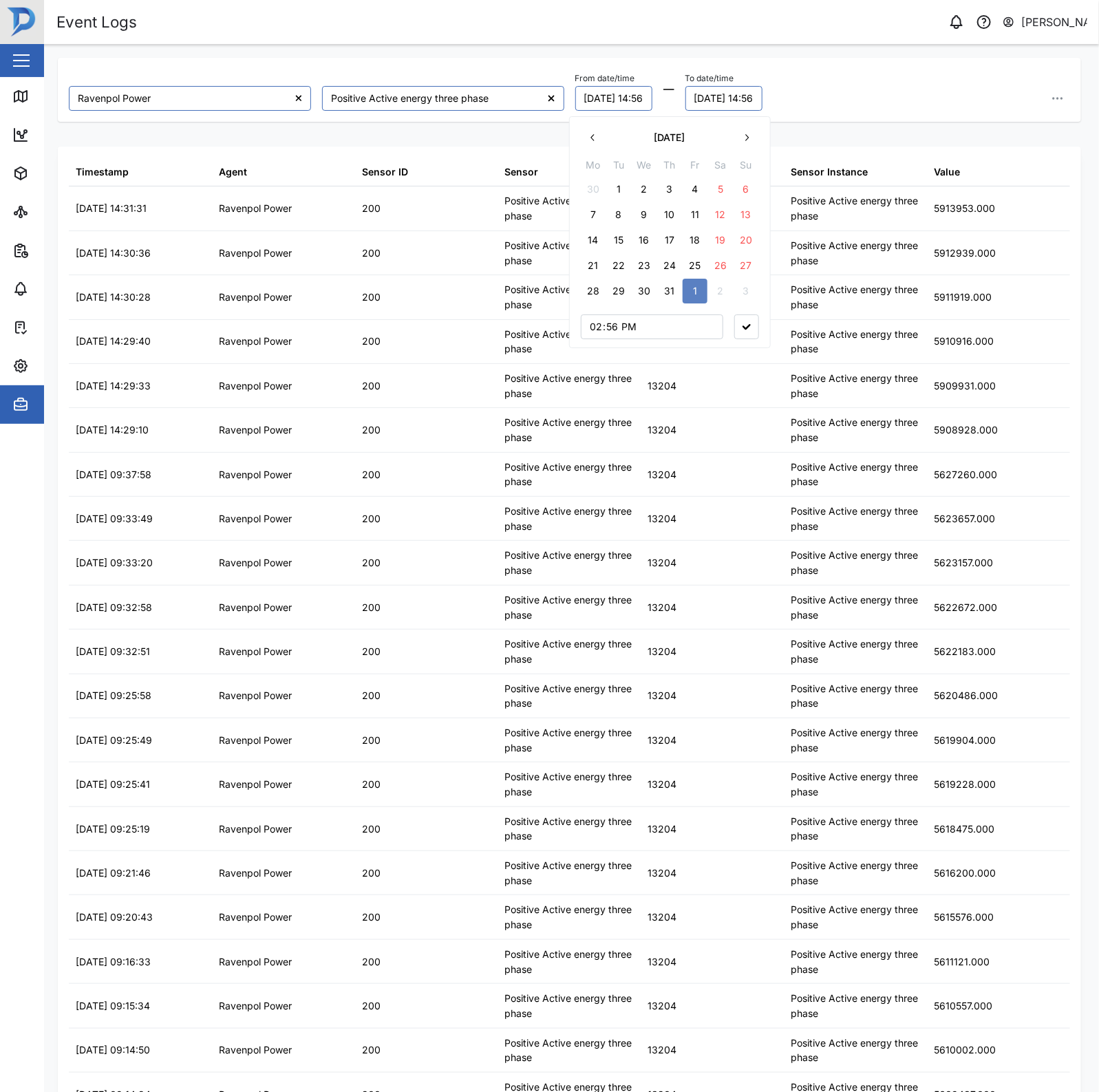
click at [596, 266] on button "21" at bounding box center [593, 266] width 25 height 25
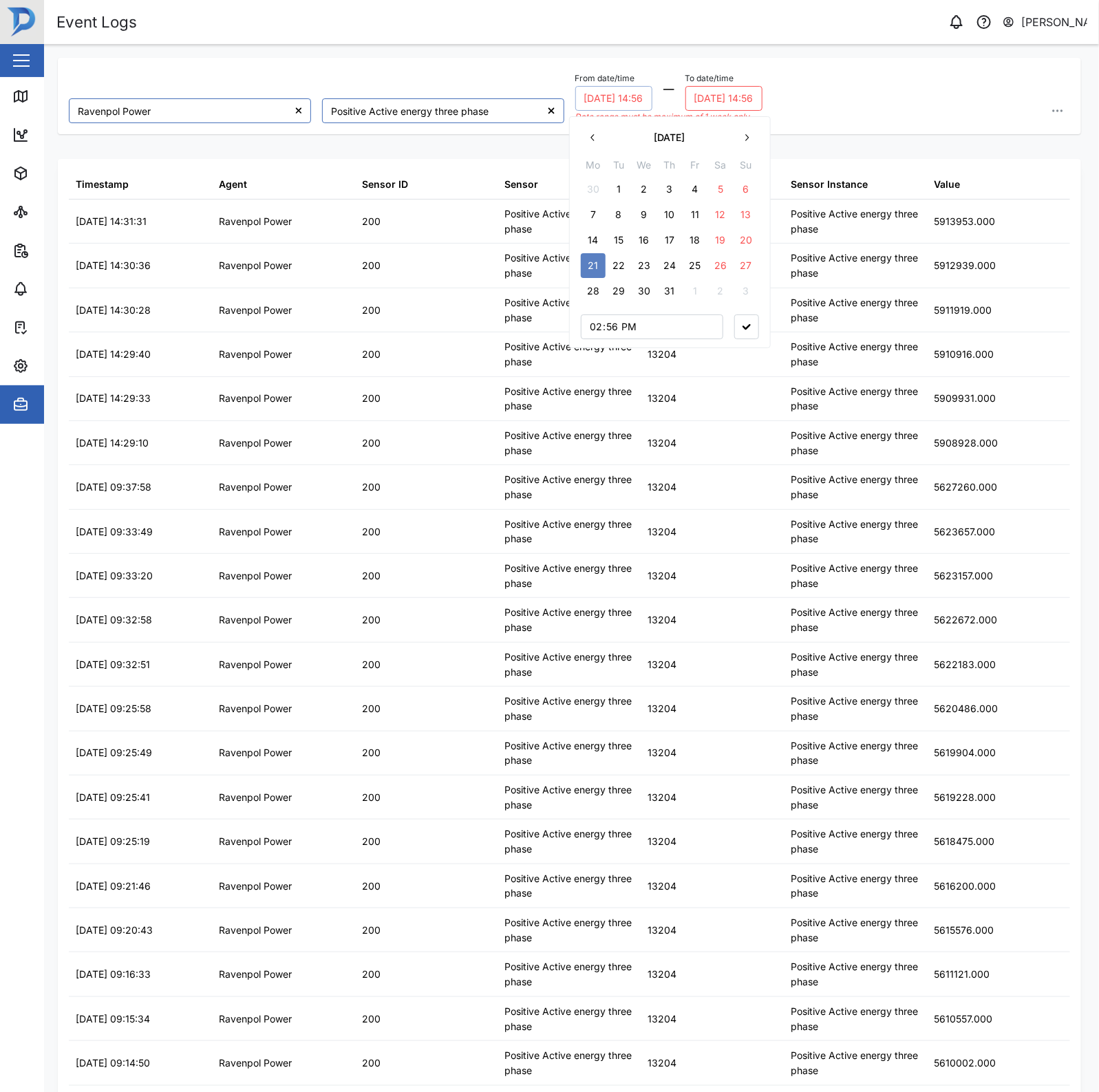
click at [755, 98] on button "03/08/2025 14:56" at bounding box center [724, 98] width 77 height 25
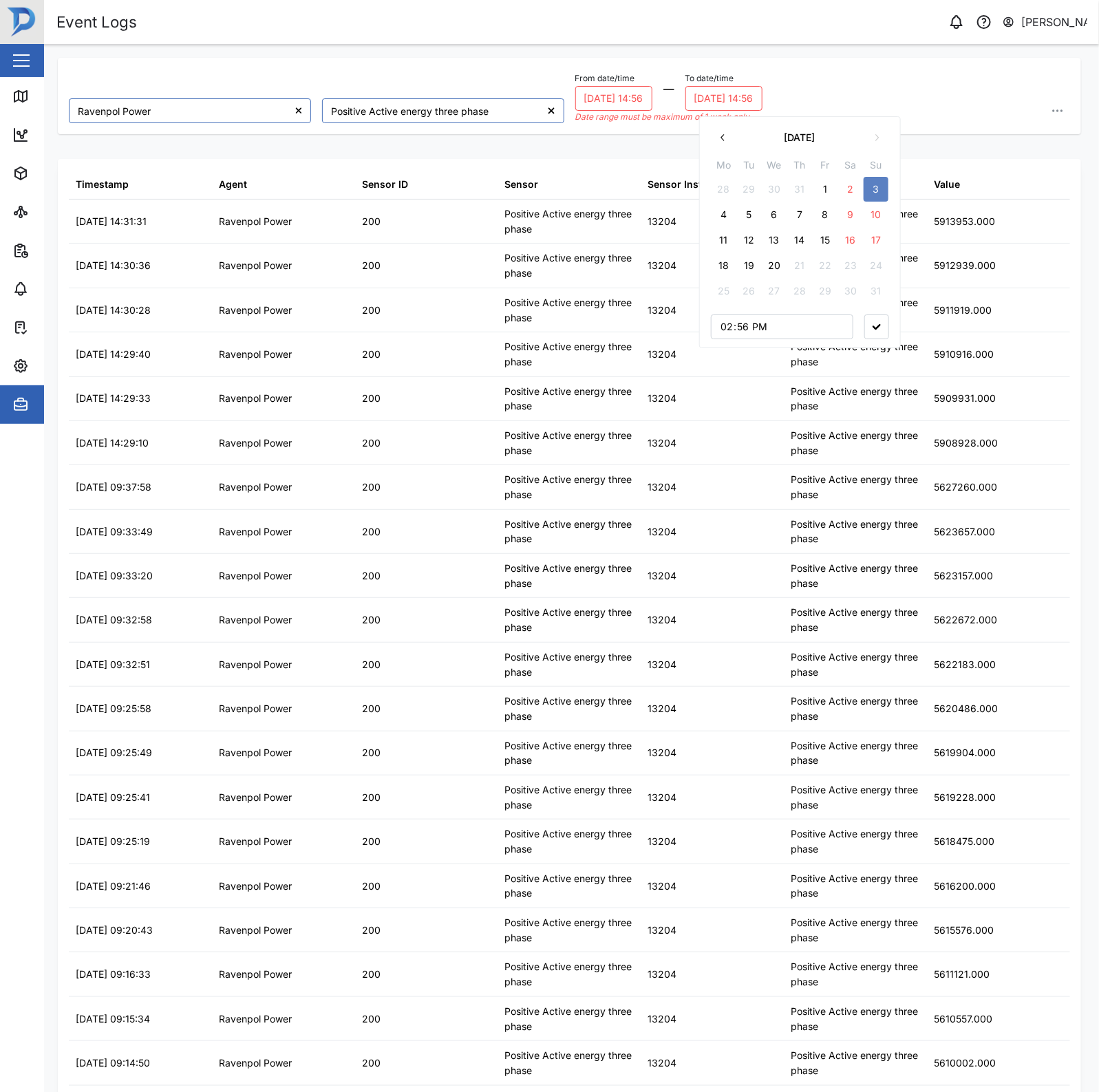
click at [714, 139] on button "button" at bounding box center [723, 137] width 25 height 25
click at [778, 269] on button "23" at bounding box center [774, 266] width 25 height 25
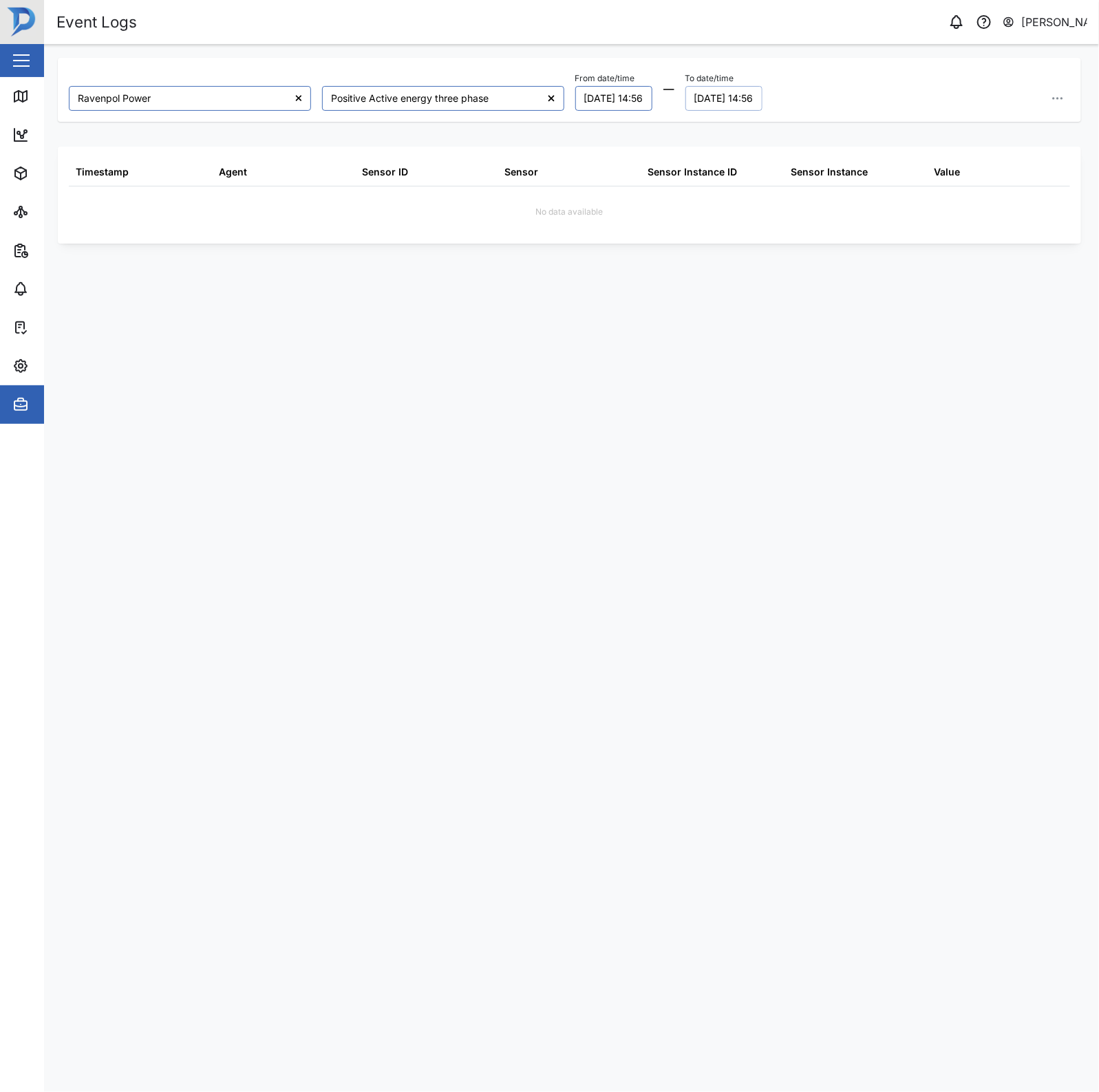
click at [763, 92] on button "23/07/2025 14:56" at bounding box center [724, 98] width 77 height 25
click at [620, 103] on button "21/07/2025 14:56" at bounding box center [613, 98] width 77 height 25
click at [684, 266] on button "24" at bounding box center [675, 266] width 25 height 25
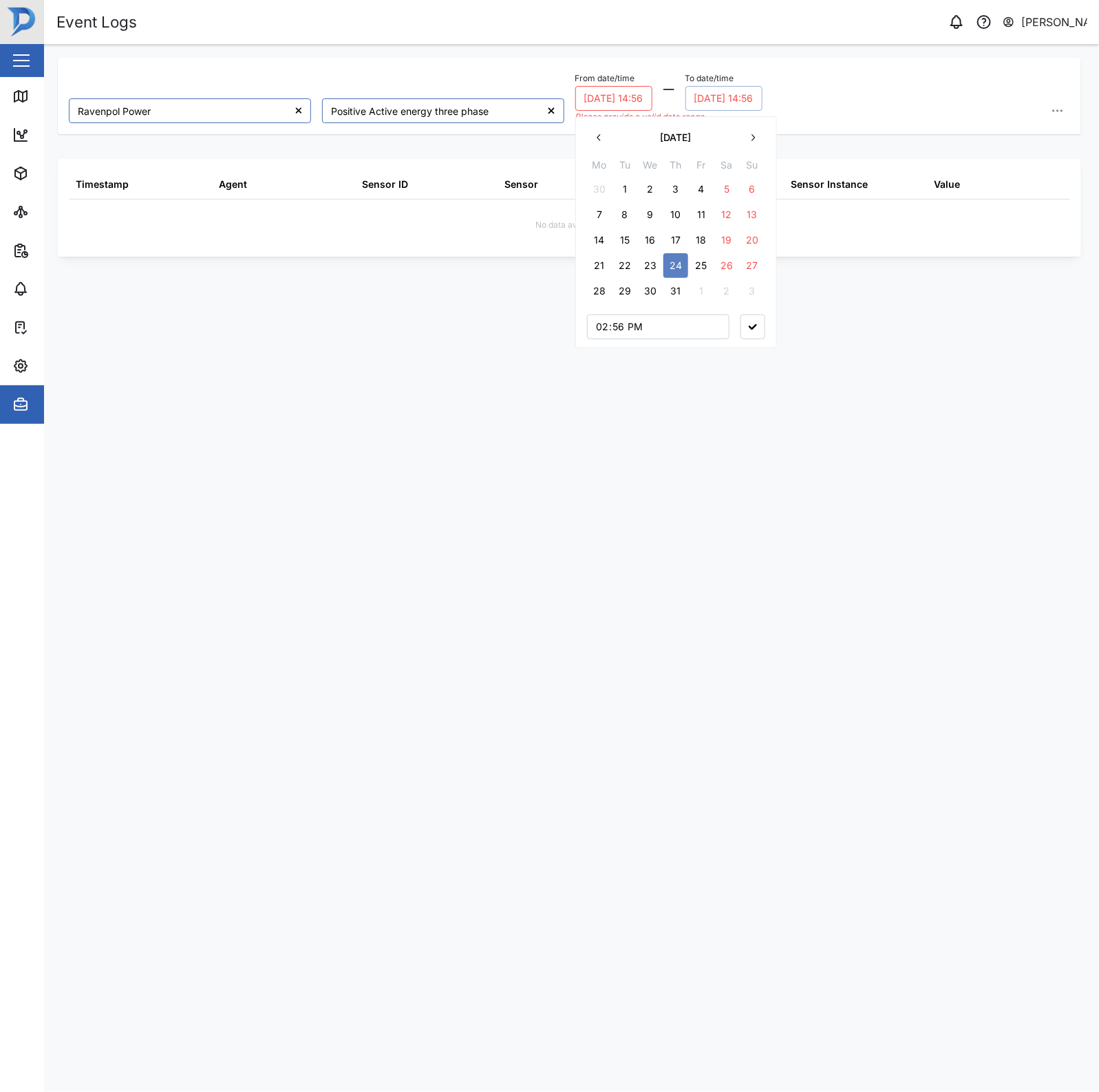
click at [734, 113] on div "Please provide a valid date range" at bounding box center [669, 117] width 188 height 13
click at [742, 95] on button "23/07/2025 14:56" at bounding box center [724, 98] width 77 height 25
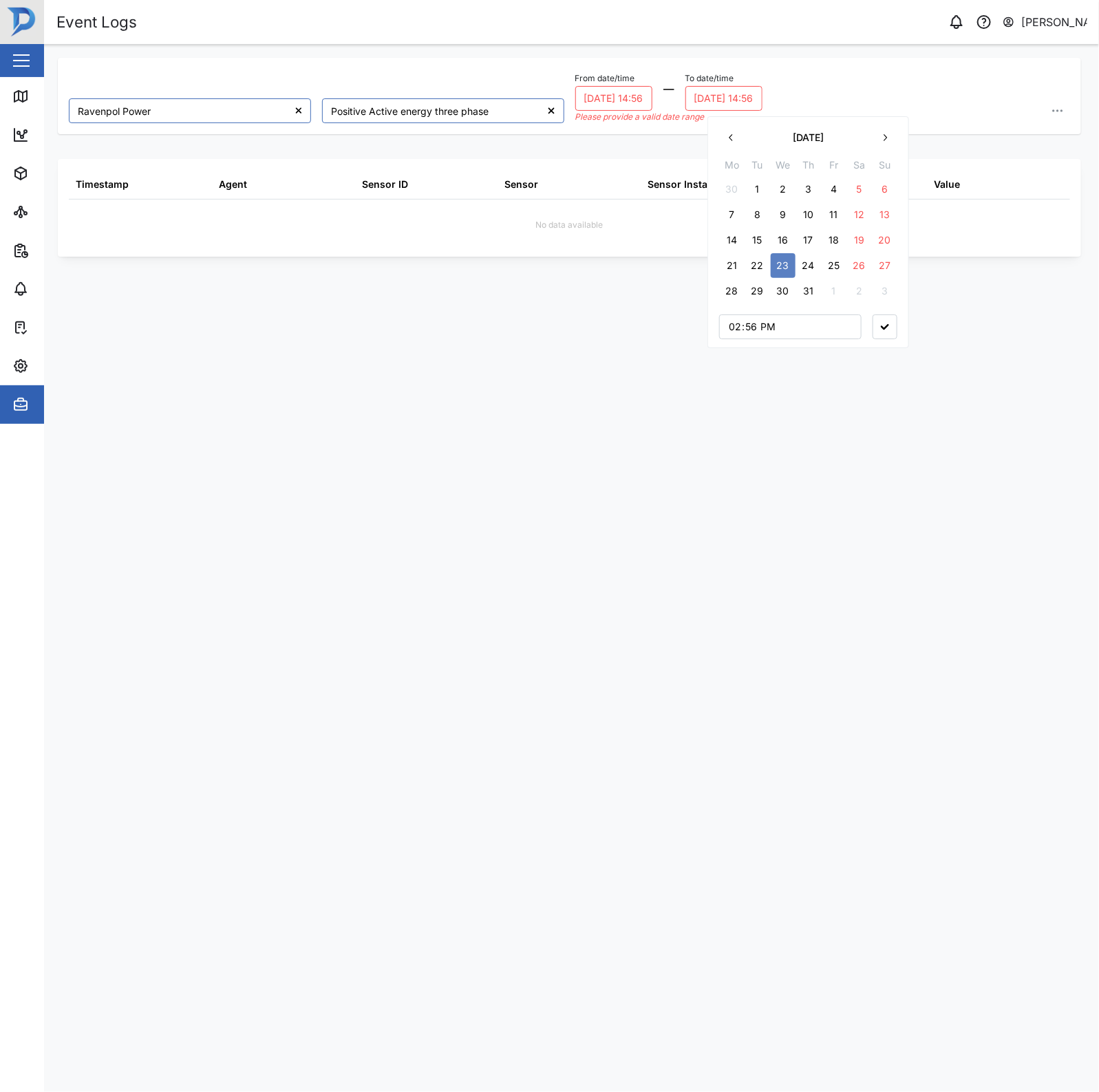
click at [881, 266] on button "27" at bounding box center [884, 266] width 25 height 25
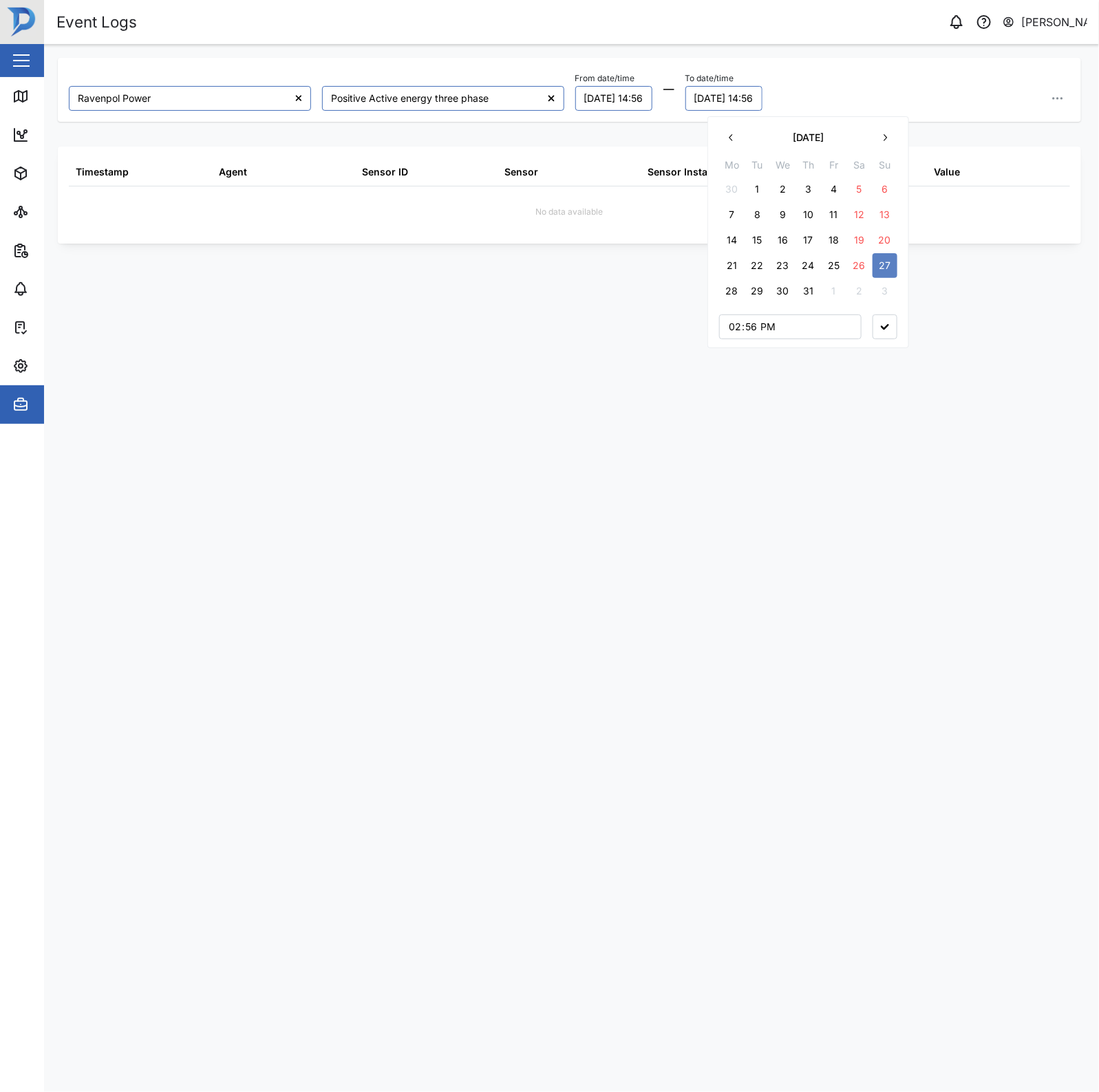
click at [889, 328] on button "button" at bounding box center [884, 327] width 25 height 25
click at [652, 92] on button "24/07/2025 14:56" at bounding box center [613, 98] width 77 height 25
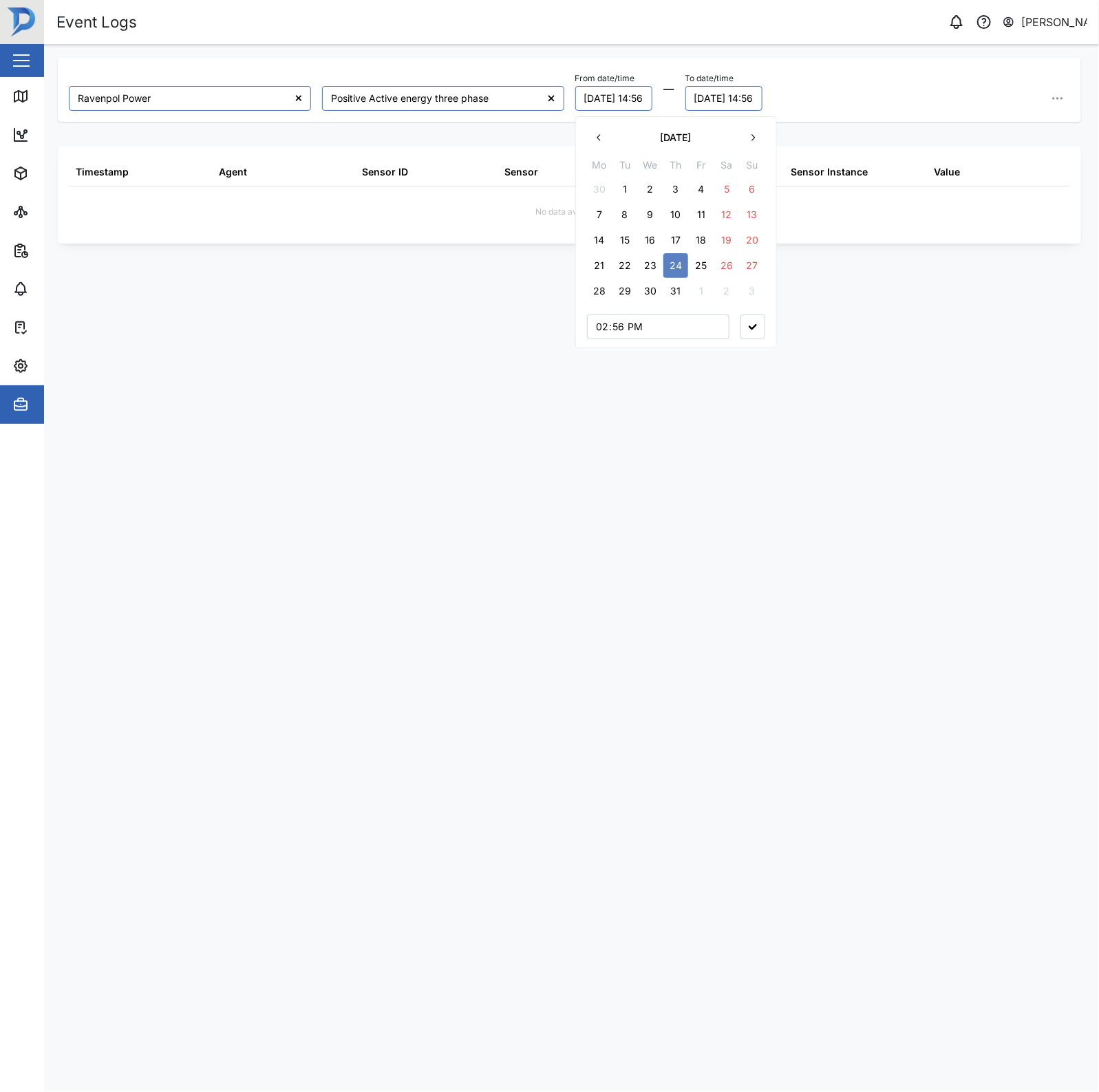
drag, startPoint x: 596, startPoint y: 284, endPoint x: 603, endPoint y: 286, distance: 7.3
click at [596, 285] on button "28" at bounding box center [599, 291] width 25 height 25
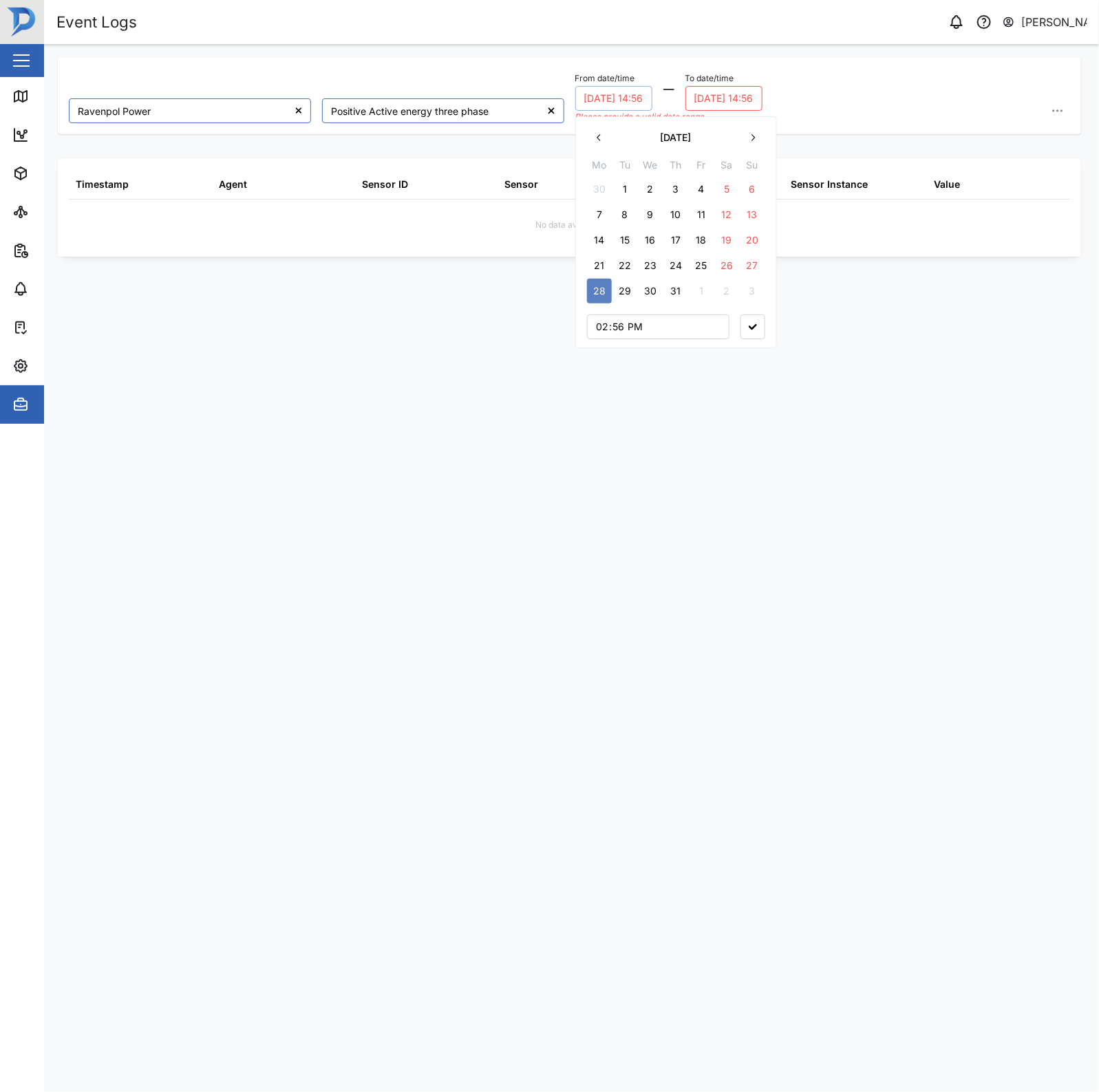
click at [742, 91] on button "27/07/2025 14:56" at bounding box center [724, 98] width 77 height 25
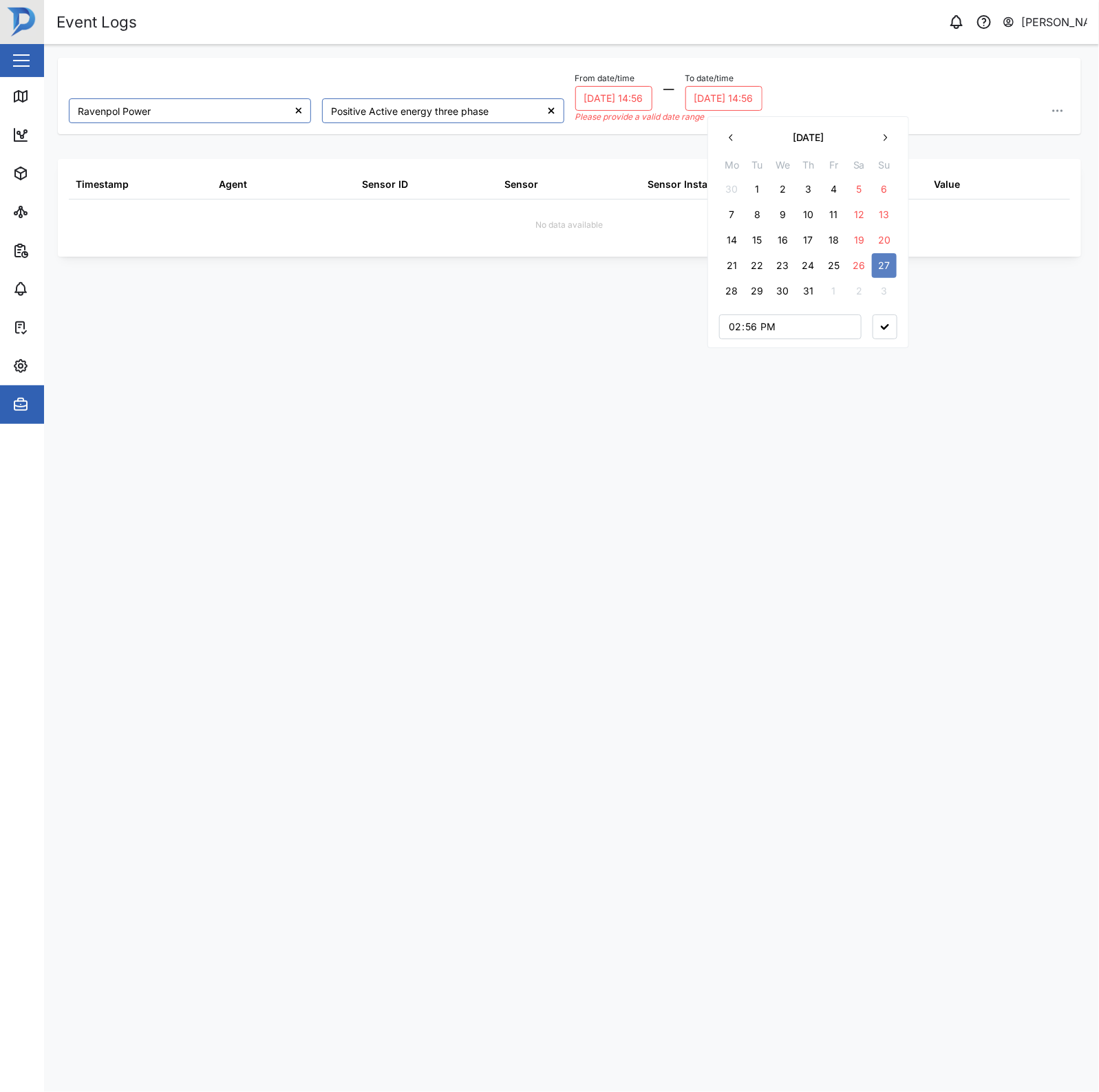
click at [786, 291] on button "30" at bounding box center [782, 291] width 25 height 25
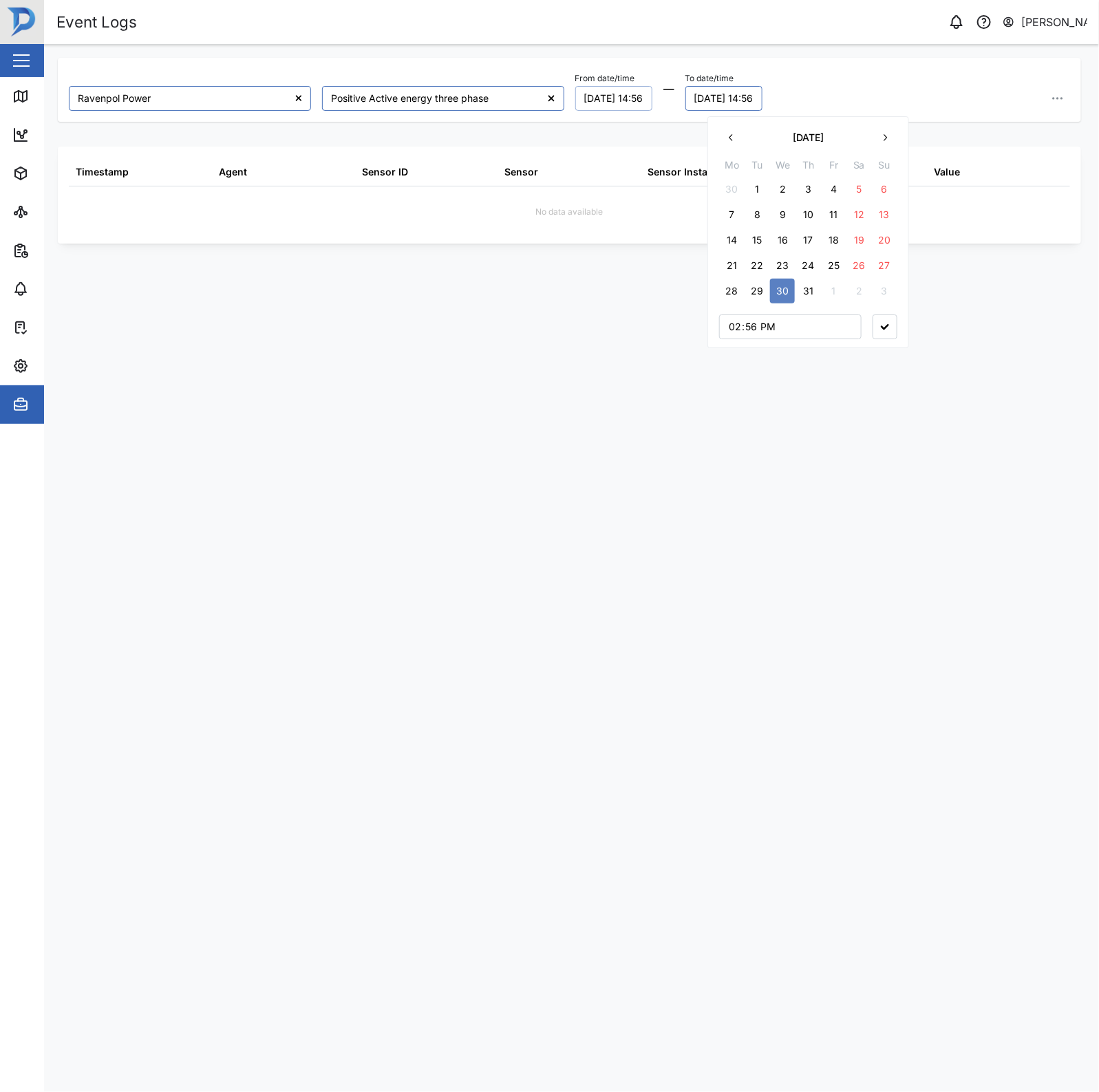
click at [861, 392] on div "Ravenpol Power Positive Active energy three phase From date/time 28/07/2025 14:…" at bounding box center [569, 555] width 1024 height 995
click at [650, 95] on button "28/07/2025 14:56" at bounding box center [613, 98] width 77 height 25
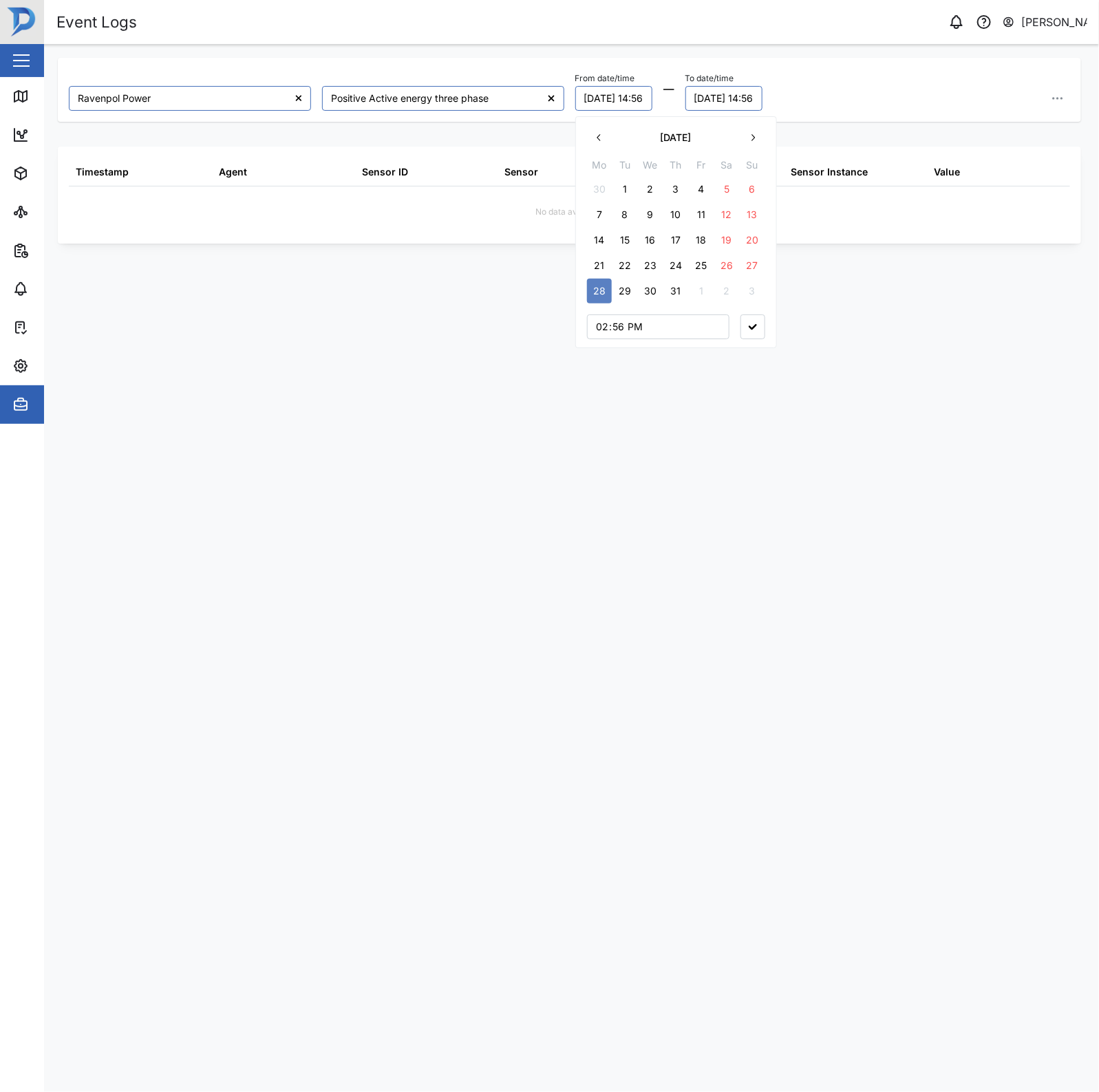
click at [675, 288] on button "31" at bounding box center [675, 291] width 25 height 25
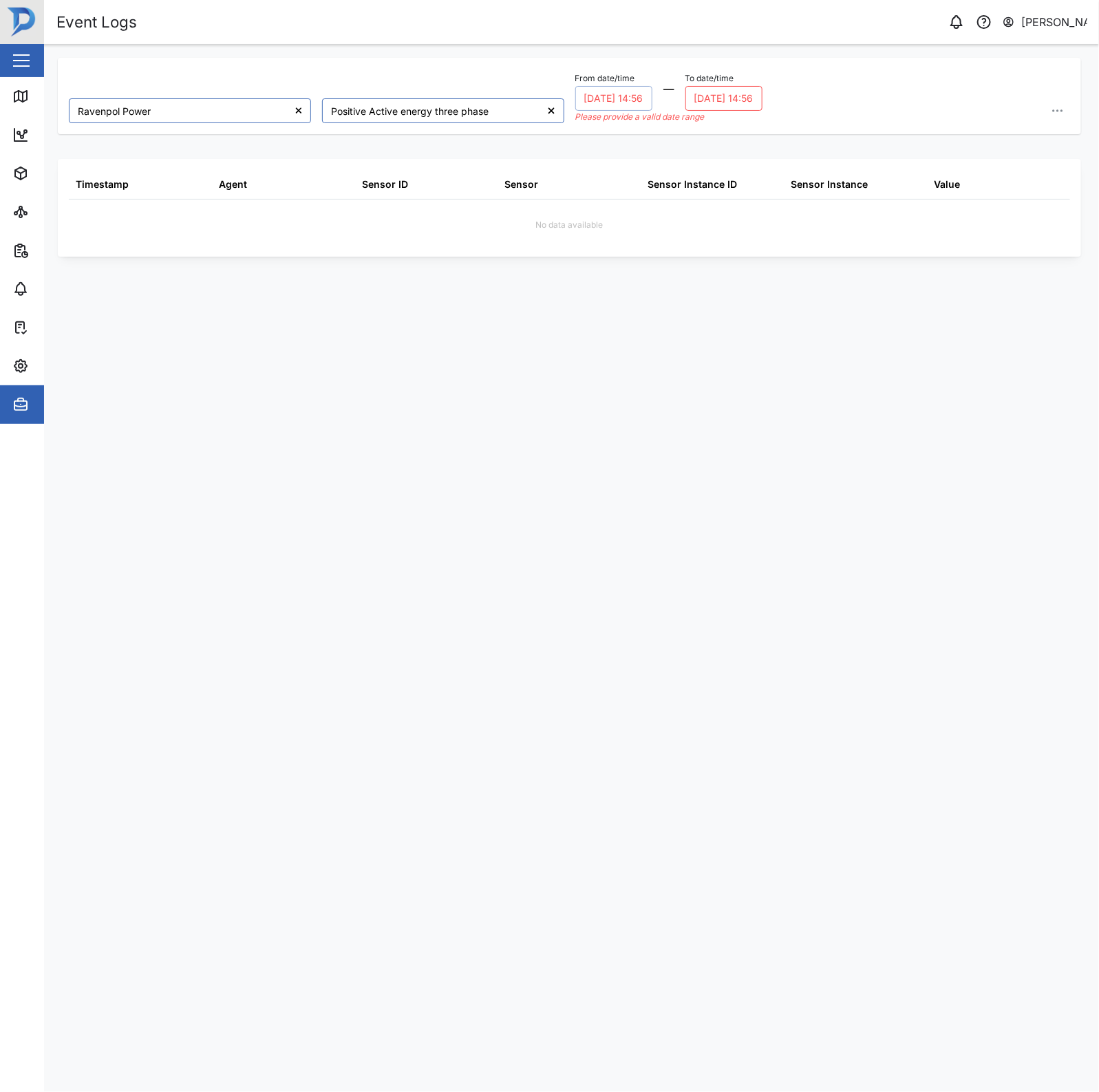
click at [748, 100] on button "30/07/2025 14:56" at bounding box center [724, 98] width 77 height 25
click at [845, 292] on button "2" at bounding box center [857, 291] width 25 height 25
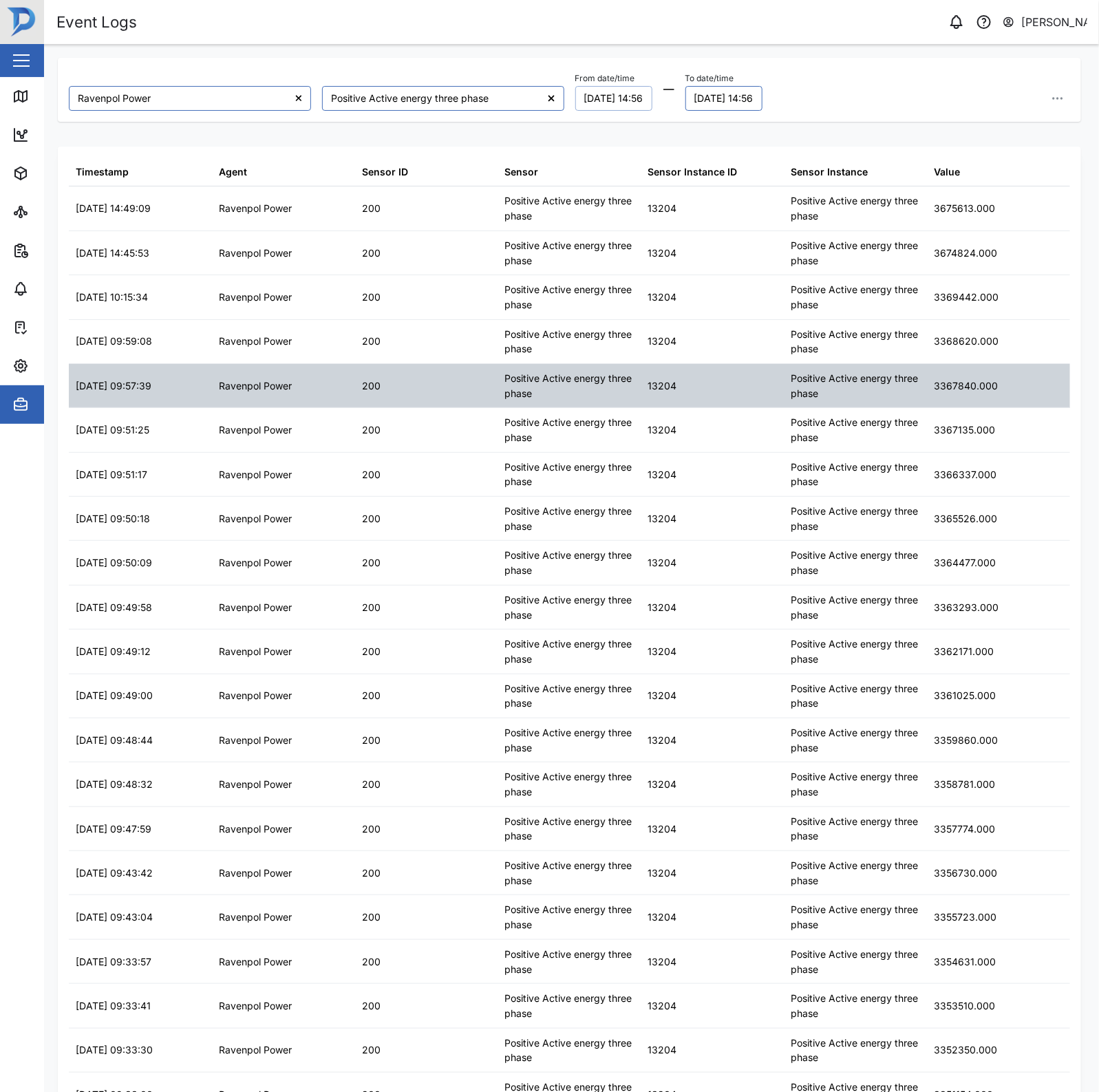
click at [575, 373] on div "Positive Active energy three phase" at bounding box center [569, 385] width 129 height 30
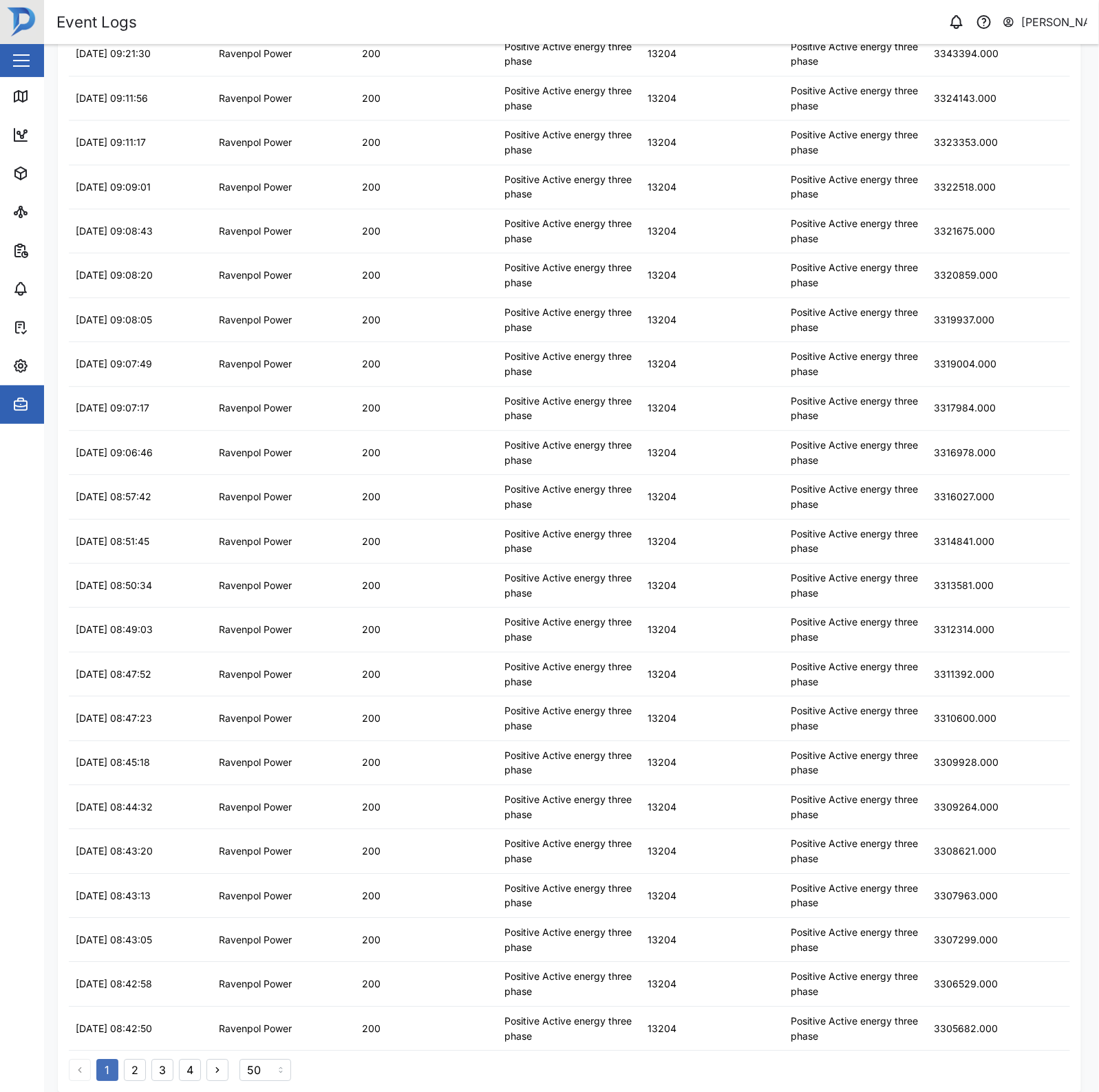
scroll to position [1359, 0]
click at [185, 1072] on button "4" at bounding box center [190, 1070] width 22 height 22
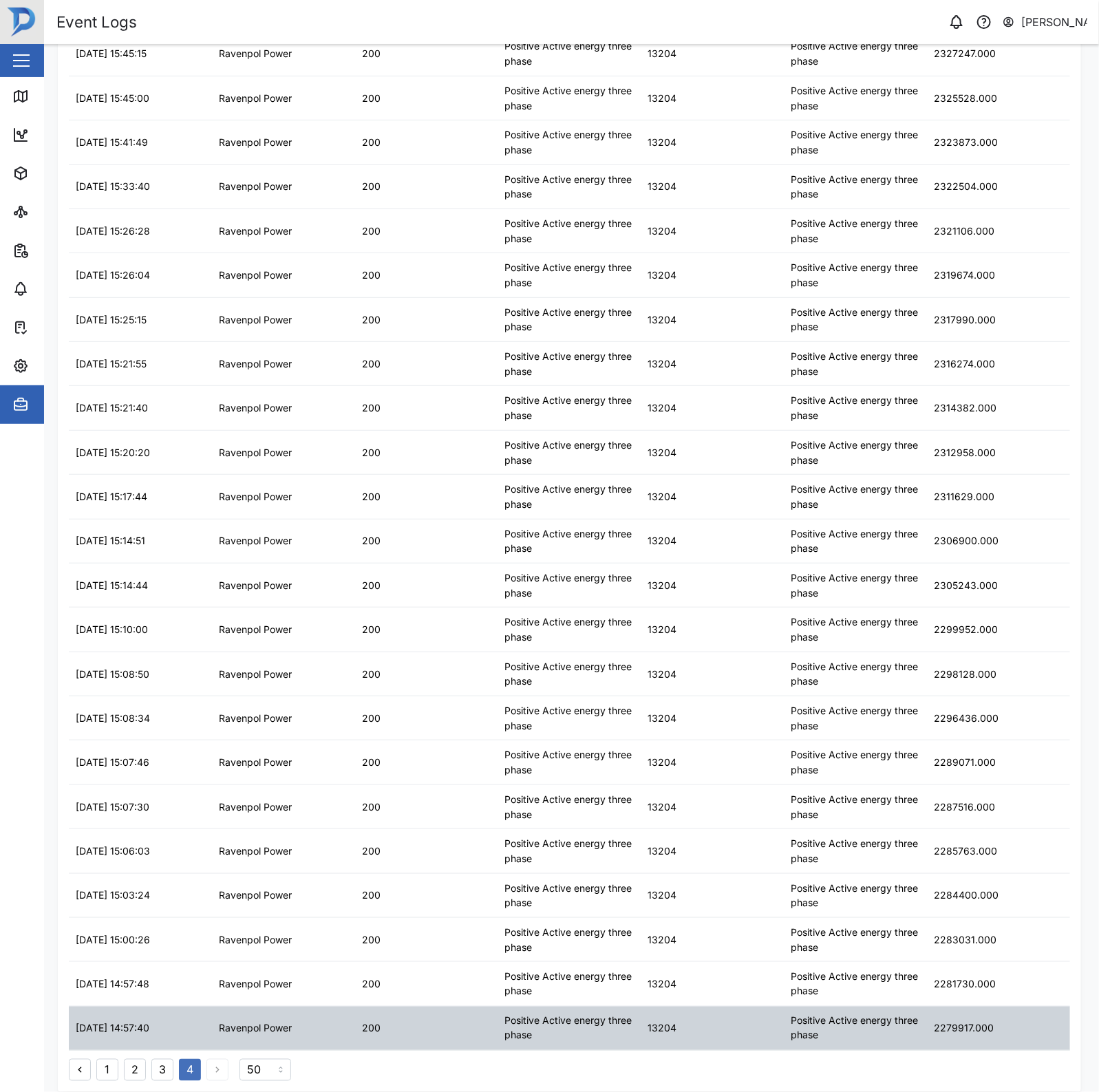
scroll to position [0, 0]
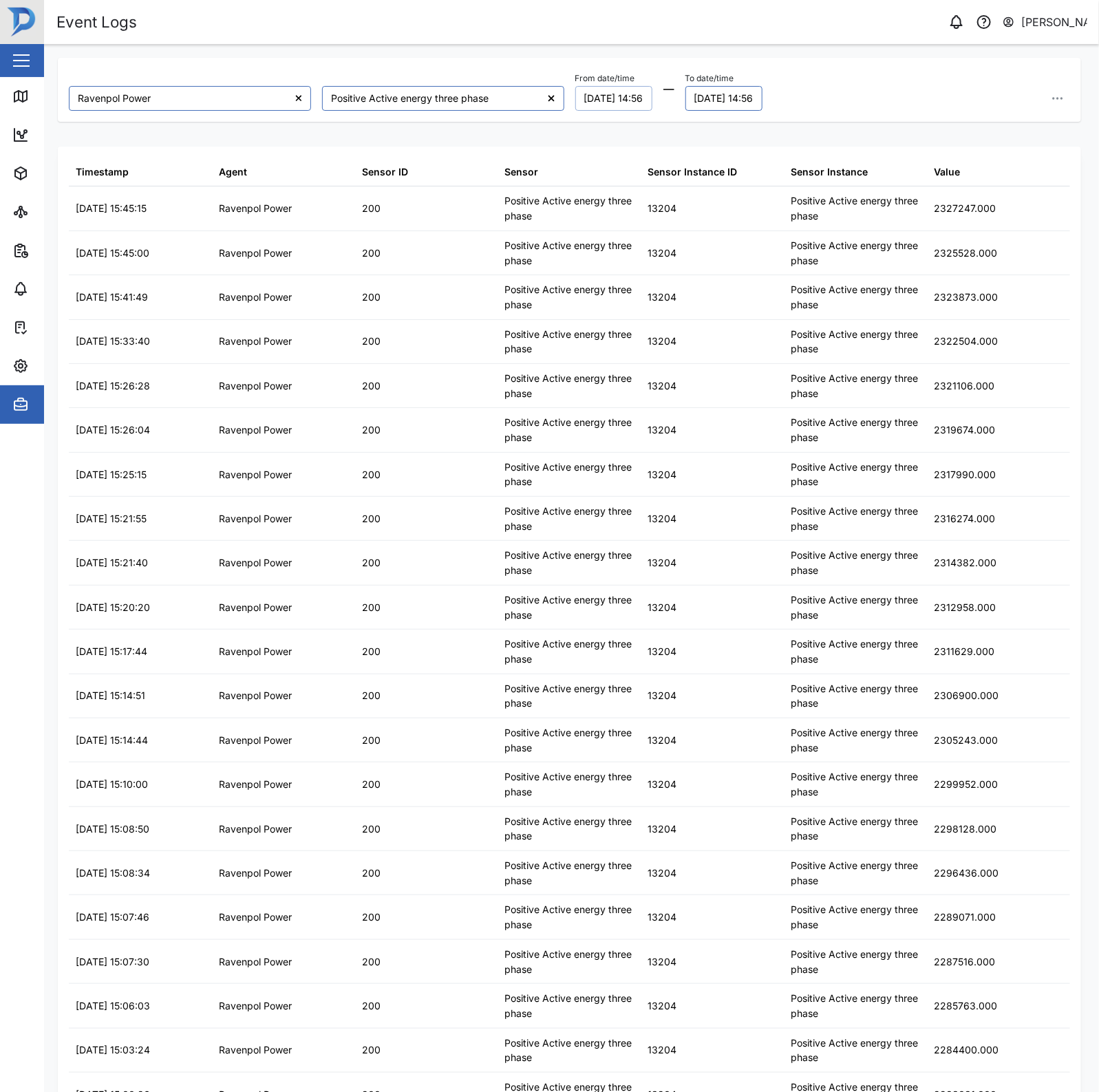
click at [651, 98] on button "31/07/2025 14:56" at bounding box center [613, 98] width 77 height 25
click at [748, 141] on icon "button" at bounding box center [747, 137] width 11 height 11
click at [696, 188] on button "1" at bounding box center [695, 188] width 25 height 25
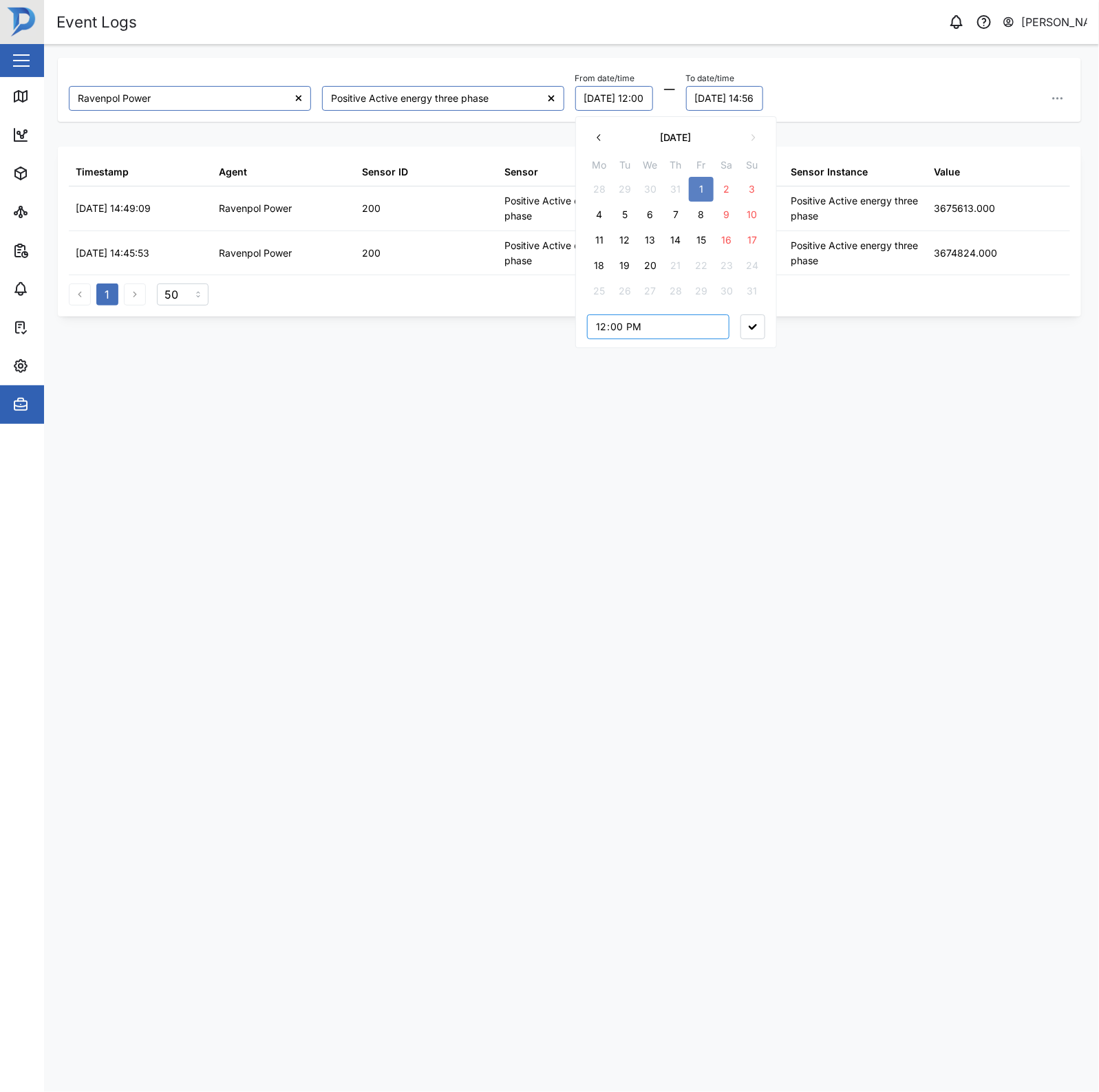
click at [634, 328] on input "12:00" at bounding box center [658, 327] width 142 height 25
type input "00:00"
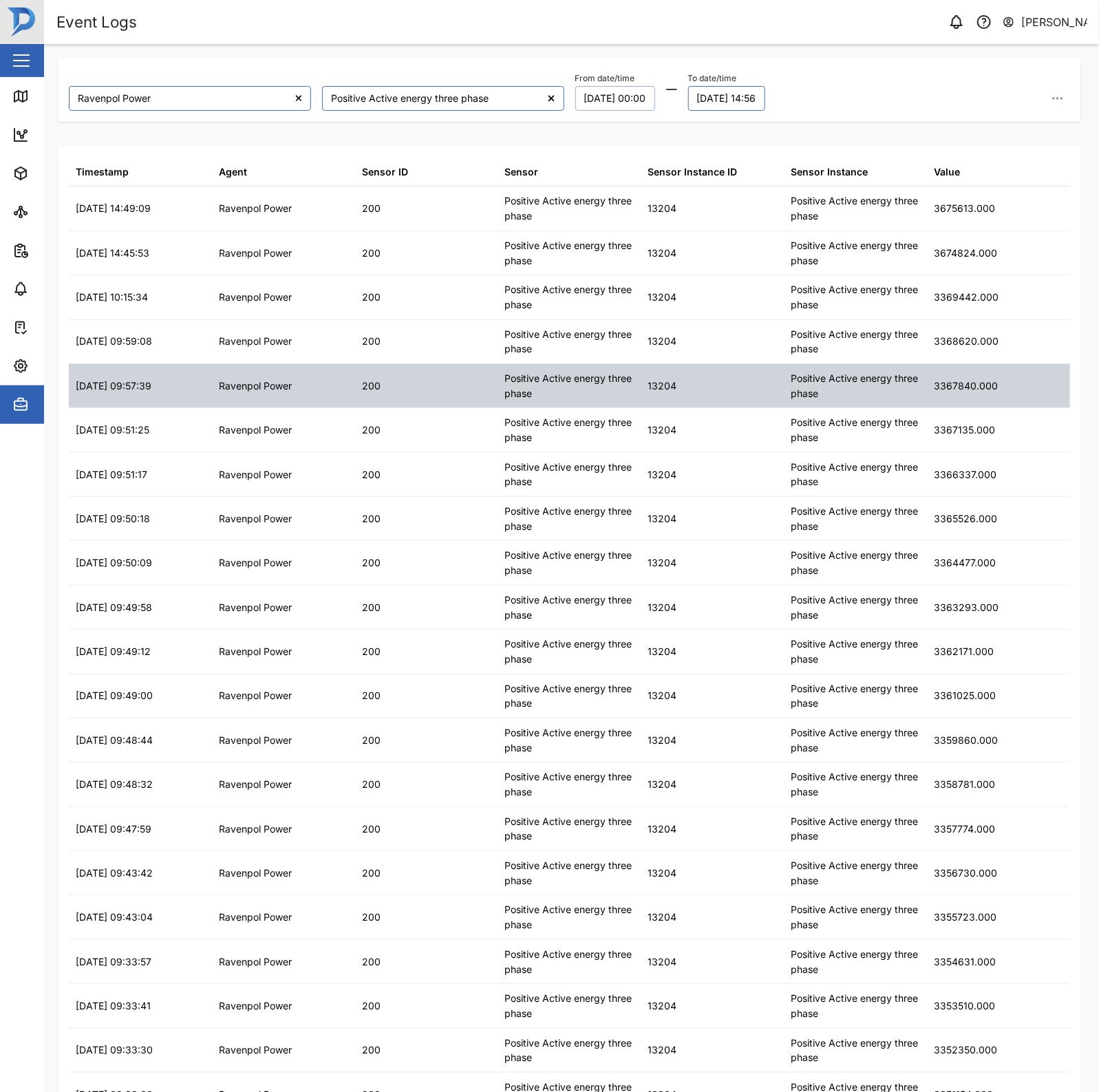
click at [588, 401] on div "Positive Active energy three phase" at bounding box center [569, 385] width 143 height 44
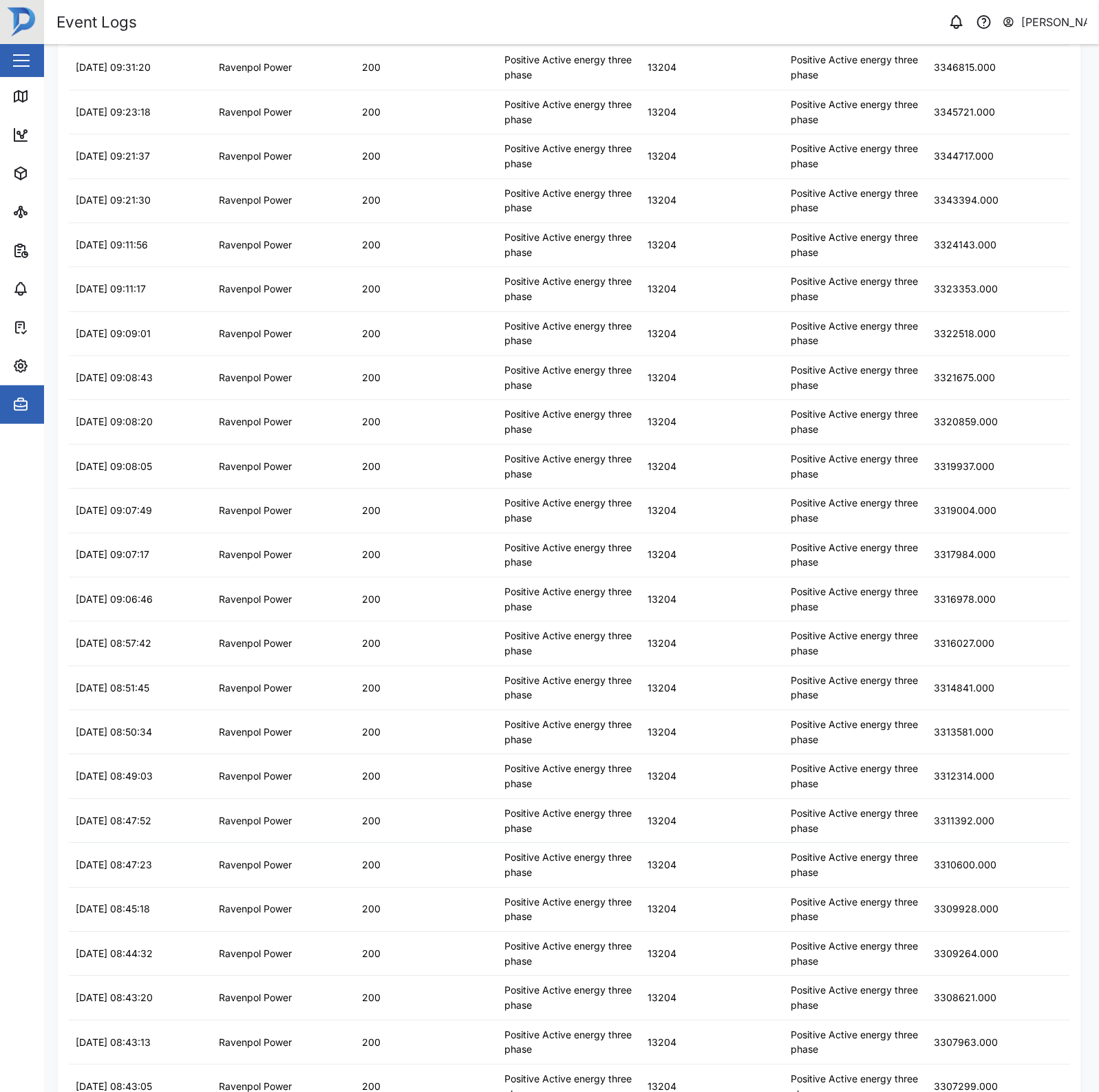
scroll to position [1359, 0]
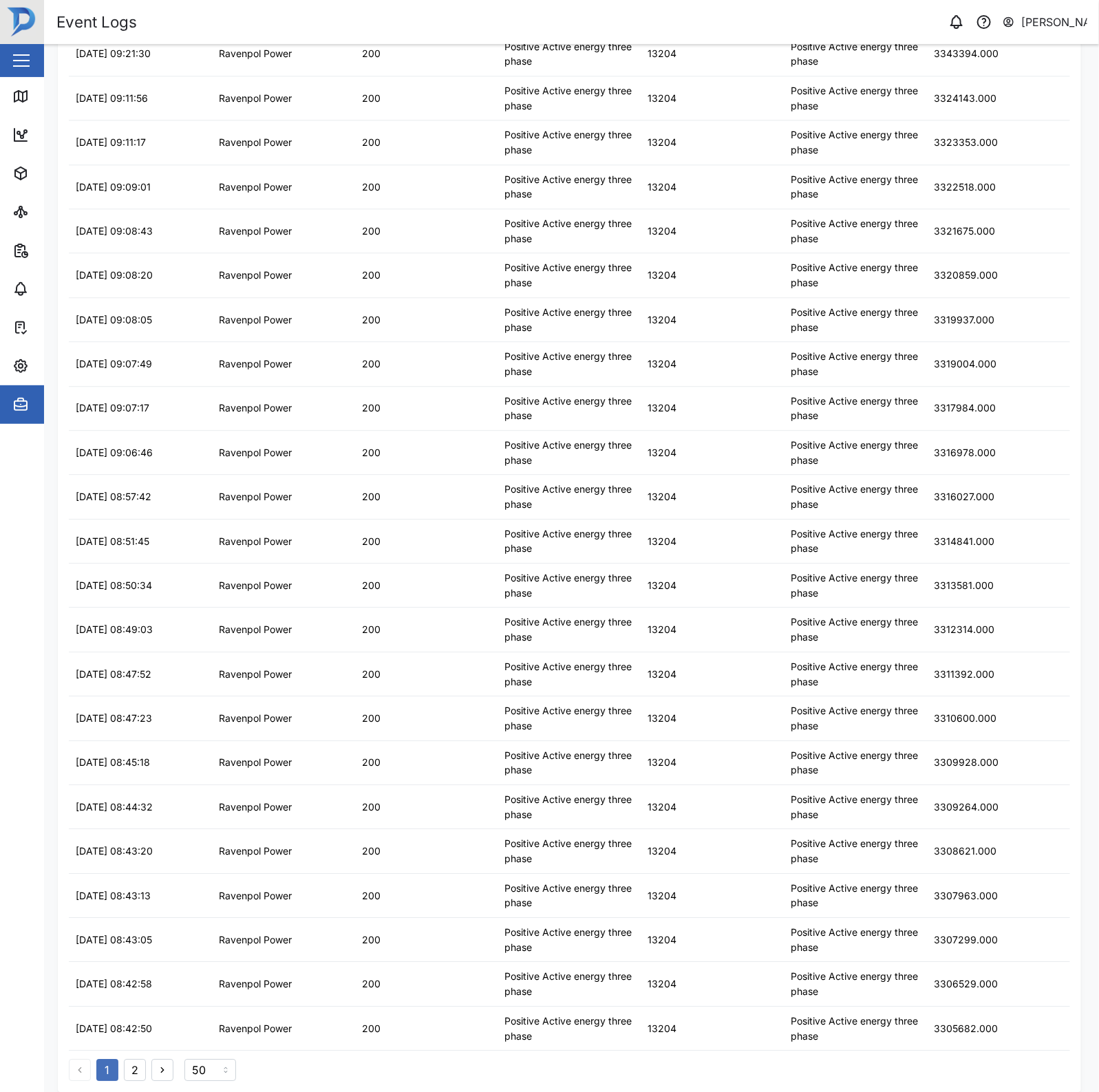
click at [138, 1073] on button "2" at bounding box center [135, 1070] width 22 height 22
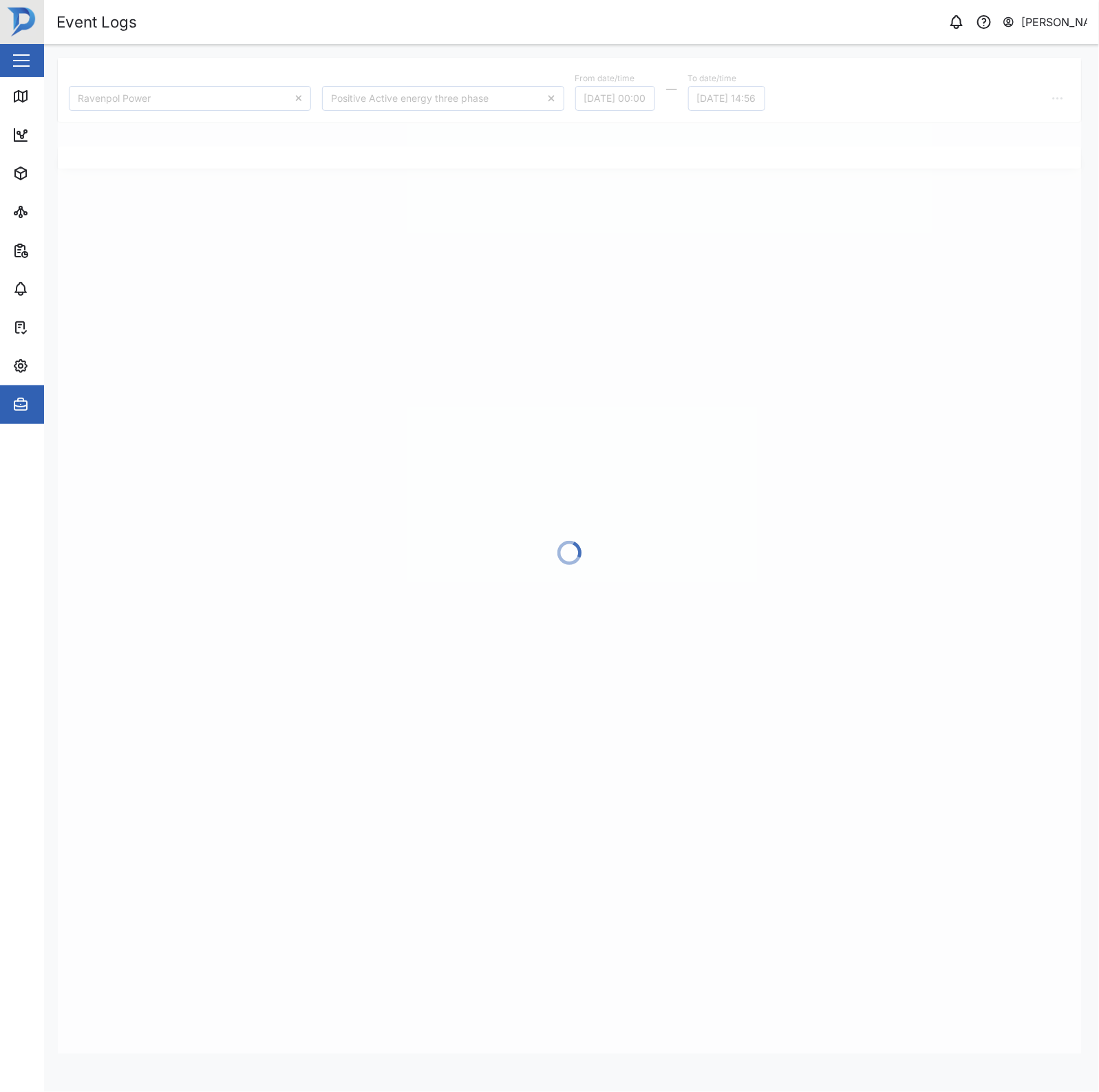
scroll to position [0, 0]
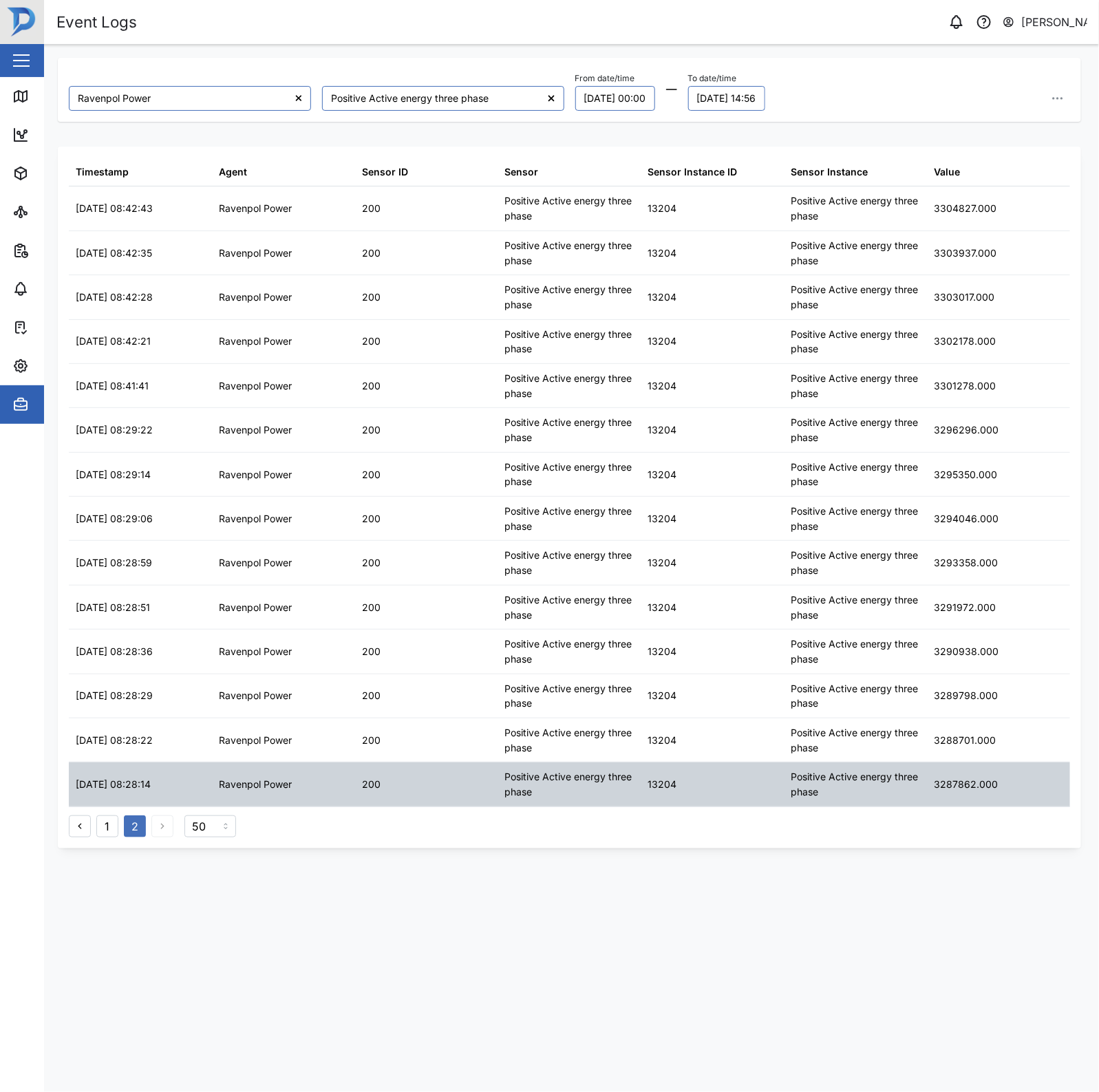
click at [972, 789] on div "3287862.000" at bounding box center [965, 784] width 64 height 15
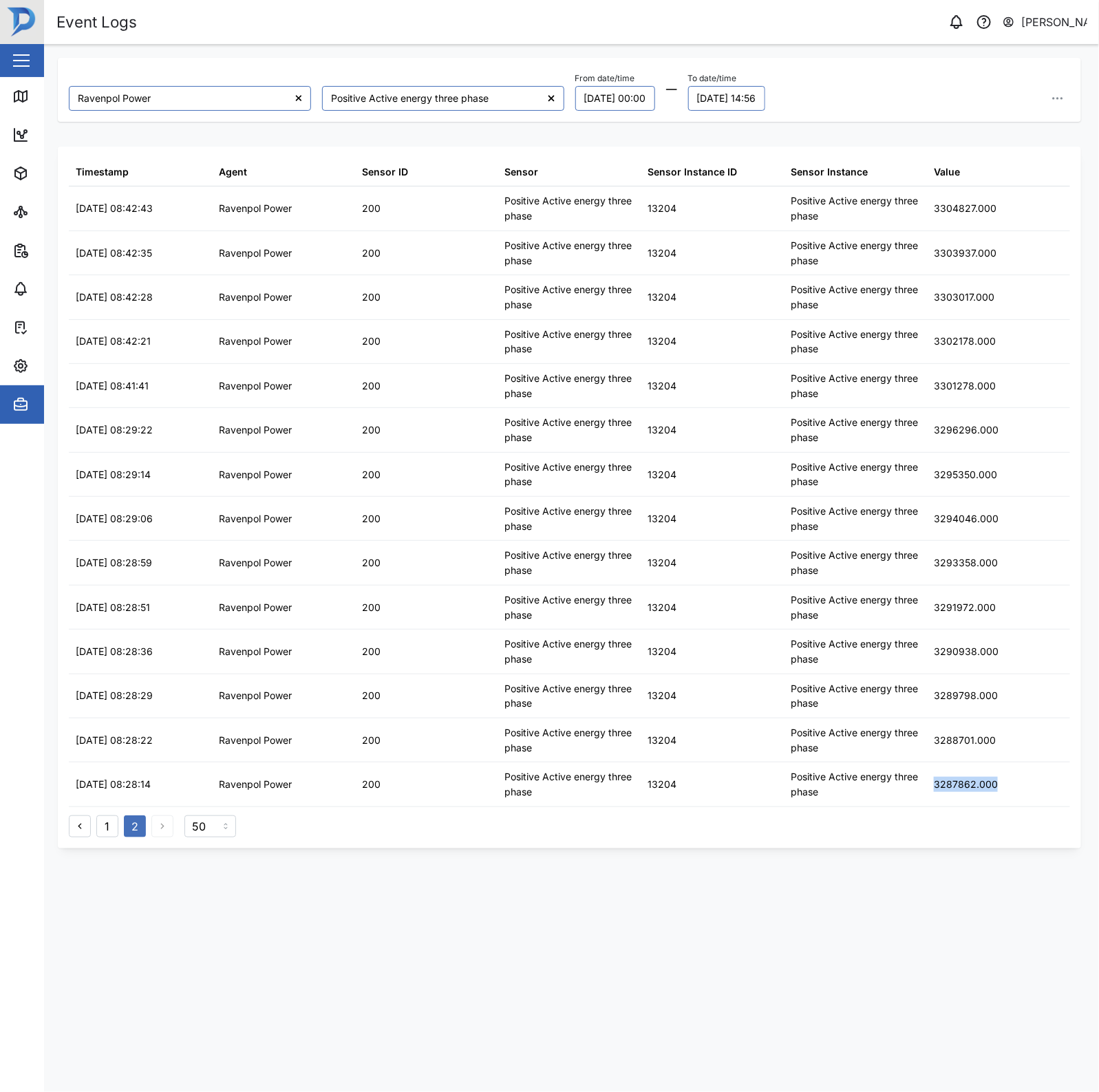
copy div "3287862.000"
click at [635, 98] on button "01/08/2025 00:00" at bounding box center [615, 98] width 80 height 25
click at [638, 264] on button "20" at bounding box center [650, 266] width 25 height 25
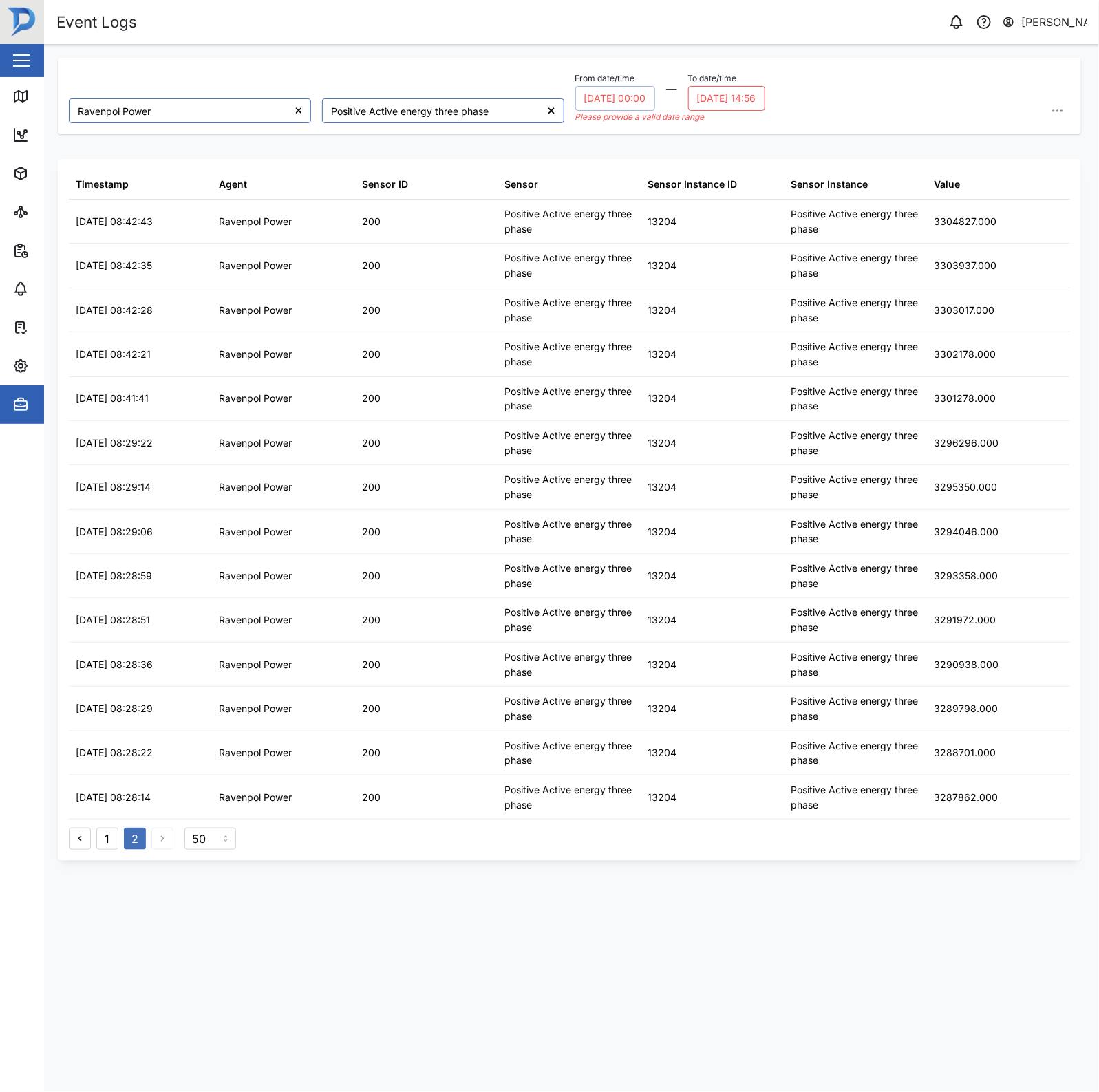
click at [731, 88] on button "02/08/2025 14:56" at bounding box center [726, 98] width 77 height 25
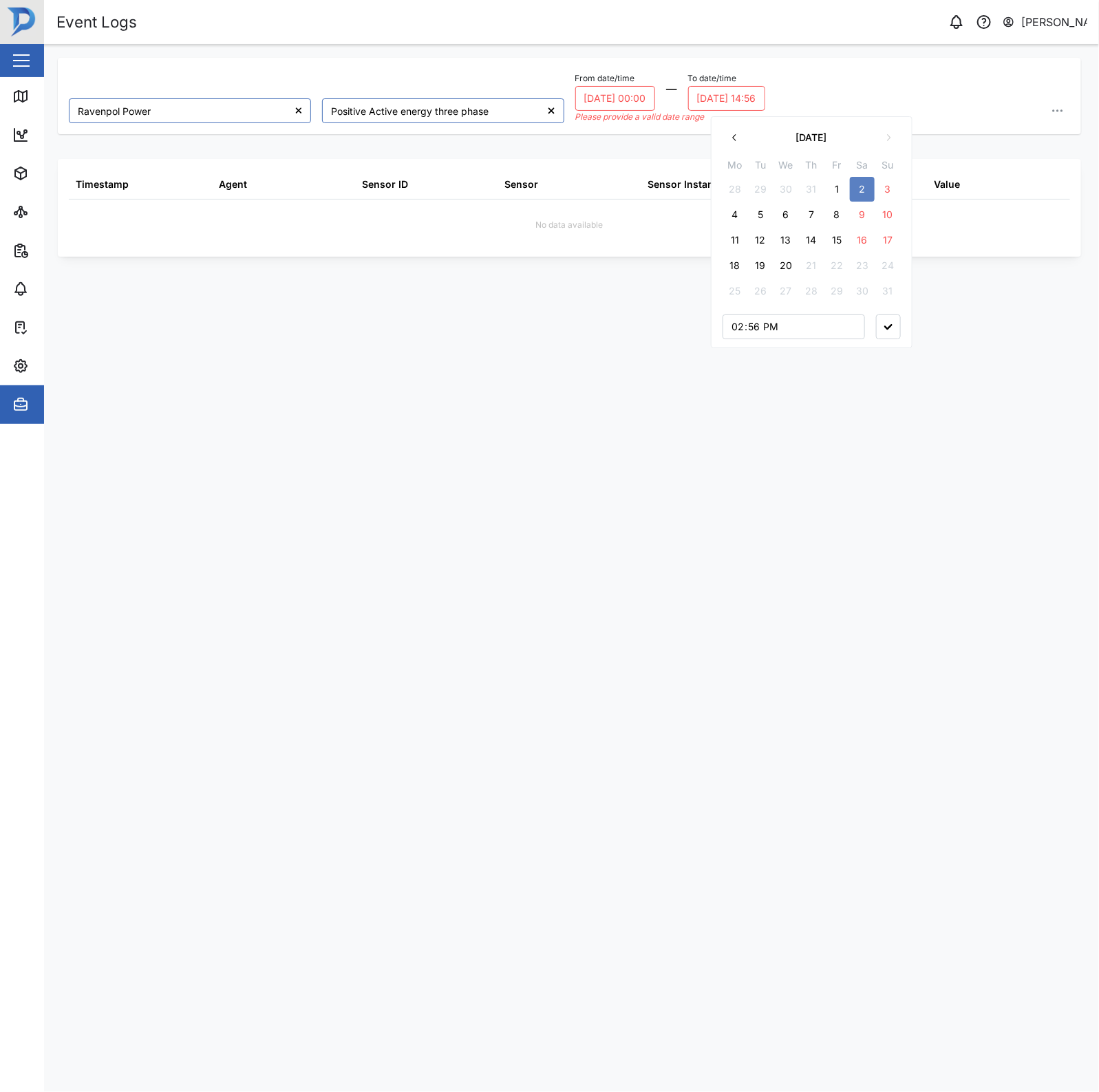
click at [783, 268] on button "20" at bounding box center [786, 266] width 25 height 25
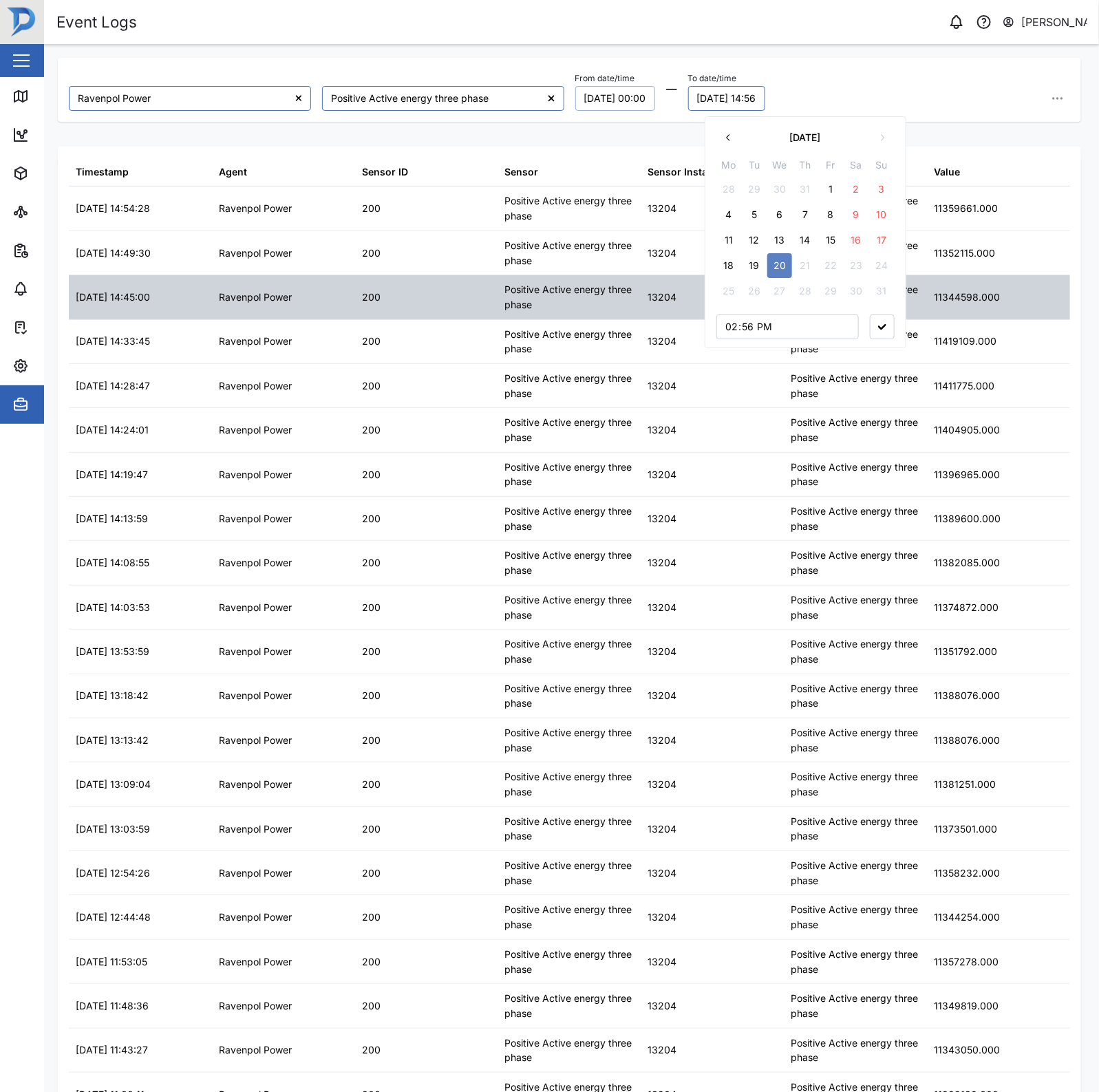
click at [507, 305] on div "Positive Active energy three phase" at bounding box center [569, 297] width 129 height 30
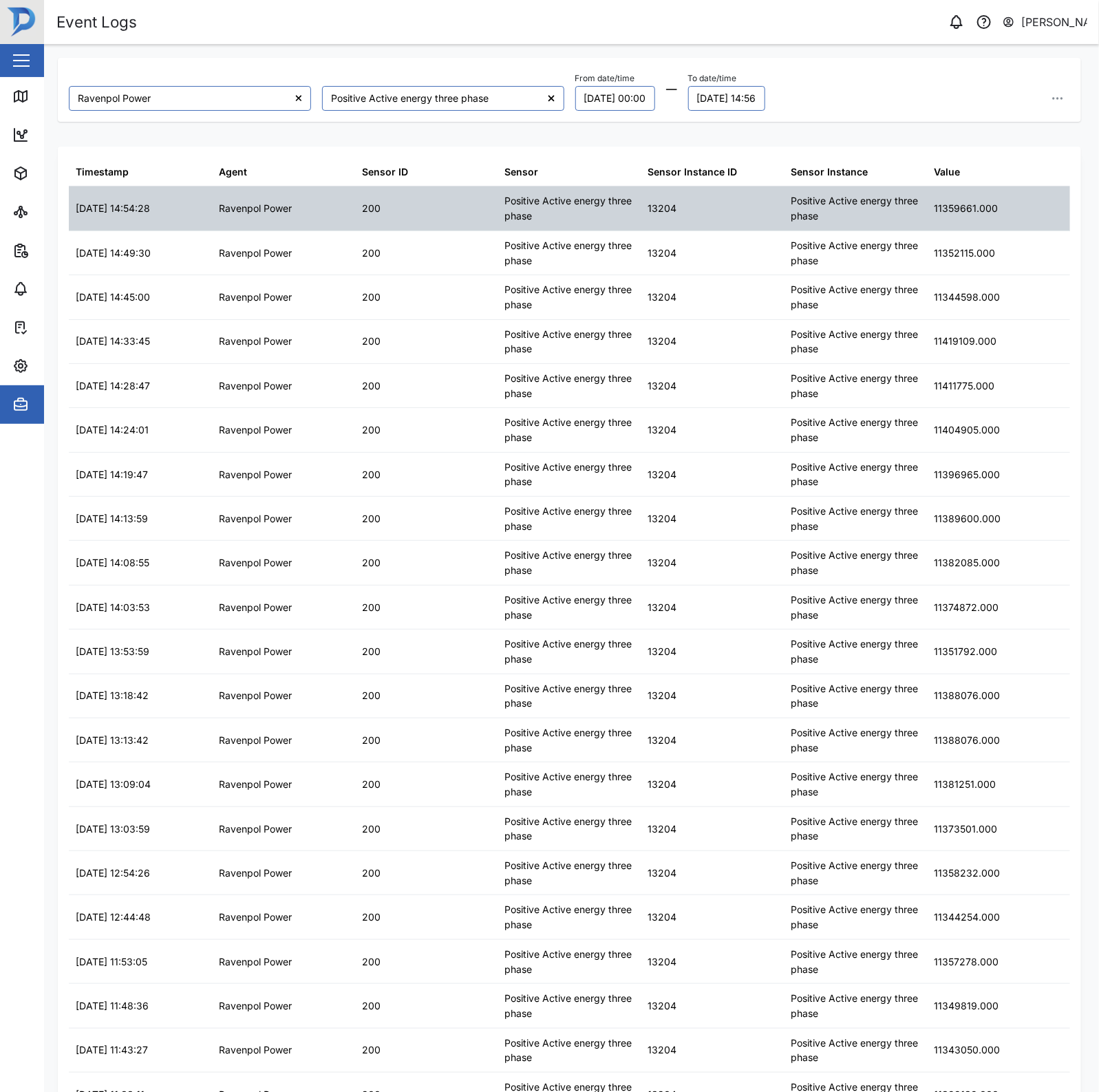
click at [951, 212] on div "11359661.000" at bounding box center [965, 208] width 64 height 15
copy div "11359661.000"
drag, startPoint x: 445, startPoint y: 235, endPoint x: 398, endPoint y: 227, distance: 47.7
click at [439, 235] on div "200" at bounding box center [426, 253] width 143 height 44
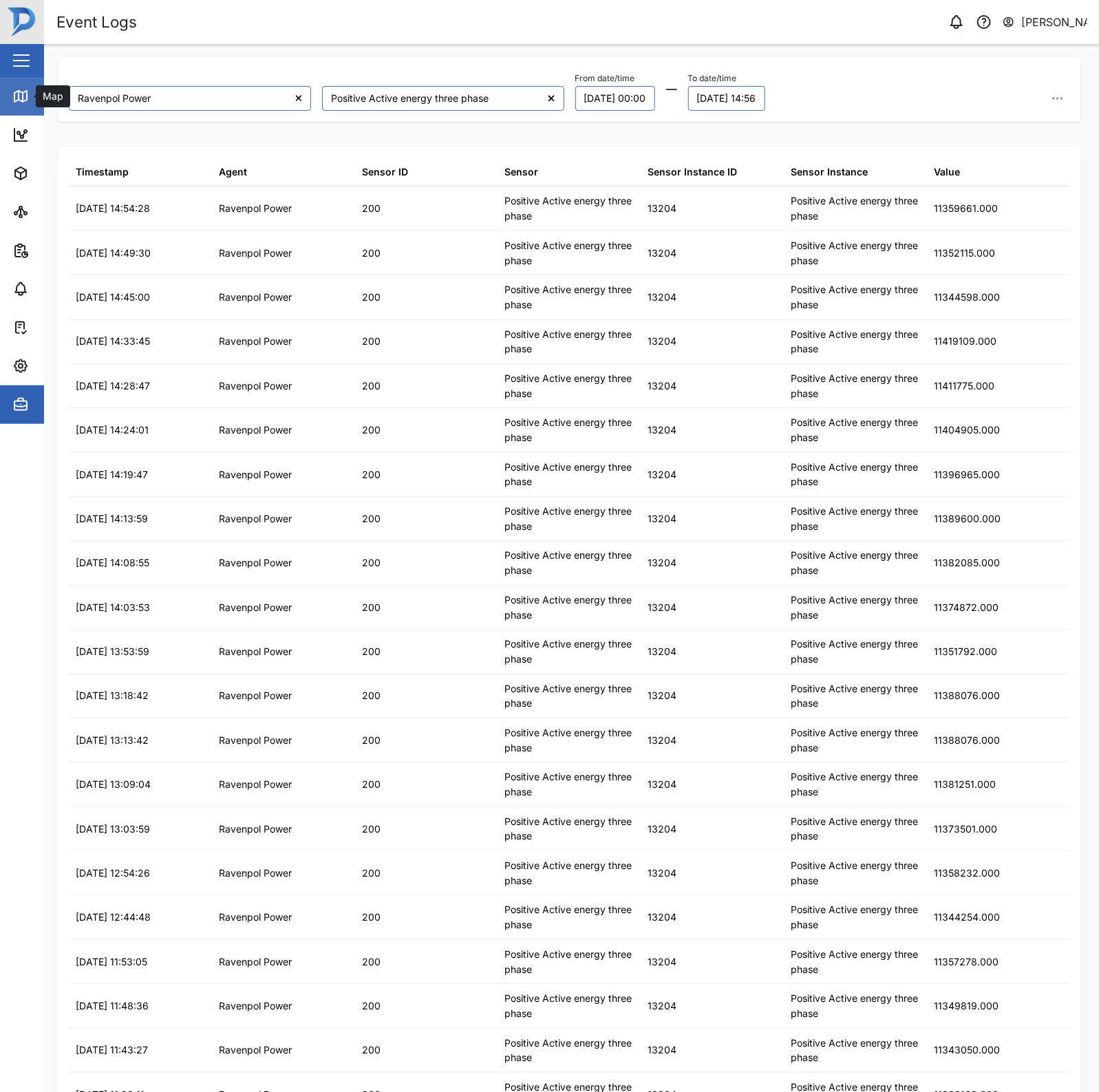
click at [30, 86] on link "Map" at bounding box center [89, 96] width 179 height 38
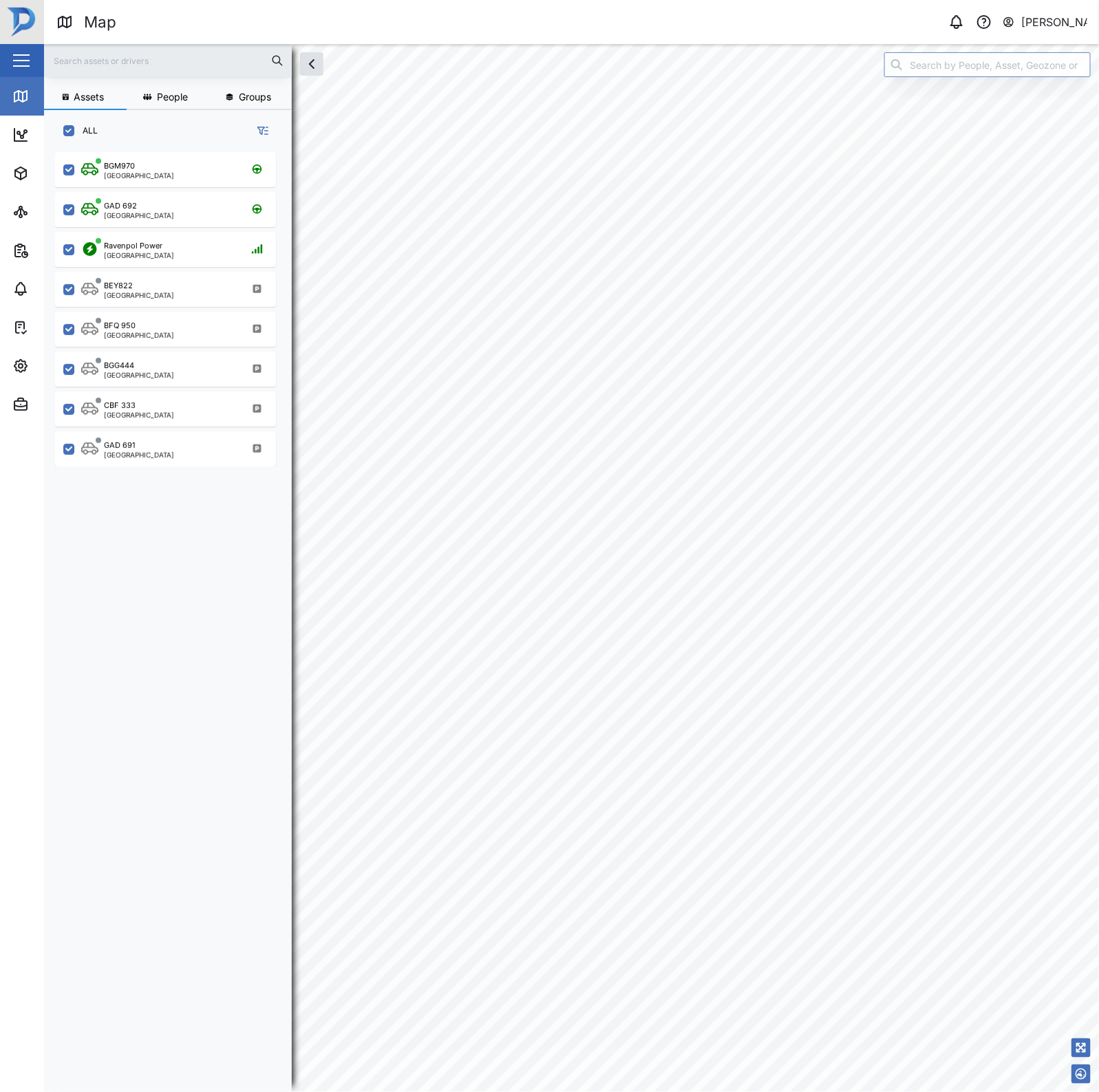
checkbox input "true"
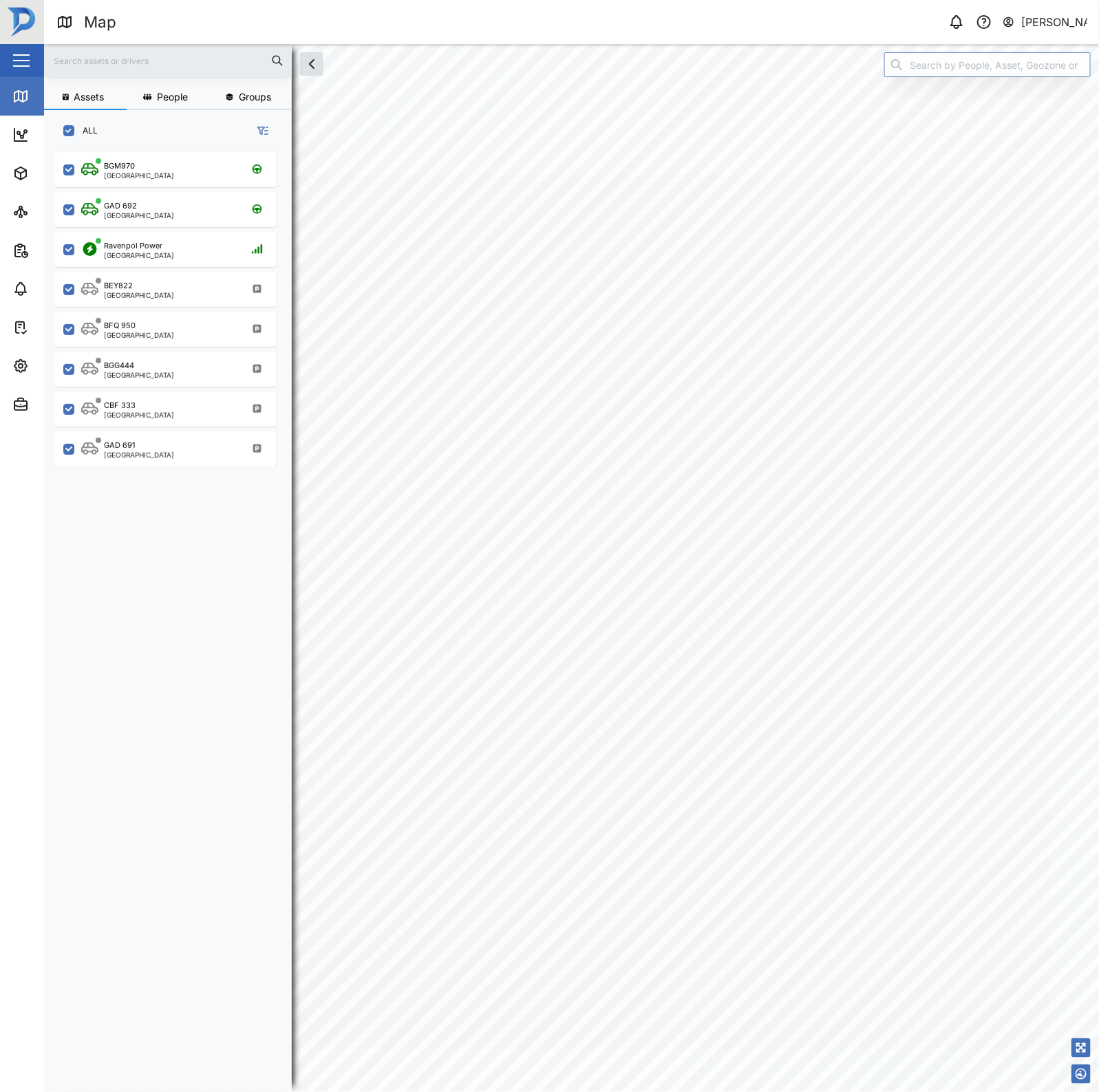
checkbox input "true"
click at [179, 249] on div "Ravenpol Power Port Moresby" at bounding box center [174, 250] width 187 height 19
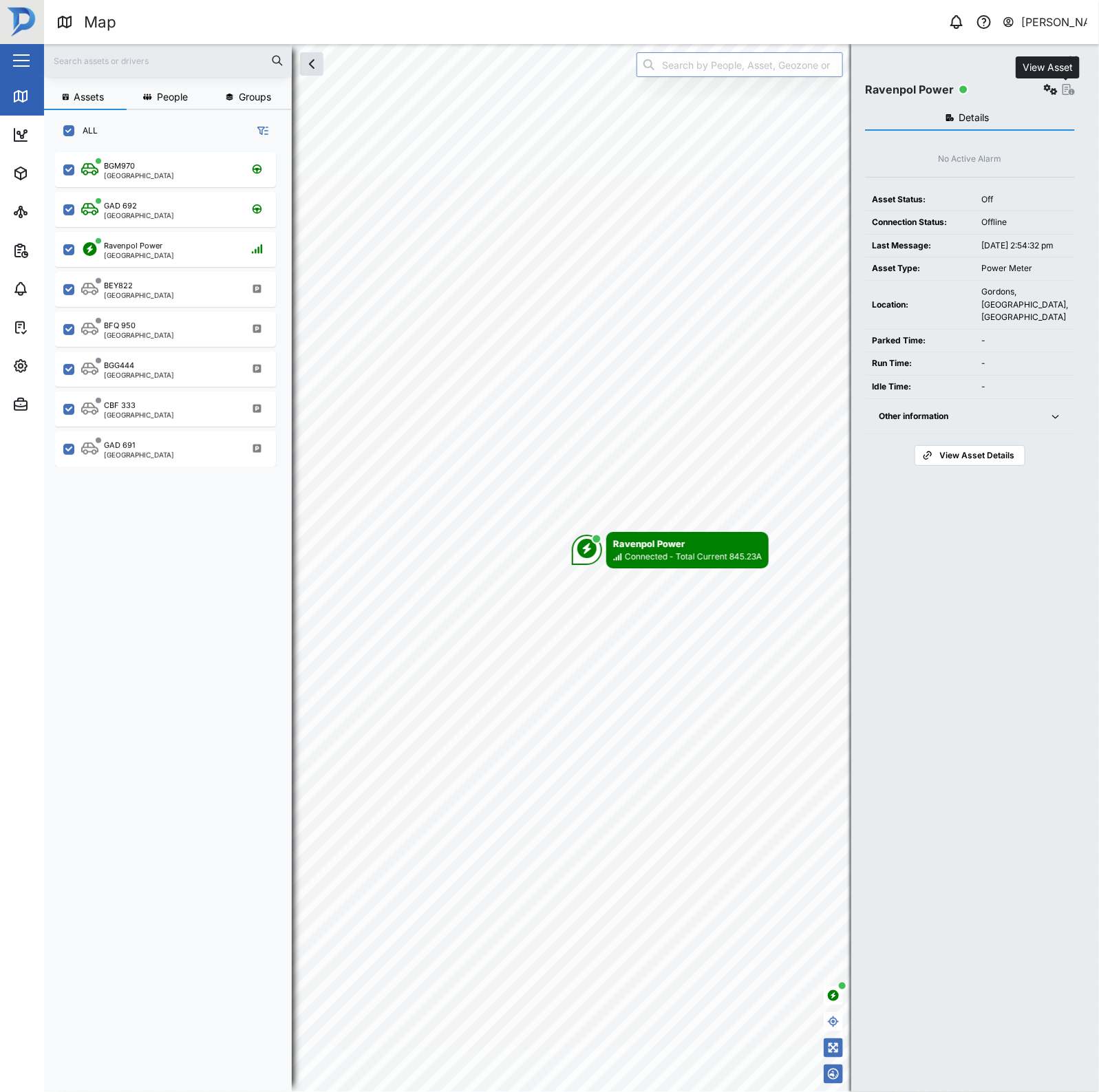
click at [1065, 94] on icon "button" at bounding box center [1068, 89] width 12 height 11
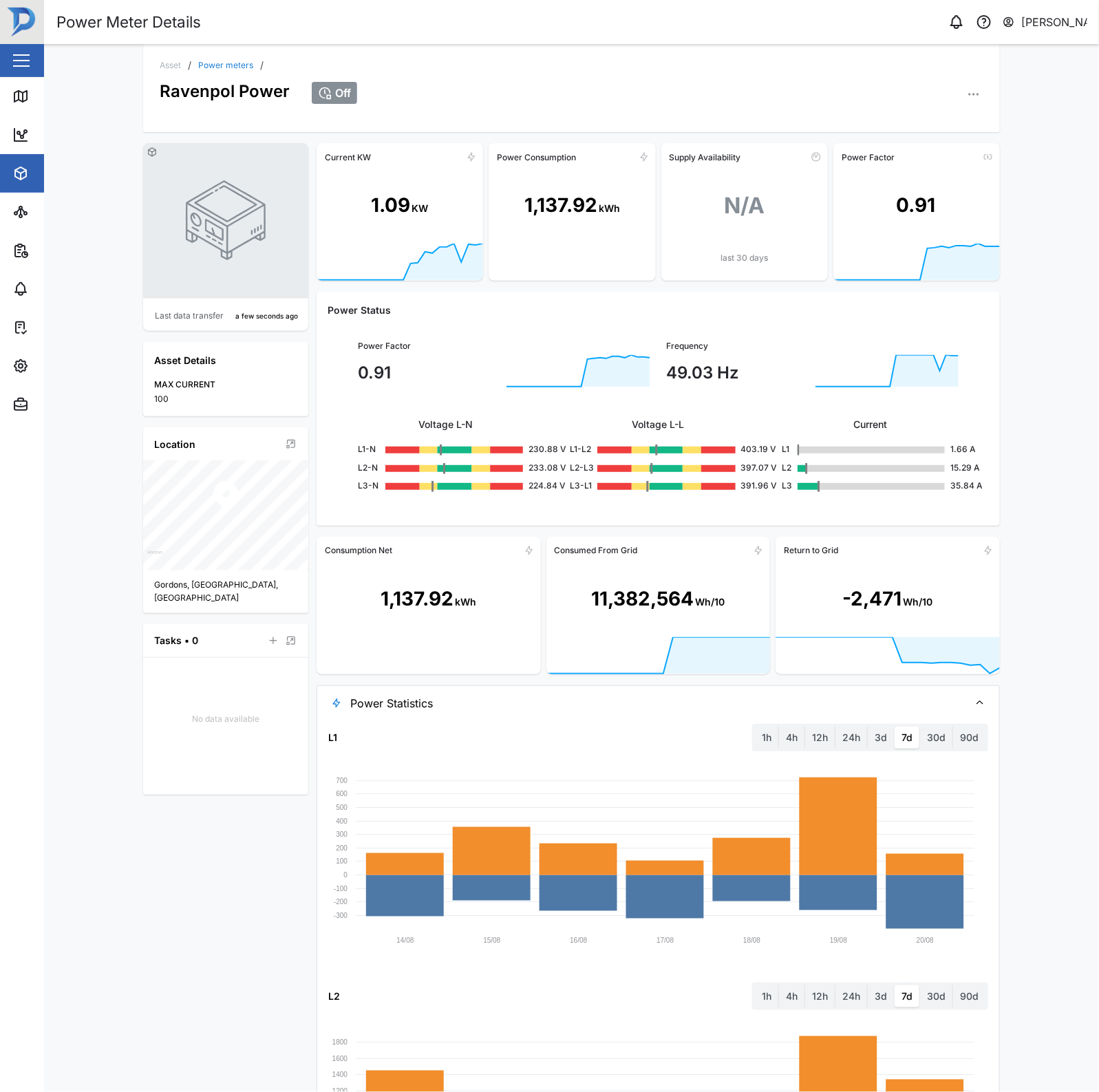
click at [833, 363] on rect at bounding box center [887, 371] width 144 height 34
click at [941, 665] on rect at bounding box center [888, 656] width 225 height 39
click at [222, 74] on div "Ravenpol Power" at bounding box center [225, 87] width 130 height 33
click at [226, 71] on div "Ravenpol Power" at bounding box center [225, 87] width 130 height 33
click at [232, 62] on link "Power meters" at bounding box center [225, 65] width 55 height 8
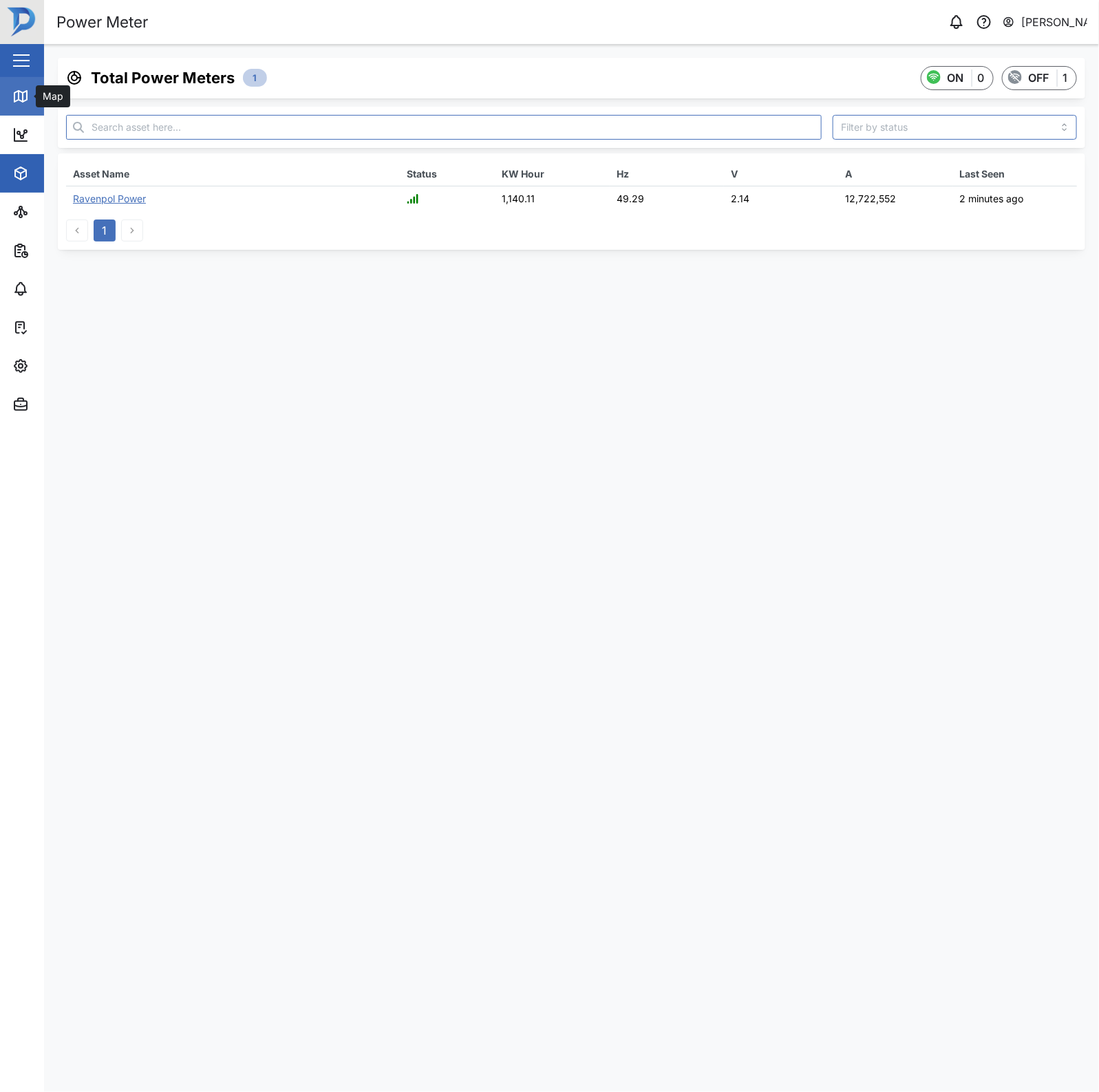
click at [26, 99] on icon at bounding box center [20, 97] width 12 height 11
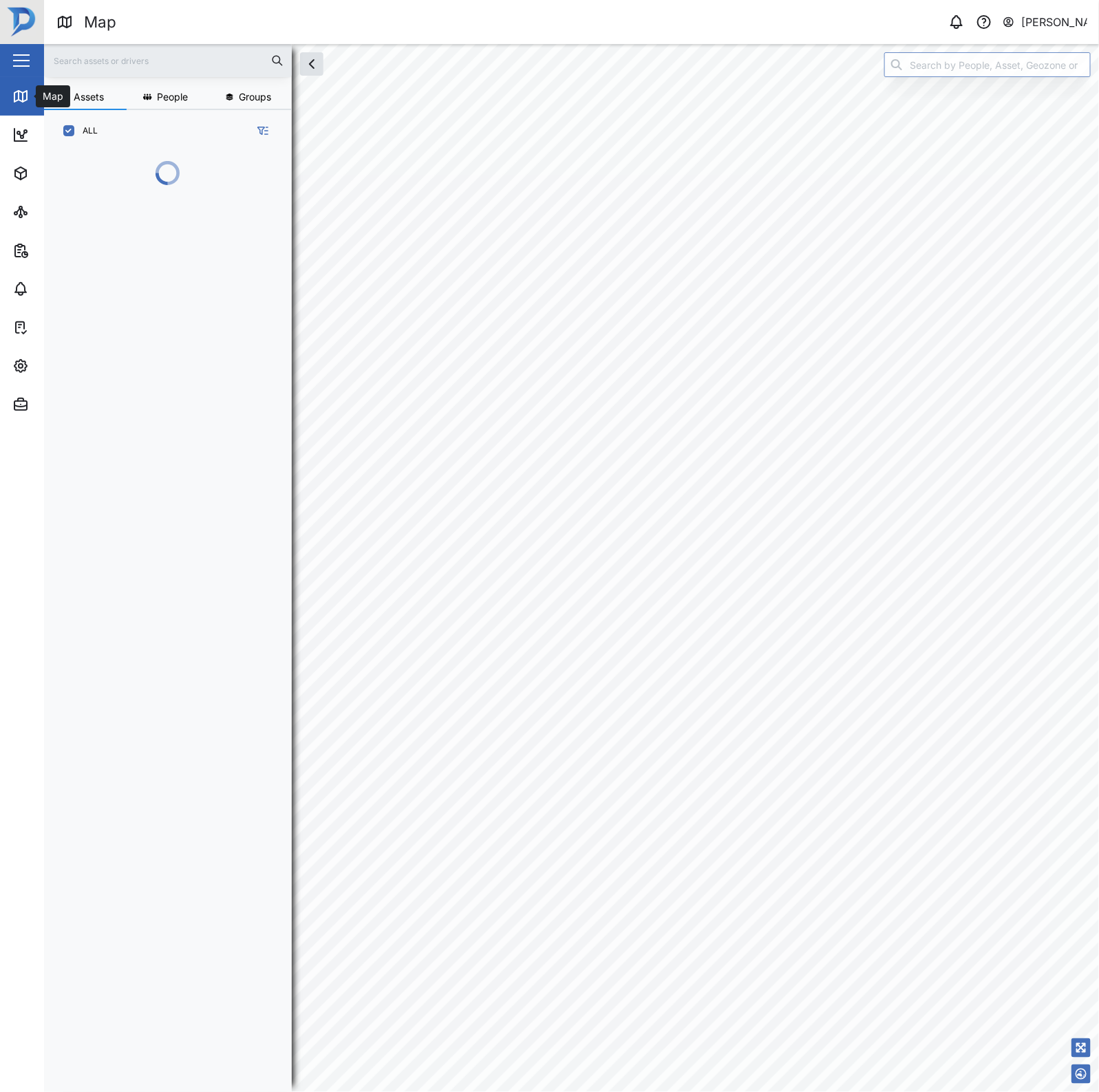
scroll to position [920, 214]
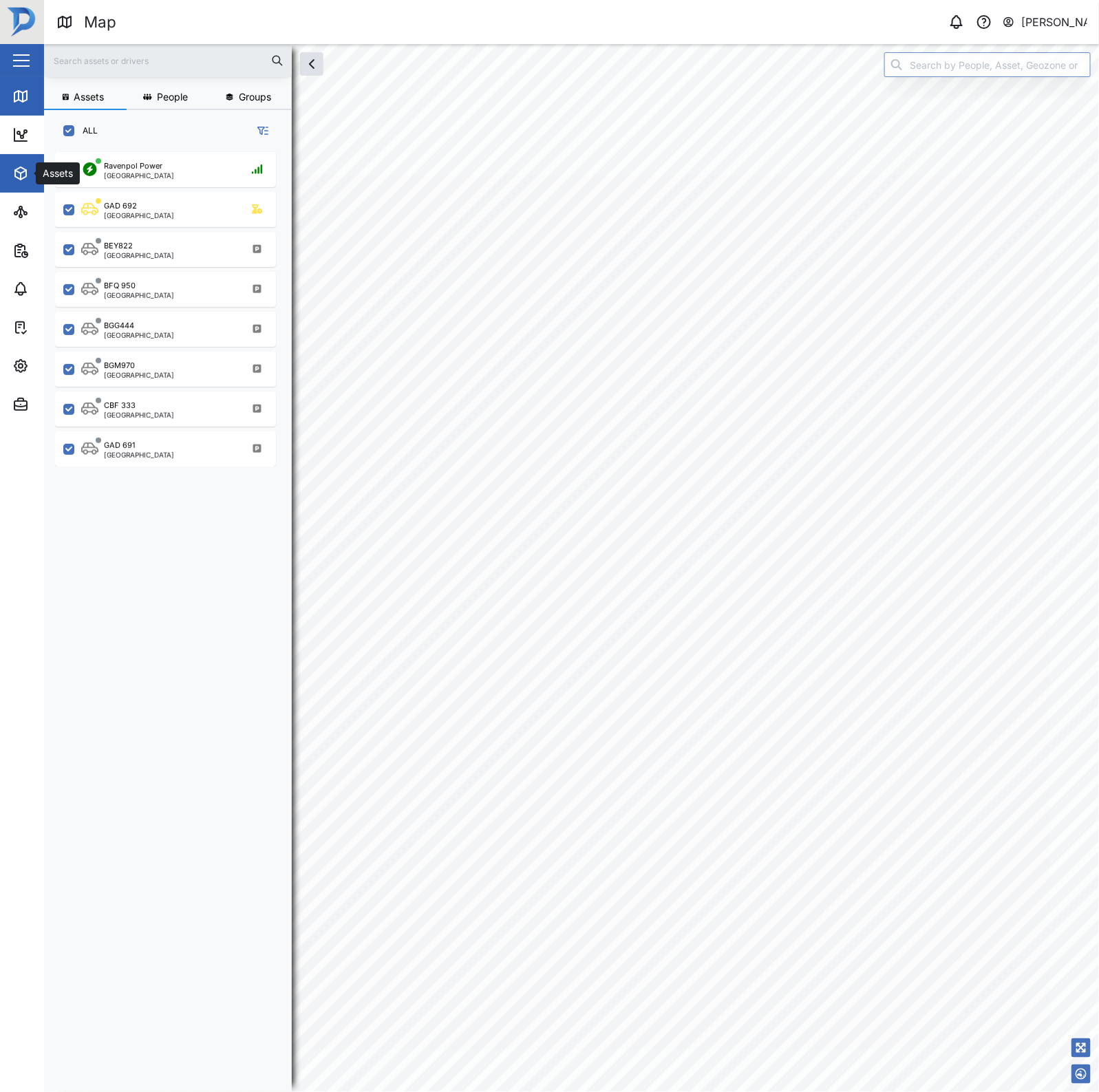
click at [15, 165] on icon "button" at bounding box center [20, 174] width 17 height 17
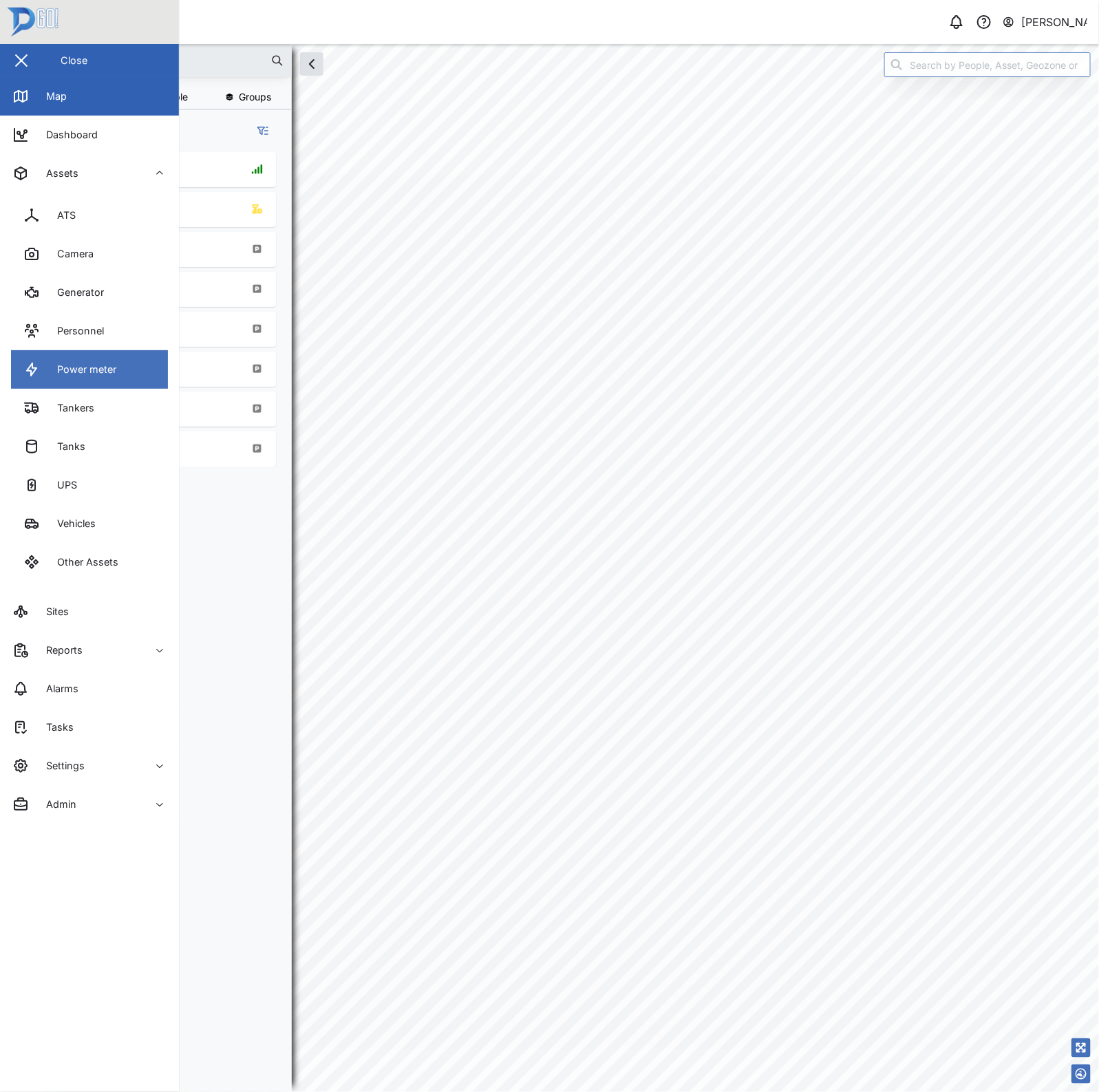
click at [99, 368] on div "Power meter" at bounding box center [81, 370] width 70 height 15
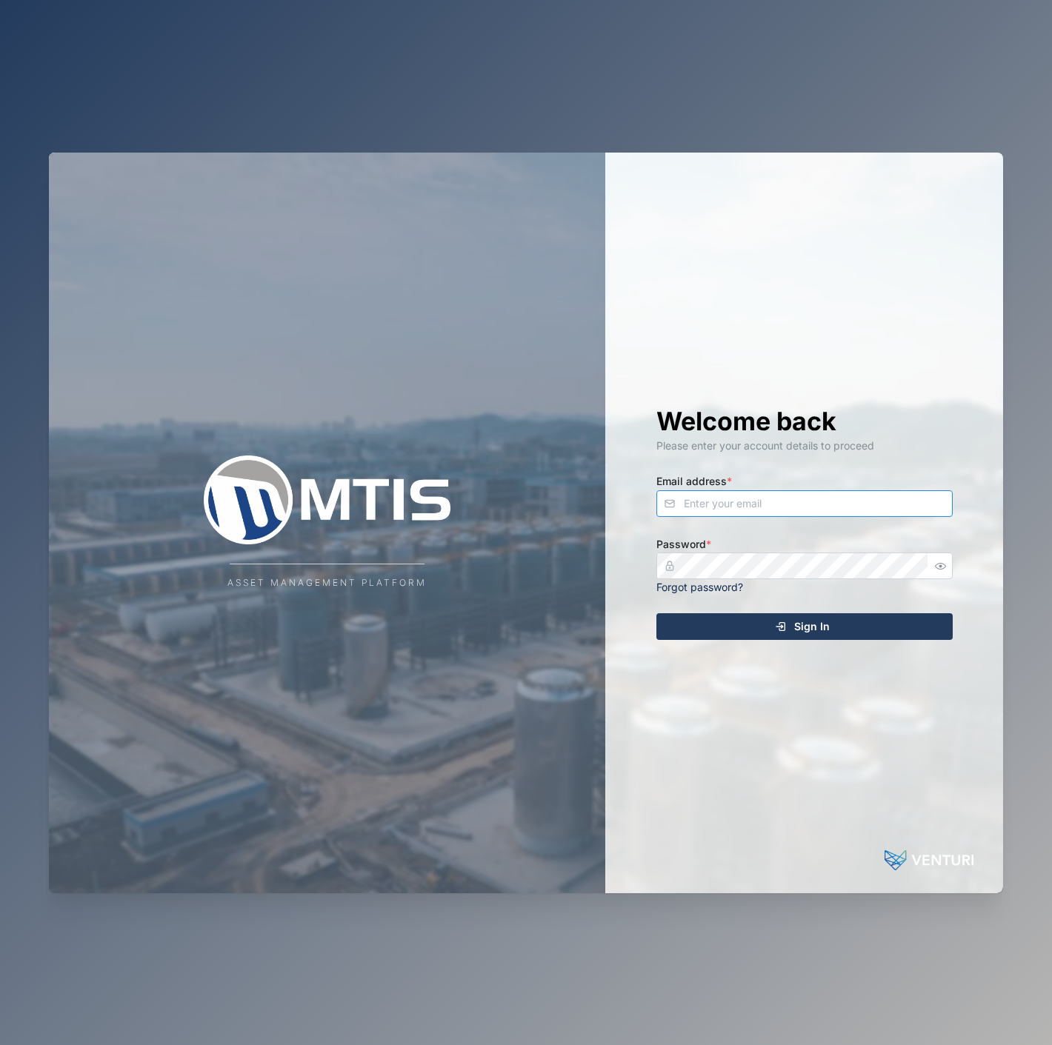
click at [799, 510] on input "Email address *" at bounding box center [804, 503] width 296 height 27
type input "e"
type input "[EMAIL_ADDRESS][PERSON_NAME][DOMAIN_NAME]"
drag, startPoint x: 942, startPoint y: 558, endPoint x: 934, endPoint y: 560, distance: 8.4
click at [942, 559] on button "button" at bounding box center [940, 565] width 19 height 19
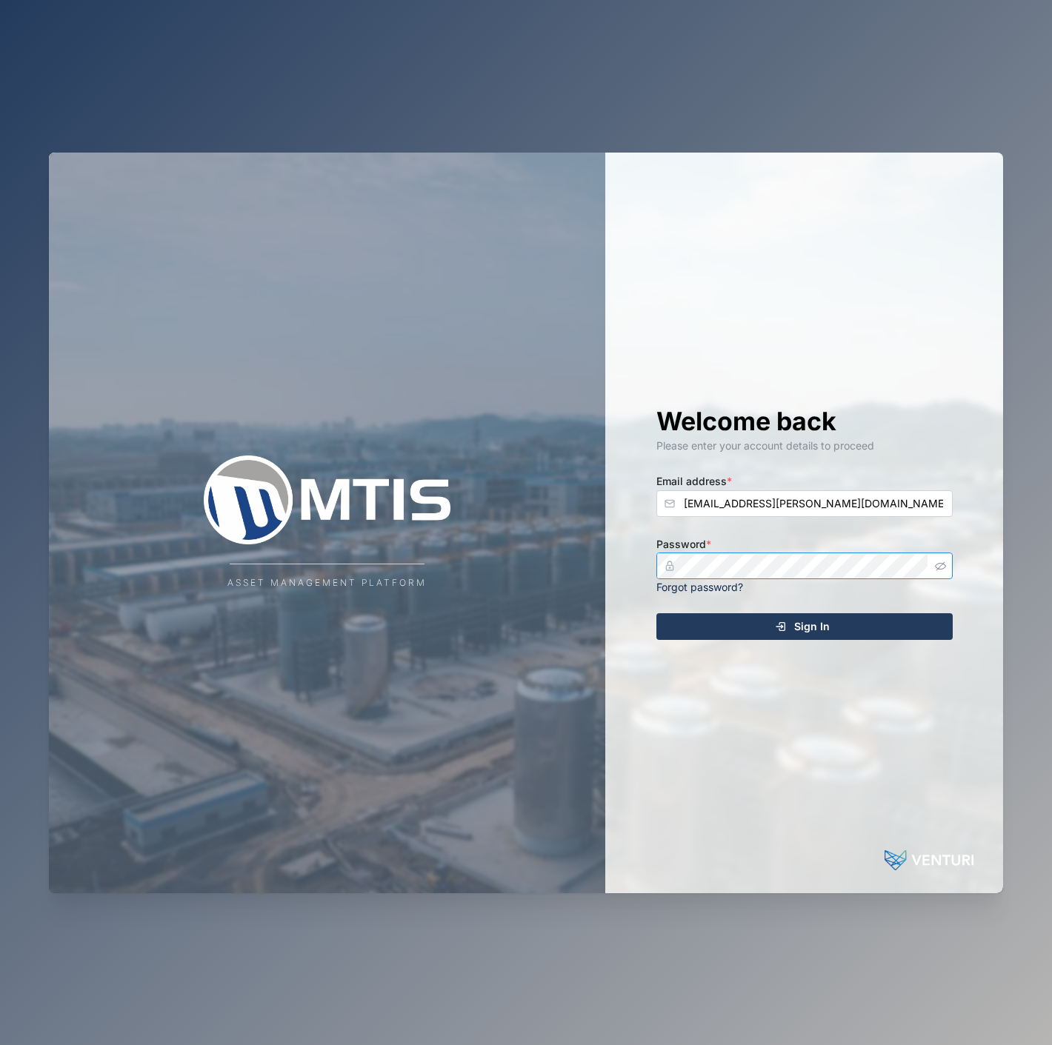
click at [569, 567] on div "Asset Management Platform Welcome back Please enter your account details to pro…" at bounding box center [526, 523] width 954 height 741
click at [656, 613] on button "Sign In" at bounding box center [804, 626] width 296 height 27
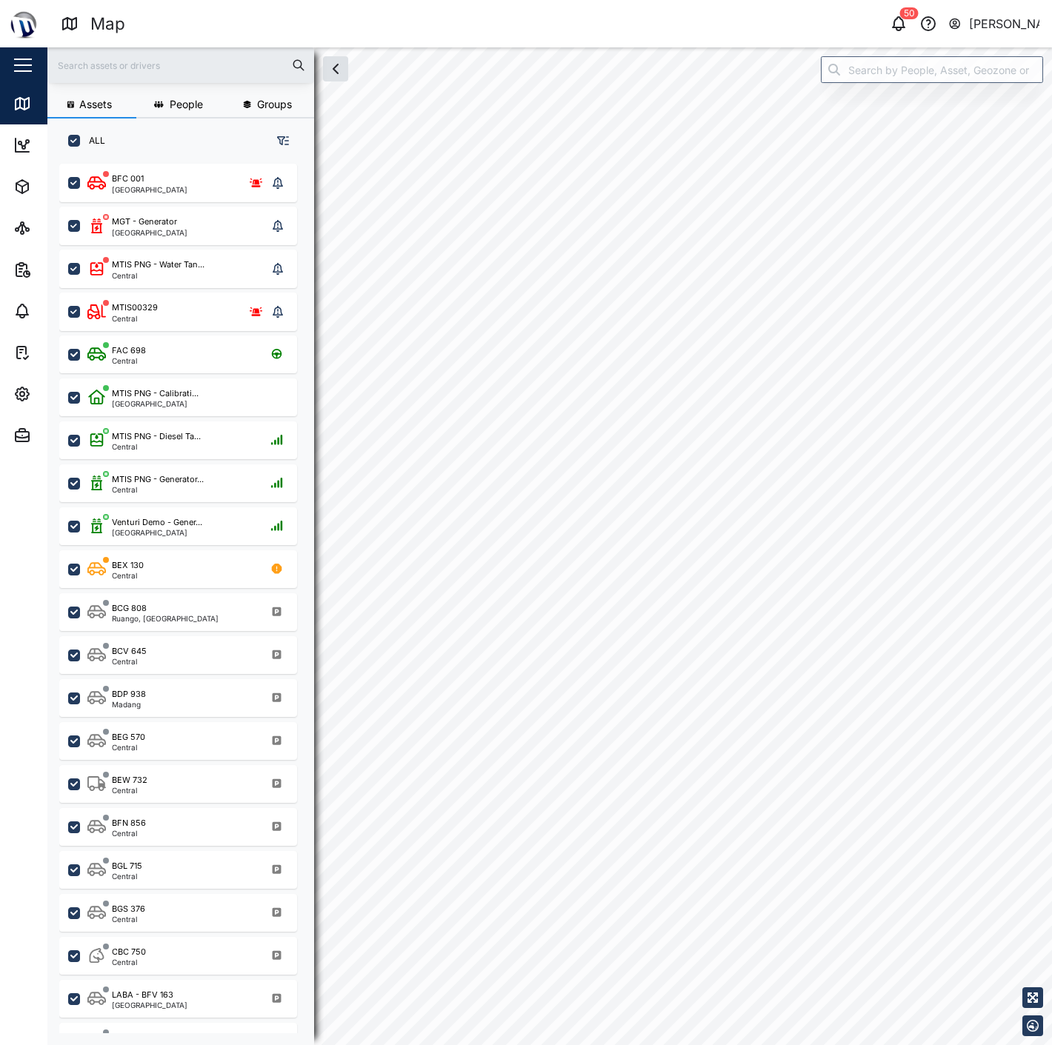
scroll to position [862, 230]
click at [206, 233] on div "MGT - Generator [GEOGRAPHIC_DATA]" at bounding box center [177, 226] width 180 height 21
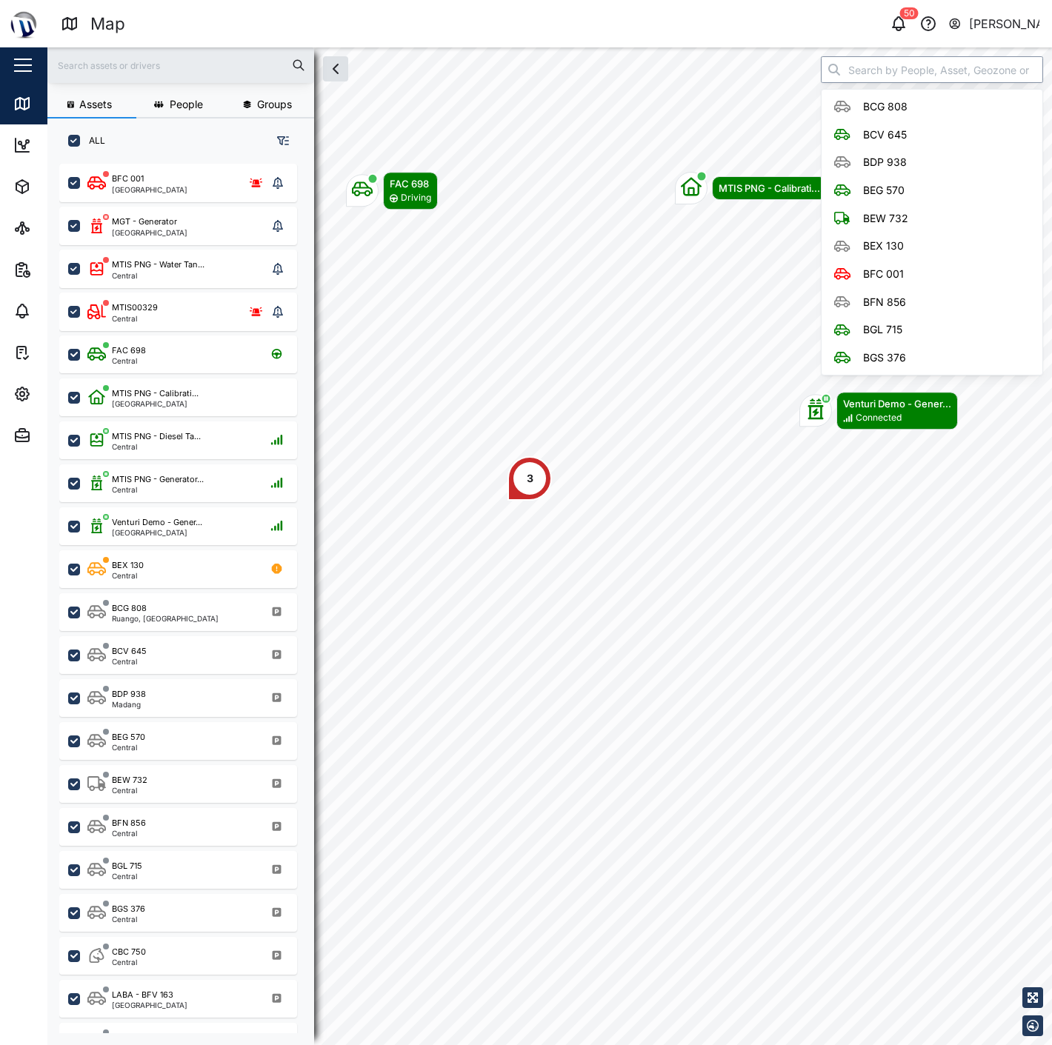
click at [864, 76] on input "search" at bounding box center [932, 69] width 222 height 27
click at [26, 174] on span "Assets" at bounding box center [80, 186] width 135 height 41
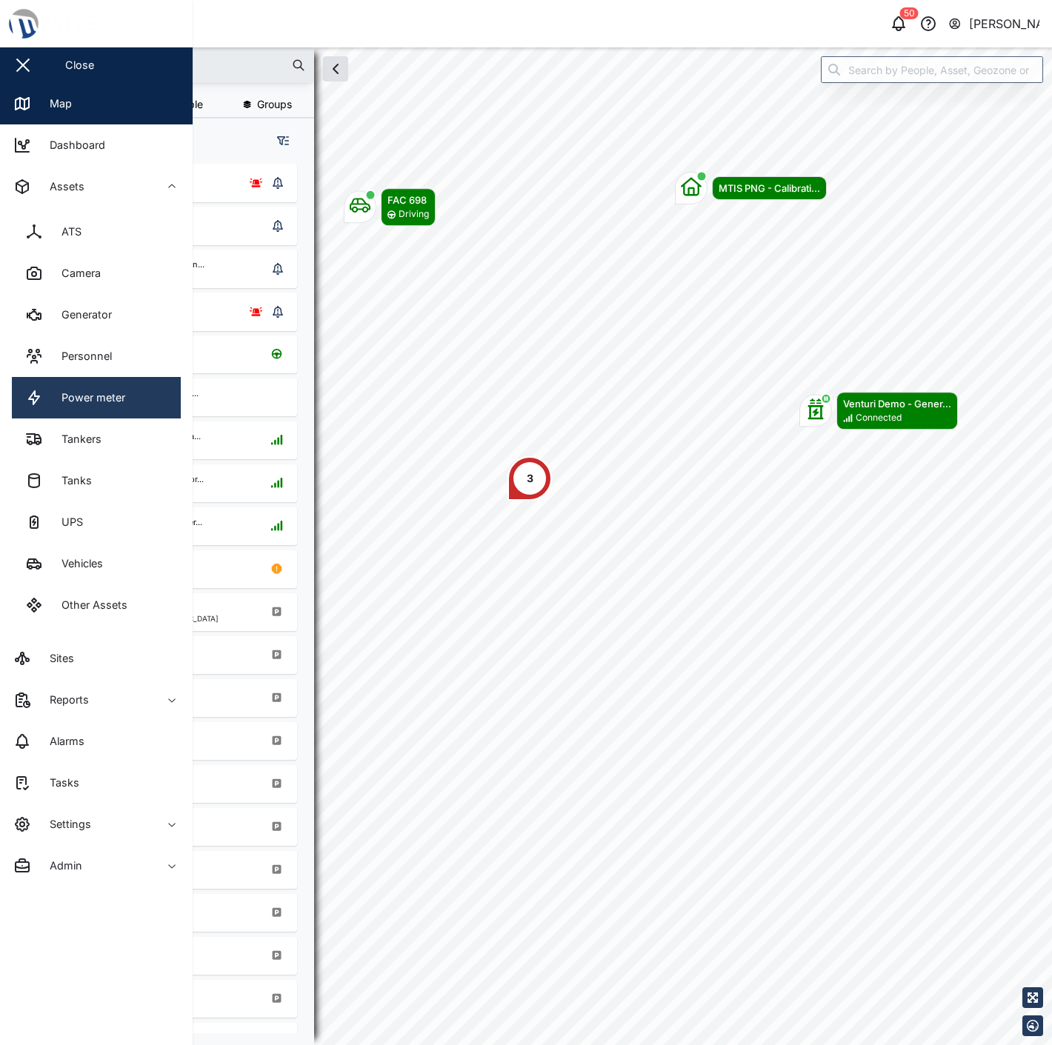
click at [111, 383] on link "Power meter" at bounding box center [96, 397] width 169 height 41
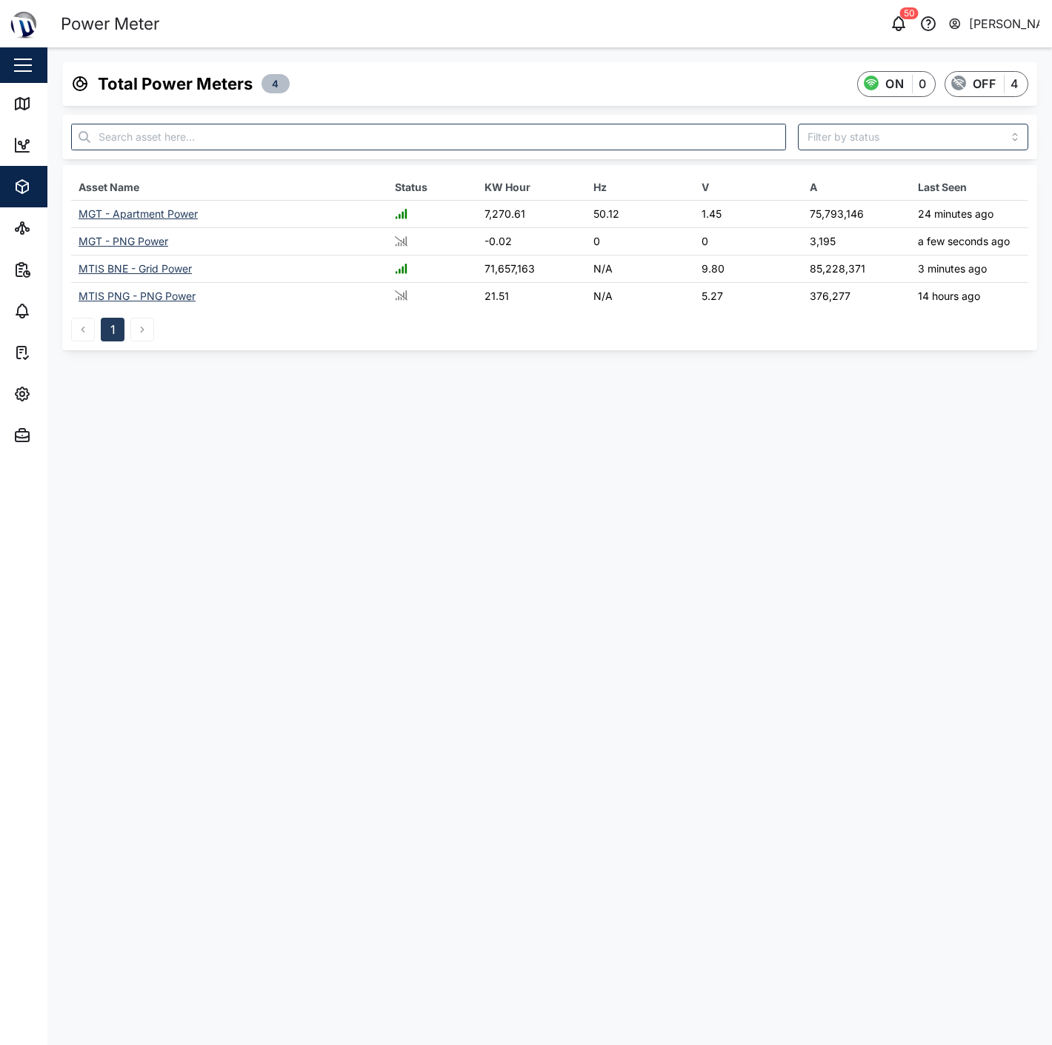
click at [141, 244] on div "MGT - PNG Power" at bounding box center [124, 241] width 90 height 13
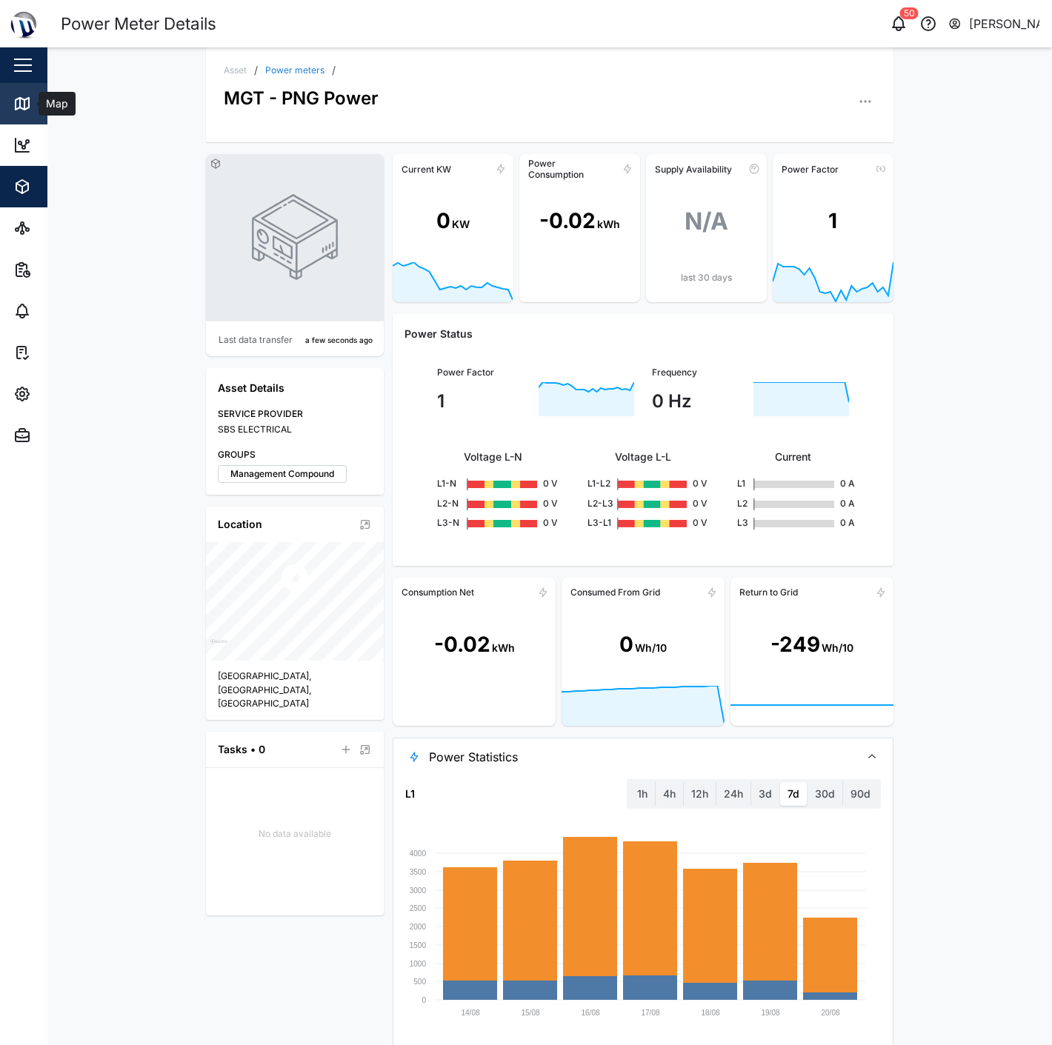
click at [30, 111] on icon at bounding box center [22, 104] width 18 height 18
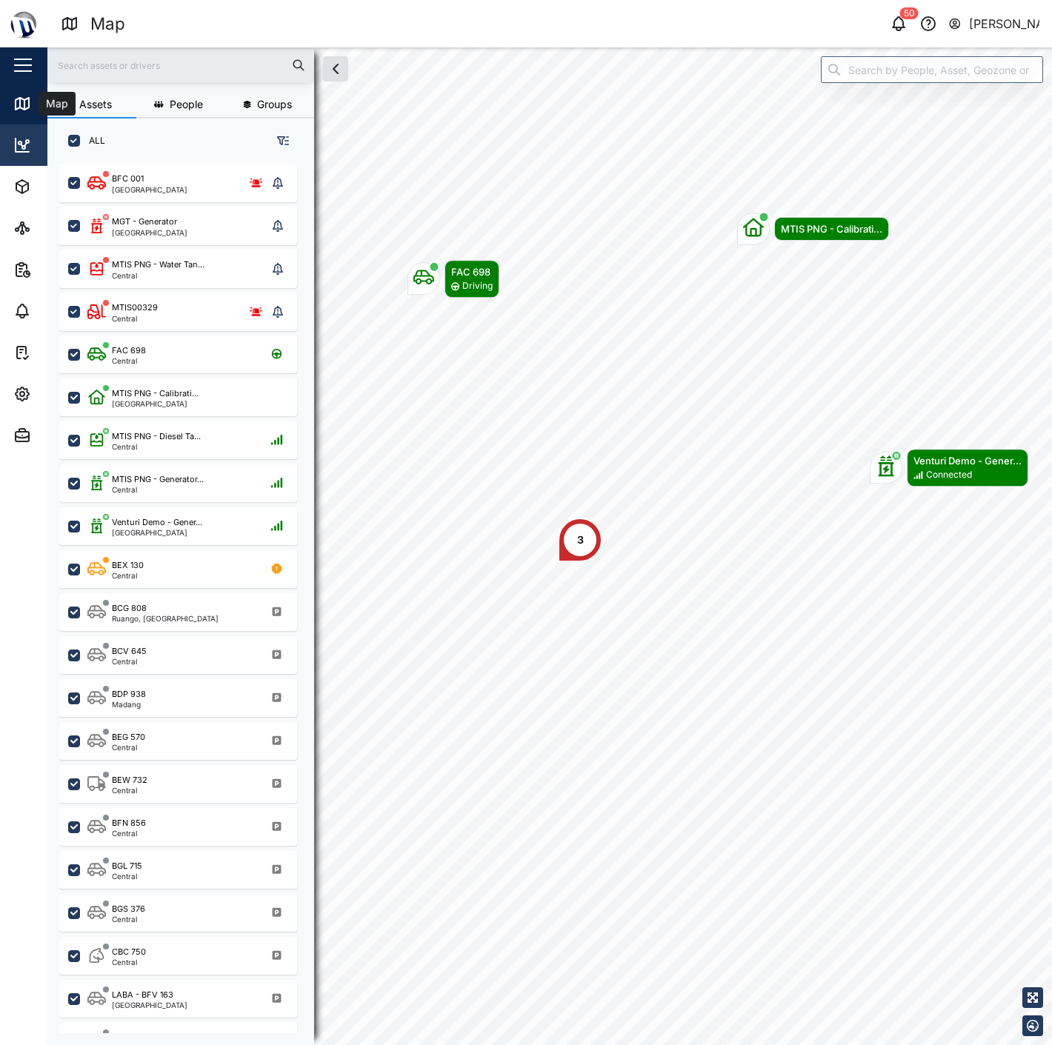
scroll to position [862, 230]
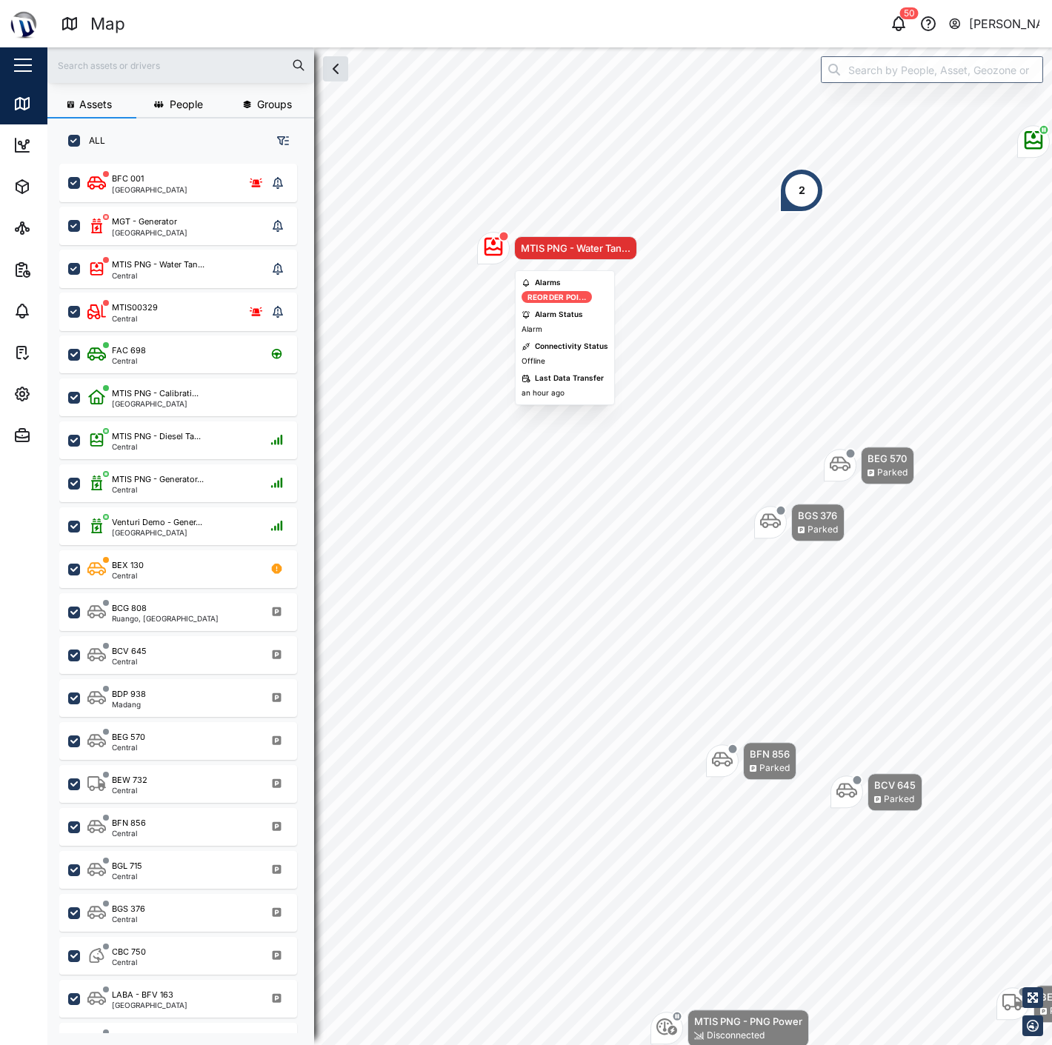
click at [545, 250] on div "MTIS PNG - Water Tan..." at bounding box center [576, 248] width 110 height 15
